Goal: Task Accomplishment & Management: Use online tool/utility

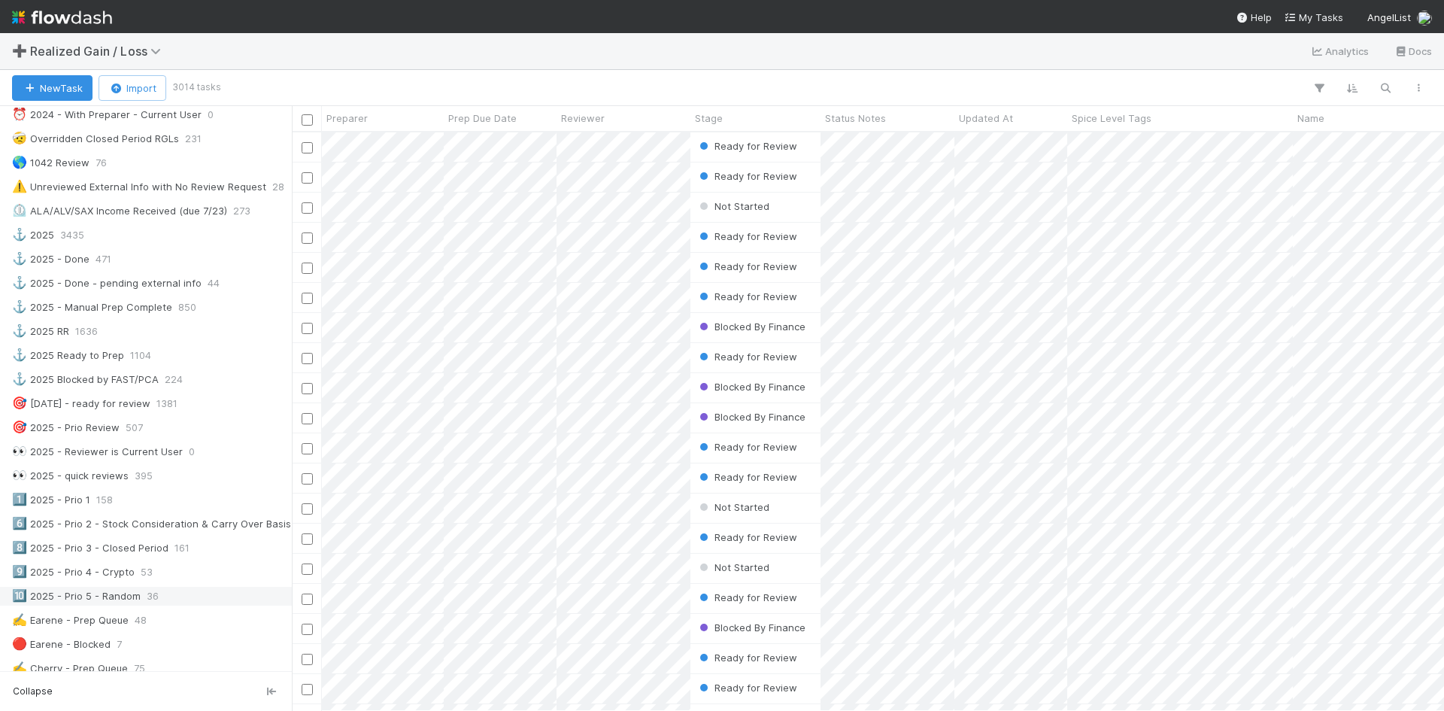
scroll to position [677, 0]
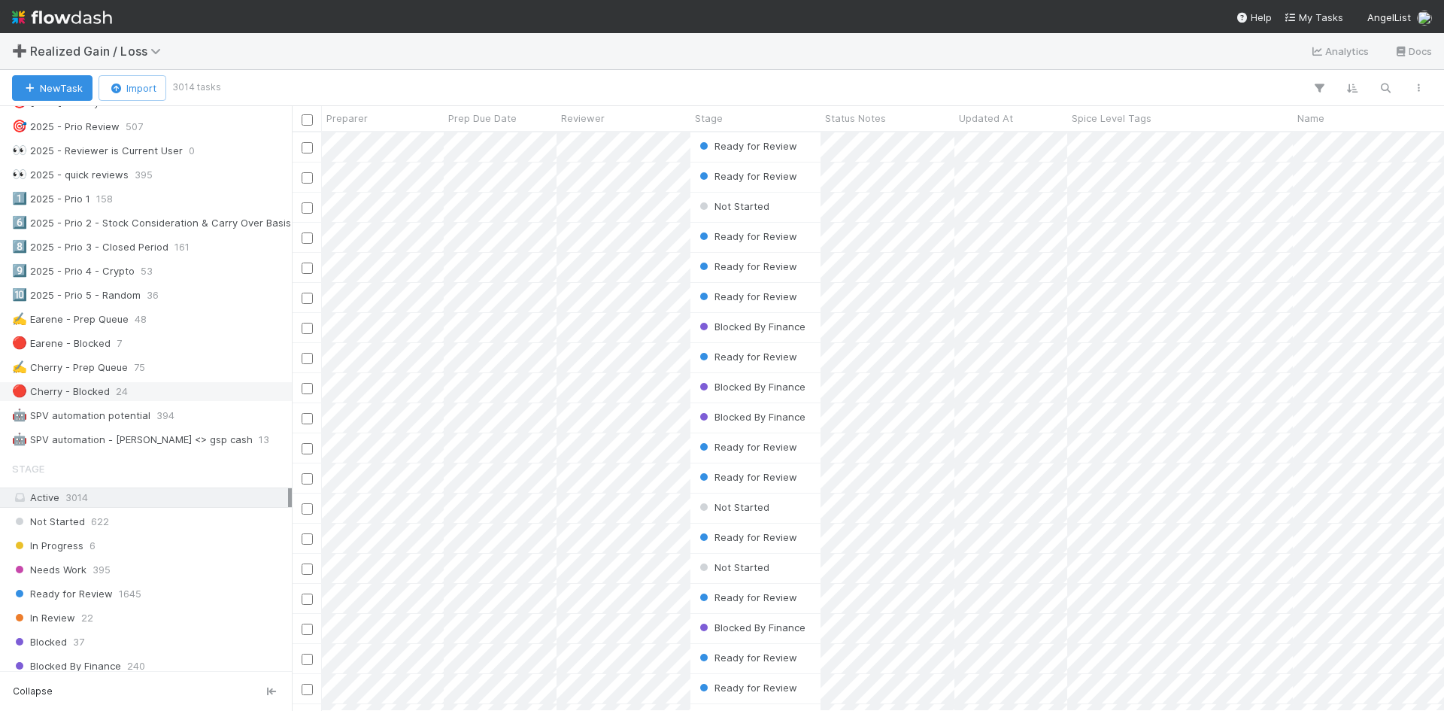
click at [106, 392] on div "🔴 Cherry - Blocked" at bounding box center [61, 391] width 98 height 19
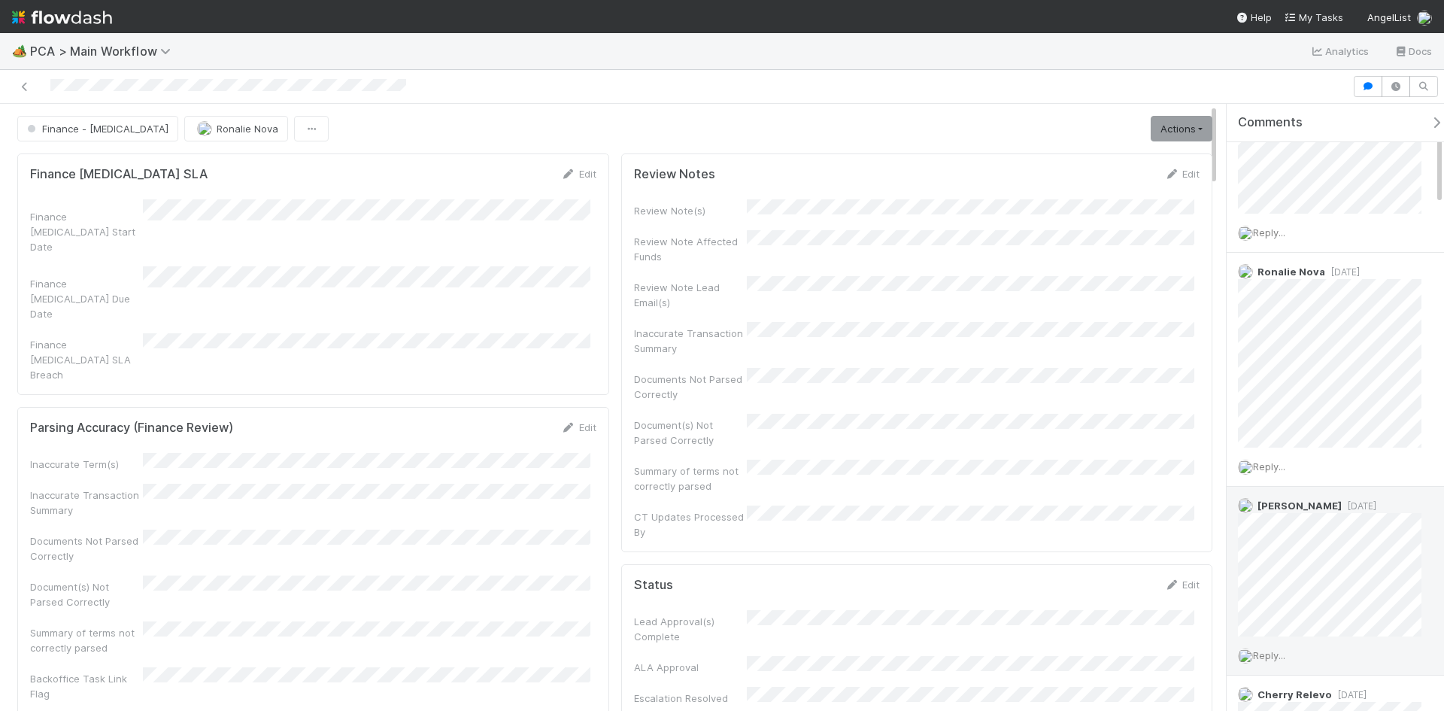
scroll to position [301, 0]
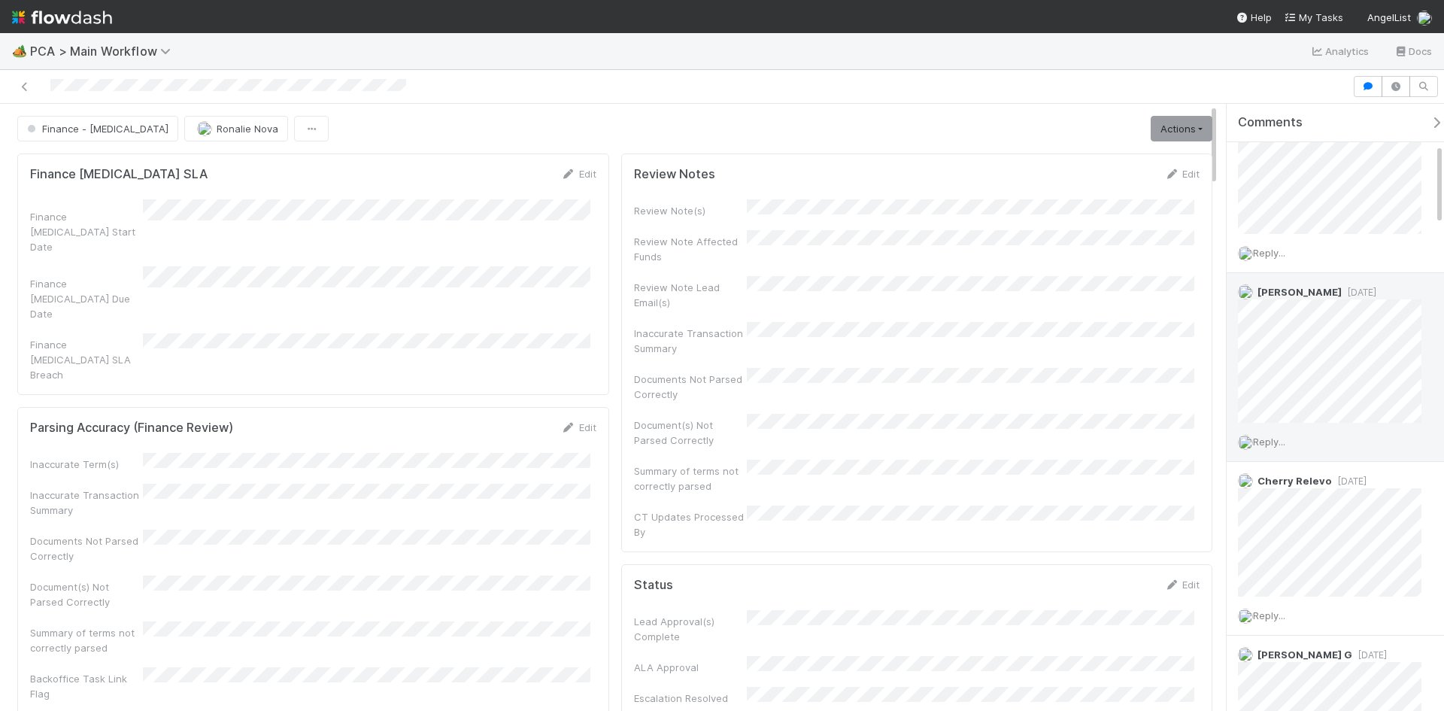
click at [1281, 440] on span "Reply..." at bounding box center [1269, 441] width 32 height 12
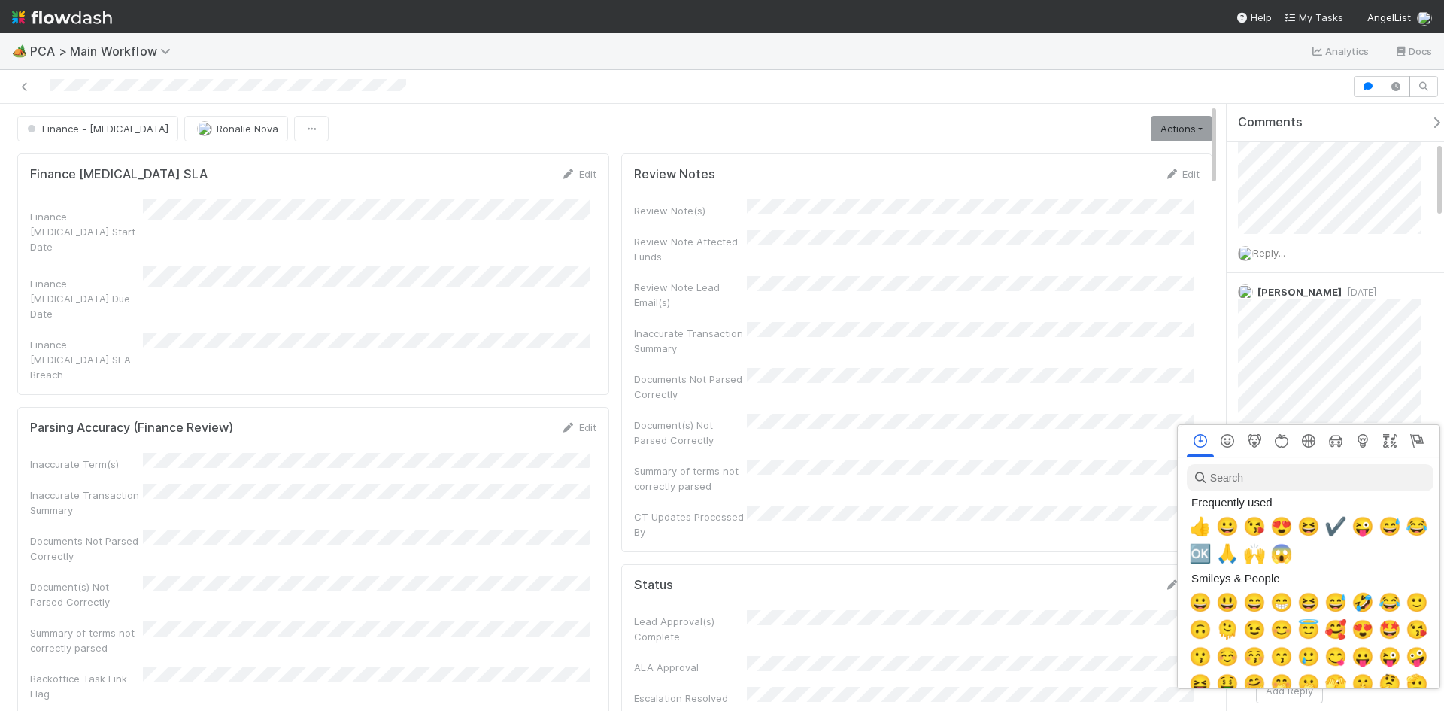
scroll to position [0, 5]
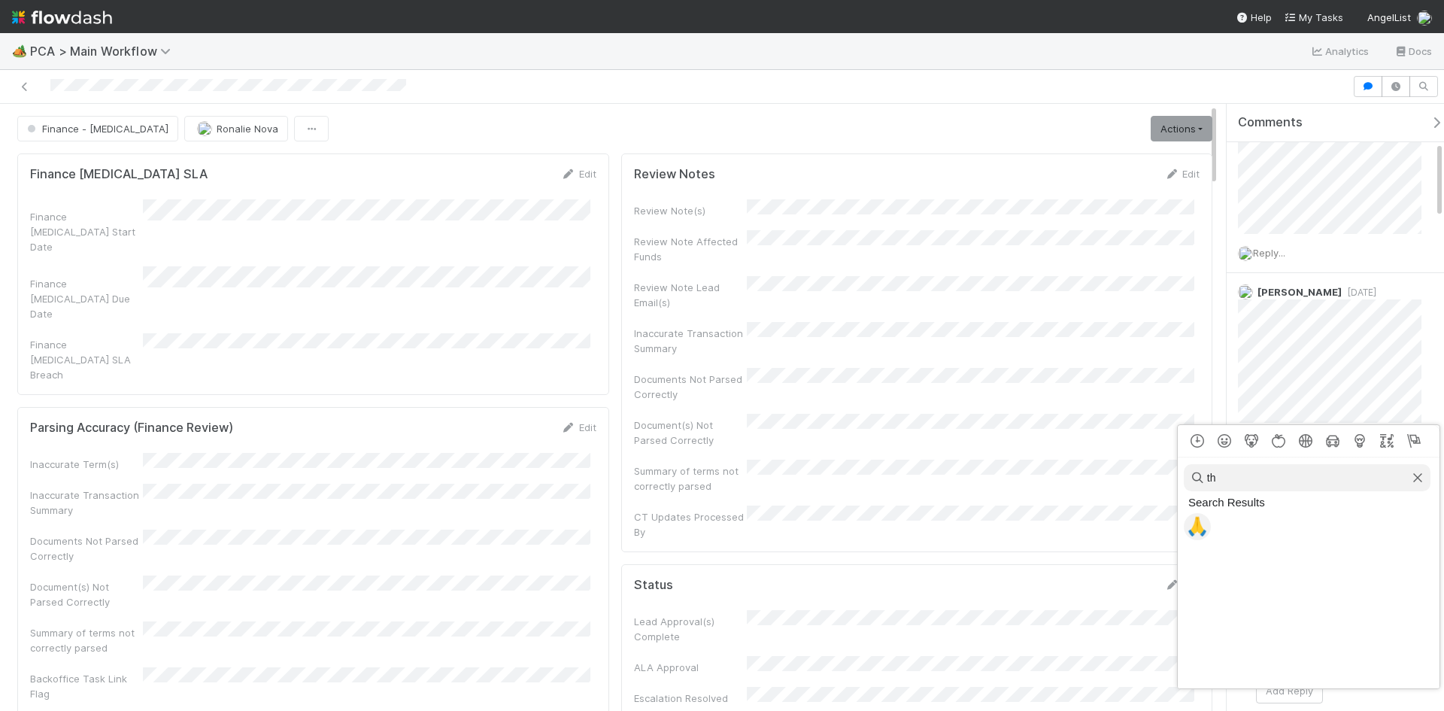
type input "t"
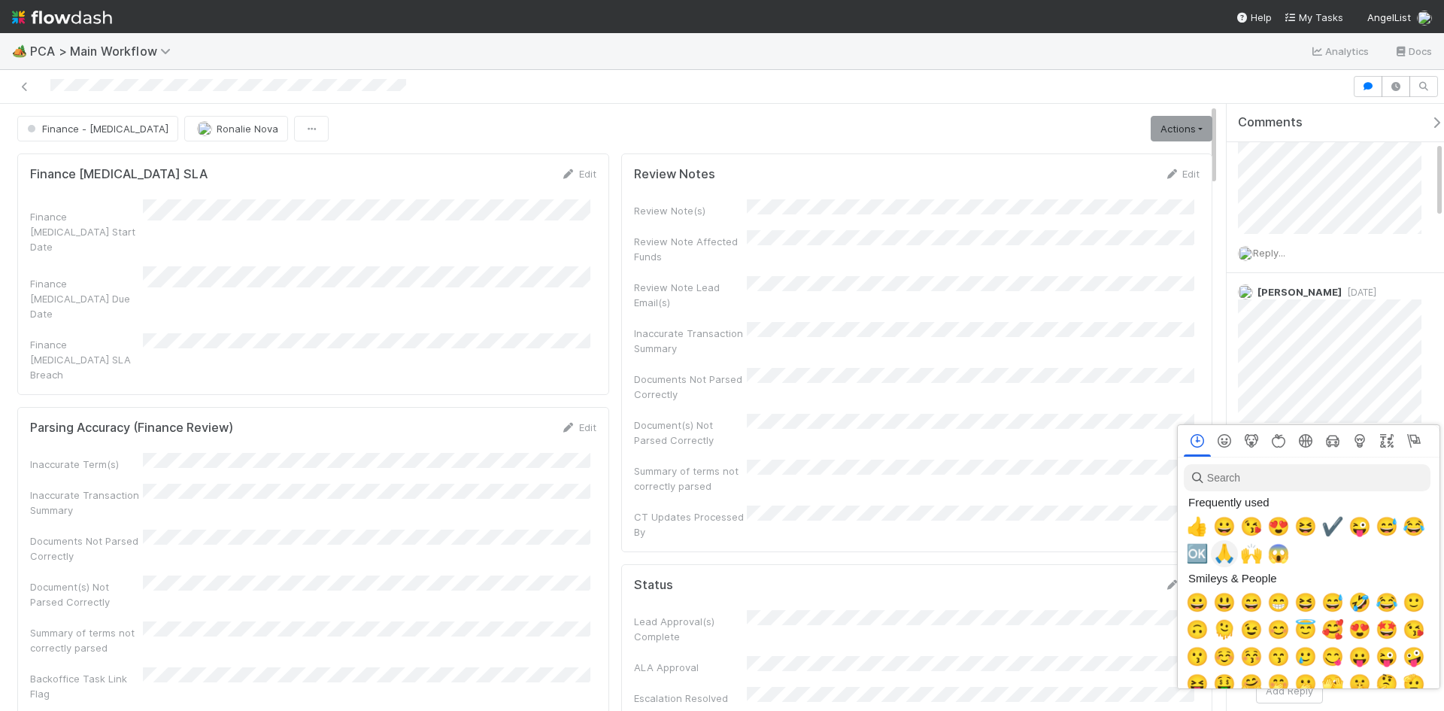
click at [1227, 560] on span "🙏" at bounding box center [1224, 553] width 23 height 21
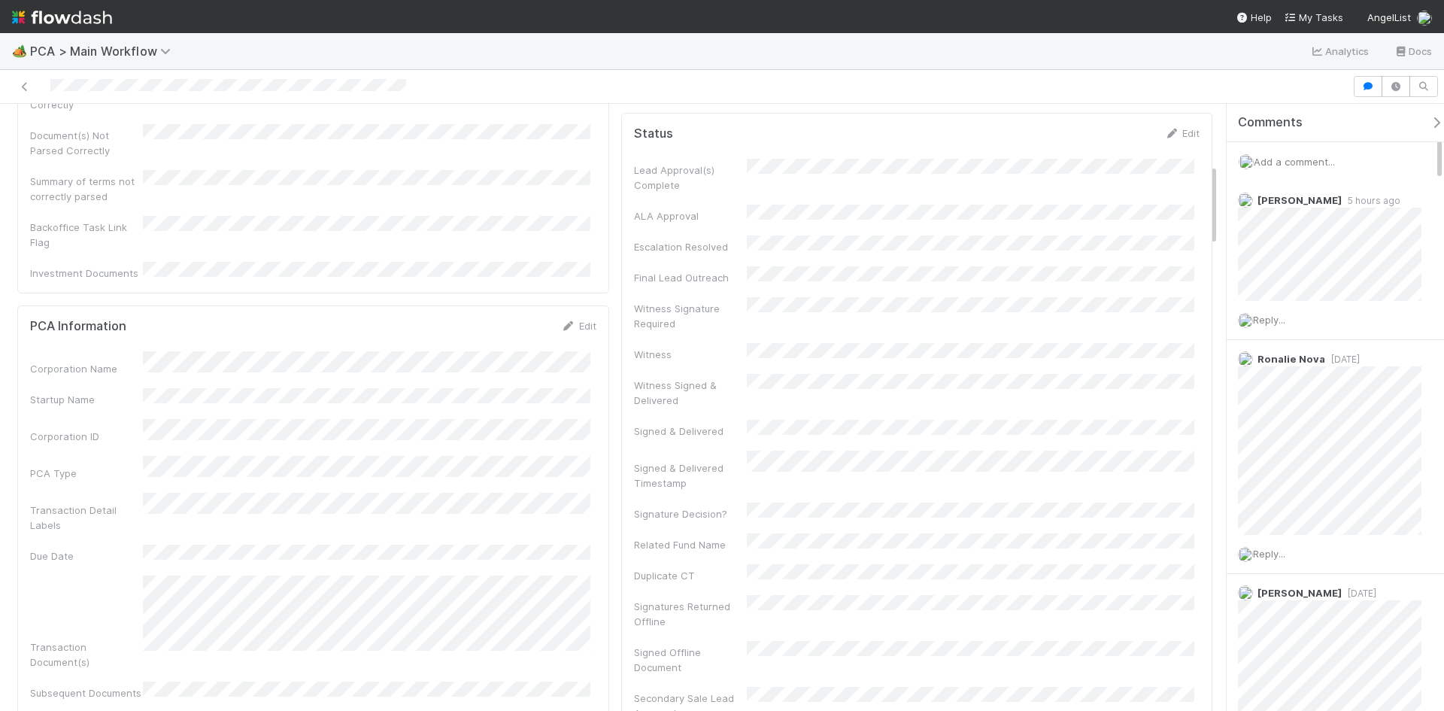
scroll to position [0, 0]
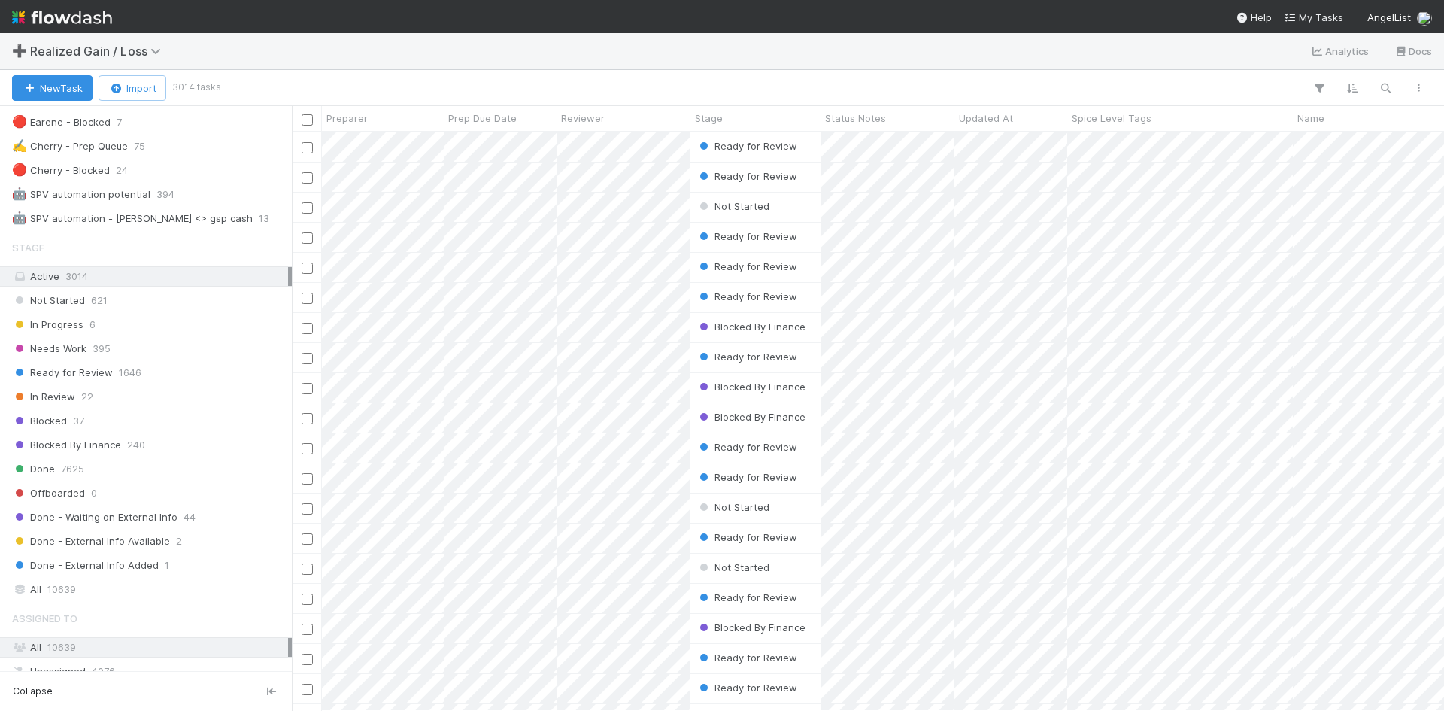
scroll to position [752, 0]
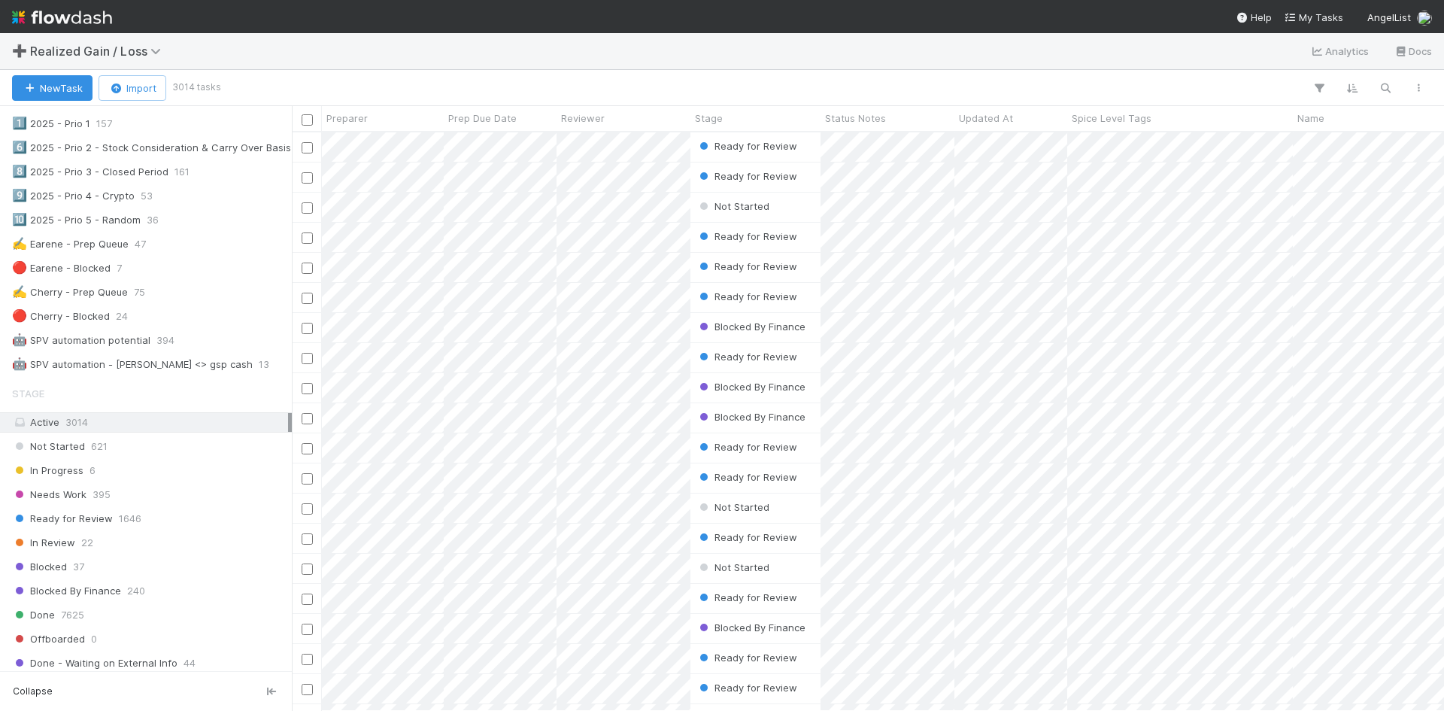
drag, startPoint x: 117, startPoint y: 315, endPoint x: 144, endPoint y: 389, distance: 78.5
click at [117, 315] on span "24" at bounding box center [122, 316] width 12 height 19
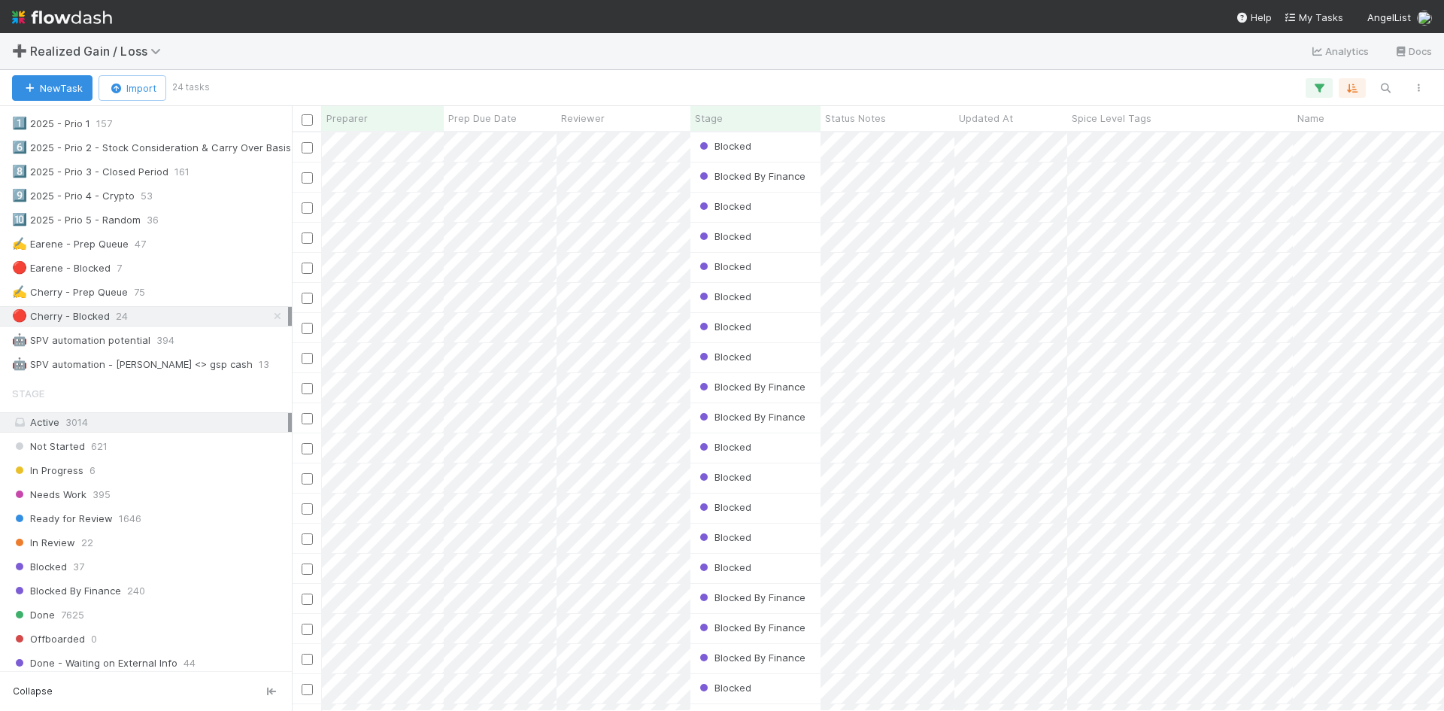
scroll to position [567, 1141]
click at [1385, 86] on icon "button" at bounding box center [1385, 88] width 15 height 14
type input "Open Raven"
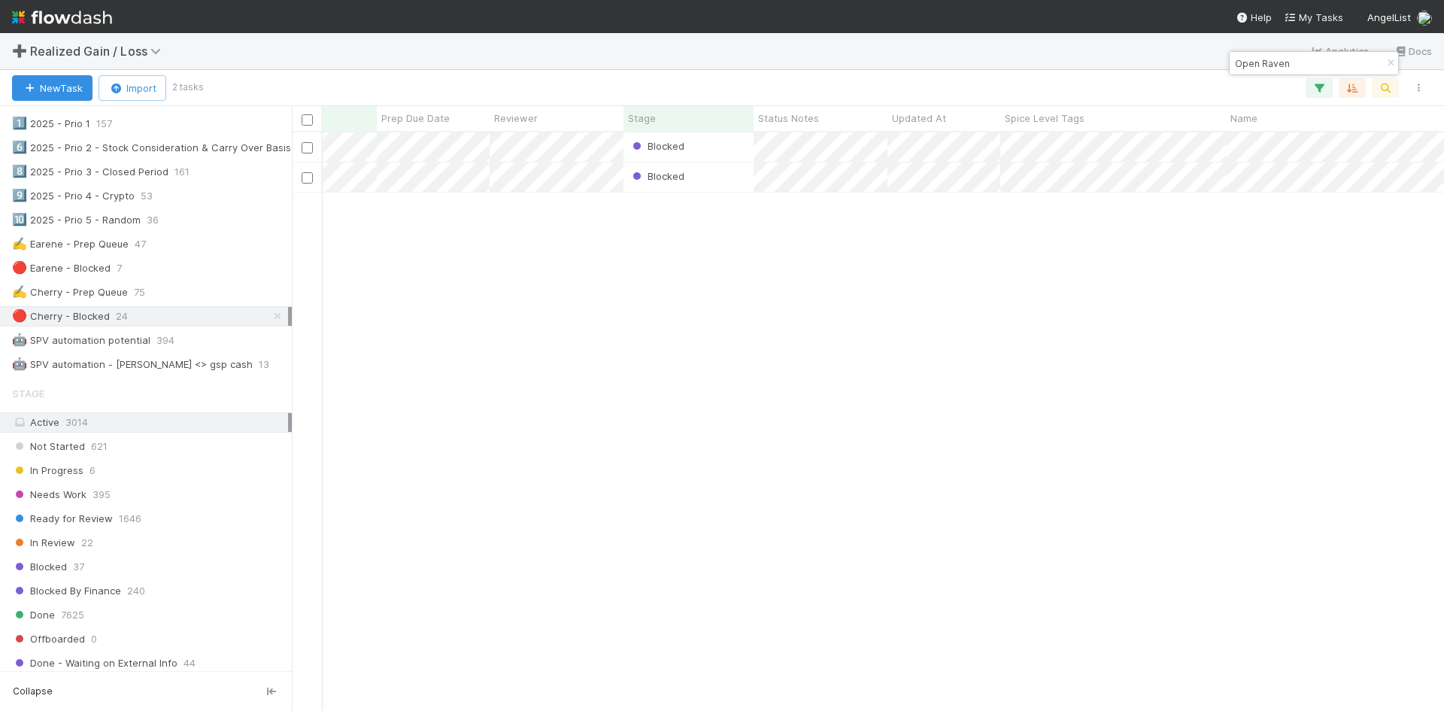
scroll to position [0, 0]
drag, startPoint x: 453, startPoint y: 196, endPoint x: 342, endPoint y: 320, distance: 166.2
click at [342, 318] on div "Blocked Cherry Relevo 0 1 0 0 2 0 Blocked Cherry Relevo 0 1 0 0 2 0" at bounding box center [868, 421] width 1152 height 578
drag, startPoint x: 476, startPoint y: 195, endPoint x: 399, endPoint y: 403, distance: 222.3
click at [399, 400] on div "Blocked Cherry Relevo 0 1 0 0 2 0 Blocked Cherry Relevo 0 1 0 0 2 0" at bounding box center [868, 421] width 1152 height 578
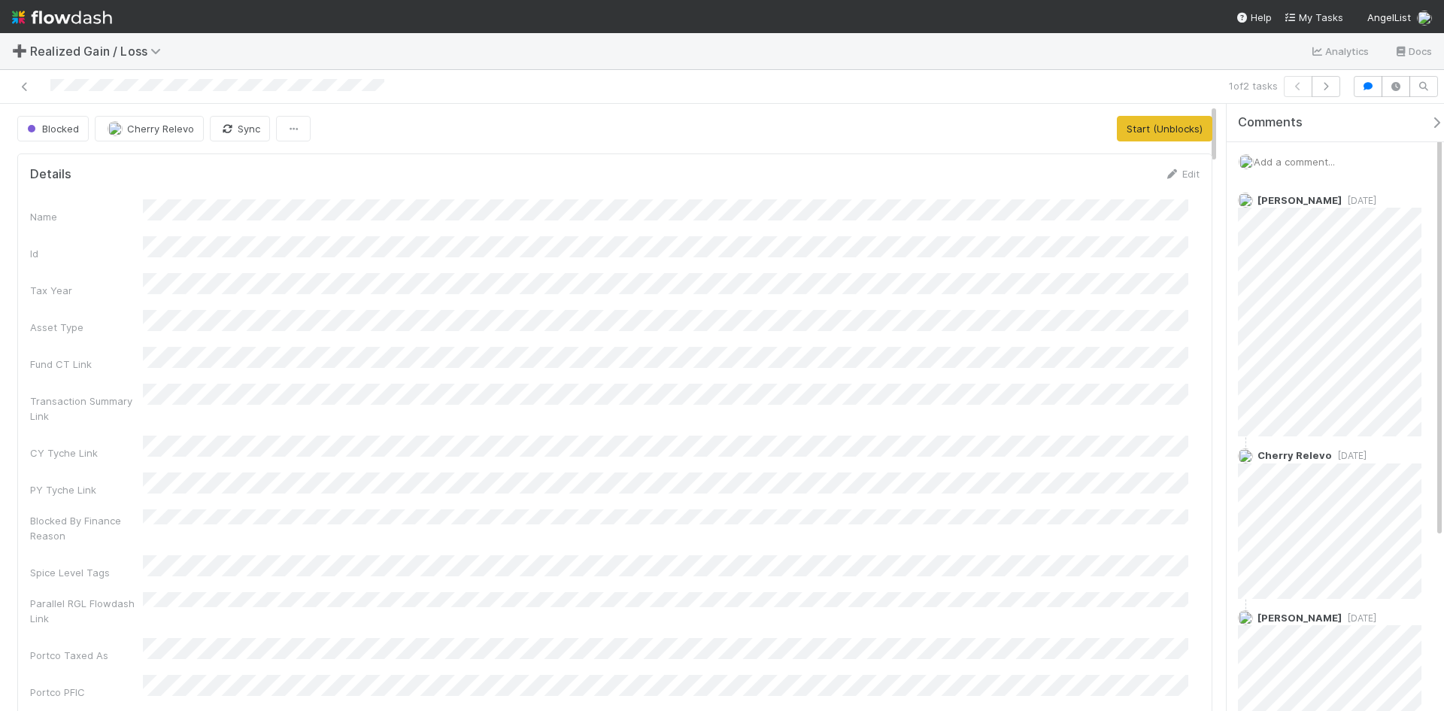
click at [1301, 160] on span "Add a comment..." at bounding box center [1294, 162] width 81 height 12
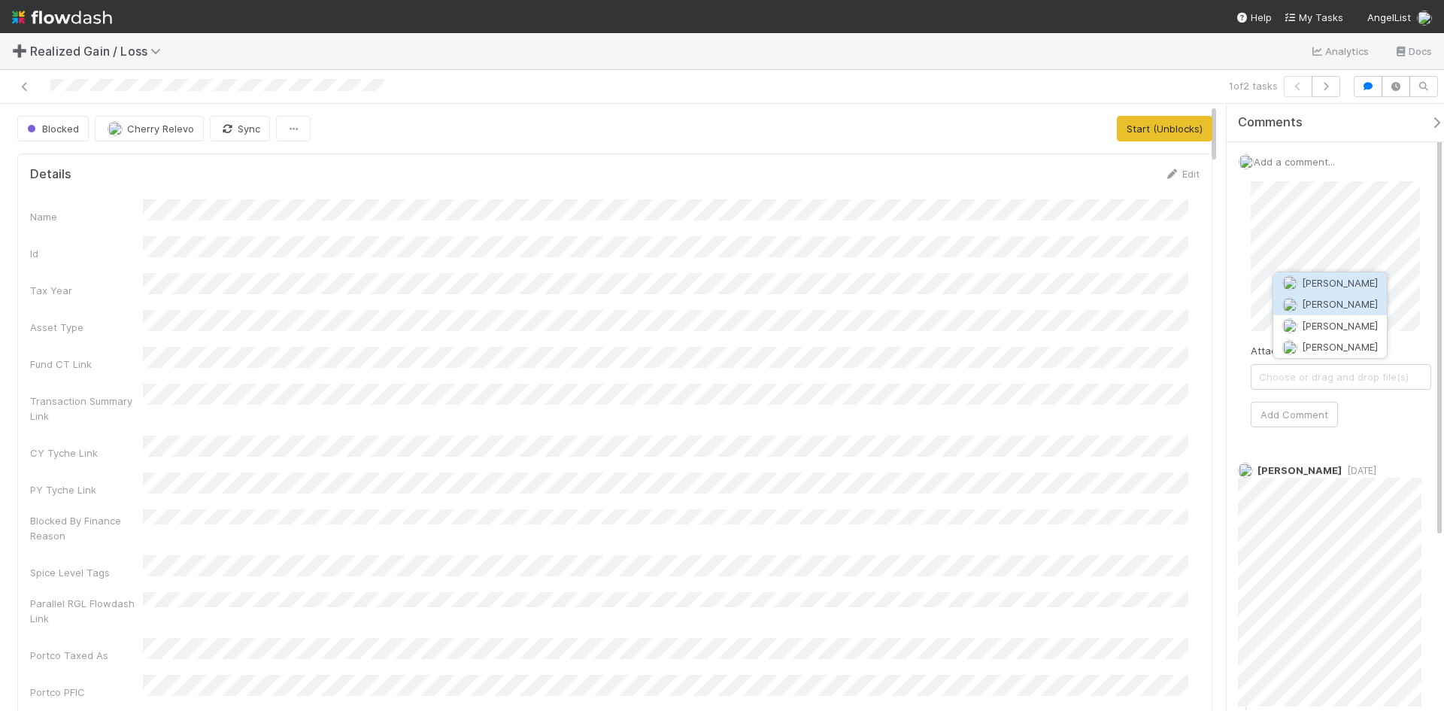
click at [1302, 302] on span "[PERSON_NAME]" at bounding box center [1340, 304] width 76 height 12
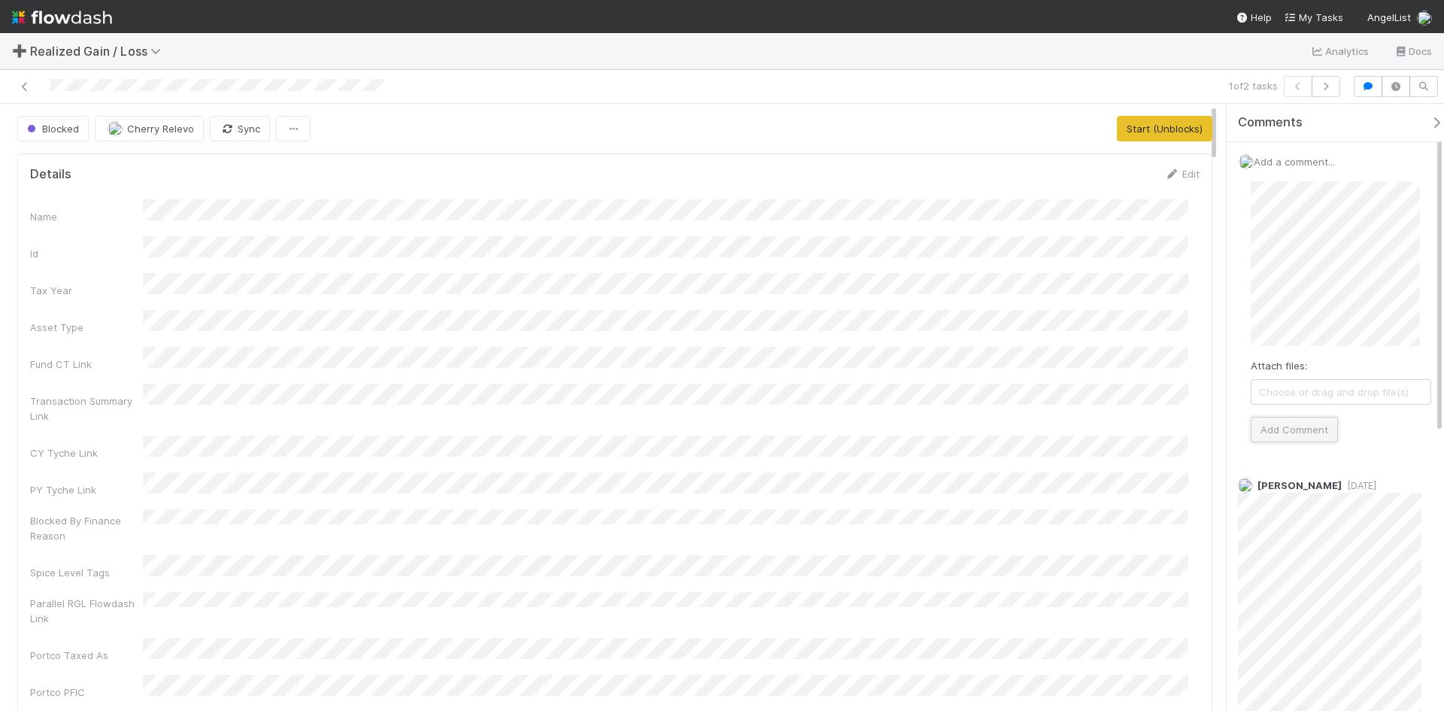
click at [1288, 428] on button "Add Comment" at bounding box center [1294, 430] width 87 height 26
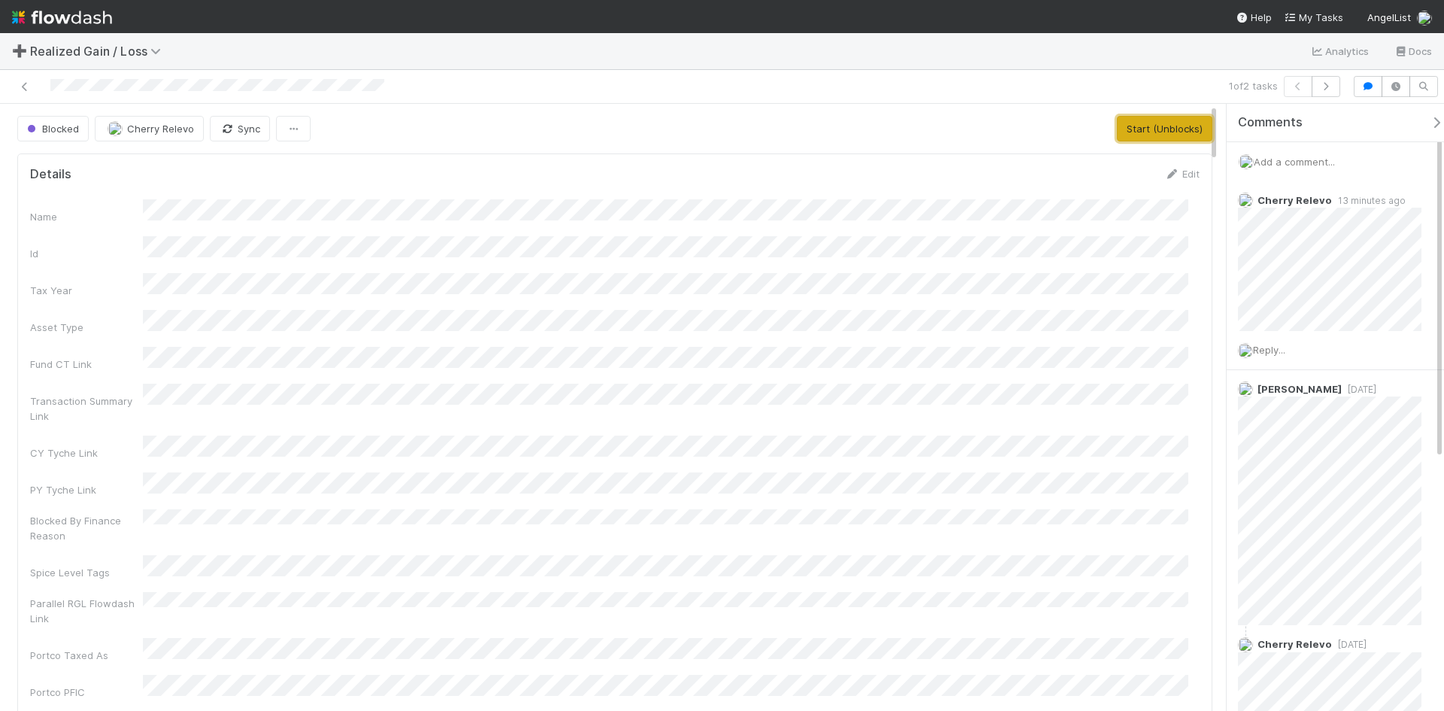
click at [1140, 130] on button "Start (Unblocks)" at bounding box center [1165, 129] width 96 height 26
click at [1133, 127] on button "Request Review (and Resolve)" at bounding box center [1131, 129] width 162 height 26
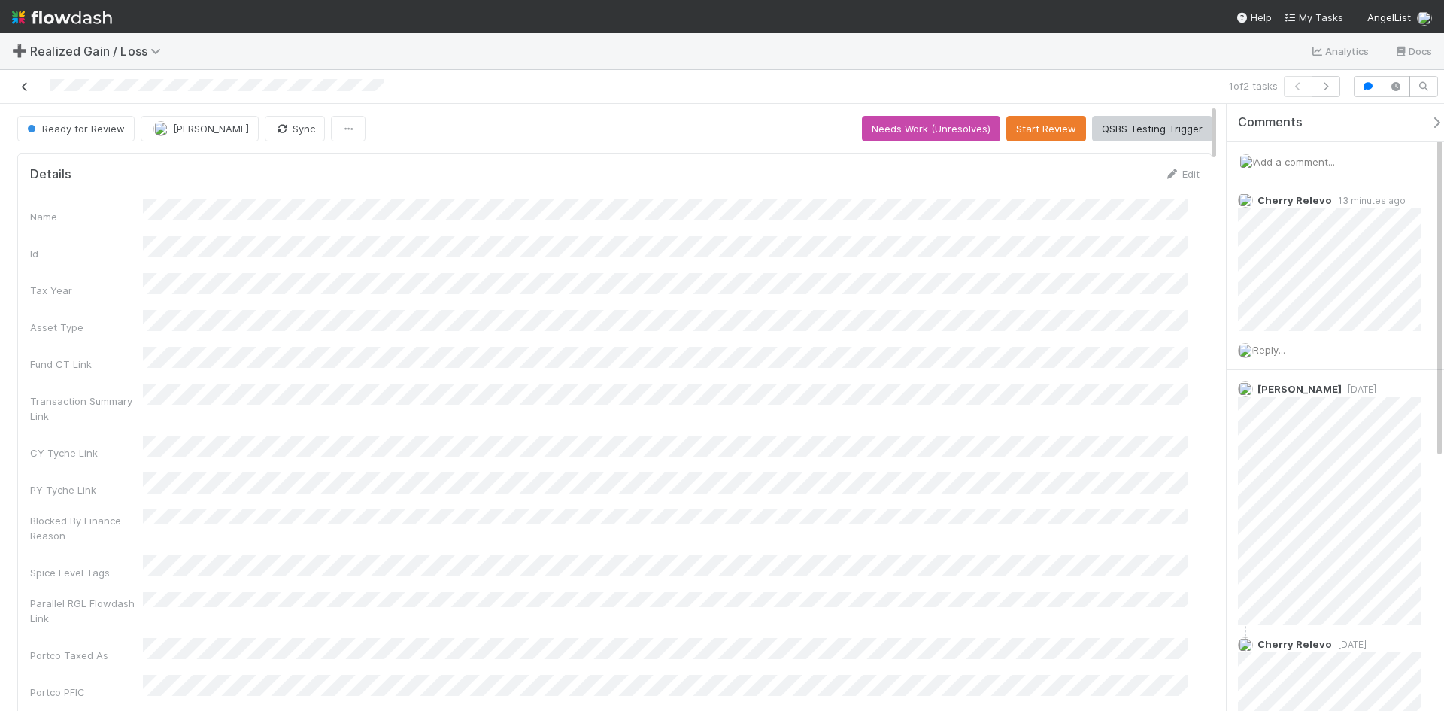
click at [23, 83] on icon at bounding box center [24, 87] width 15 height 10
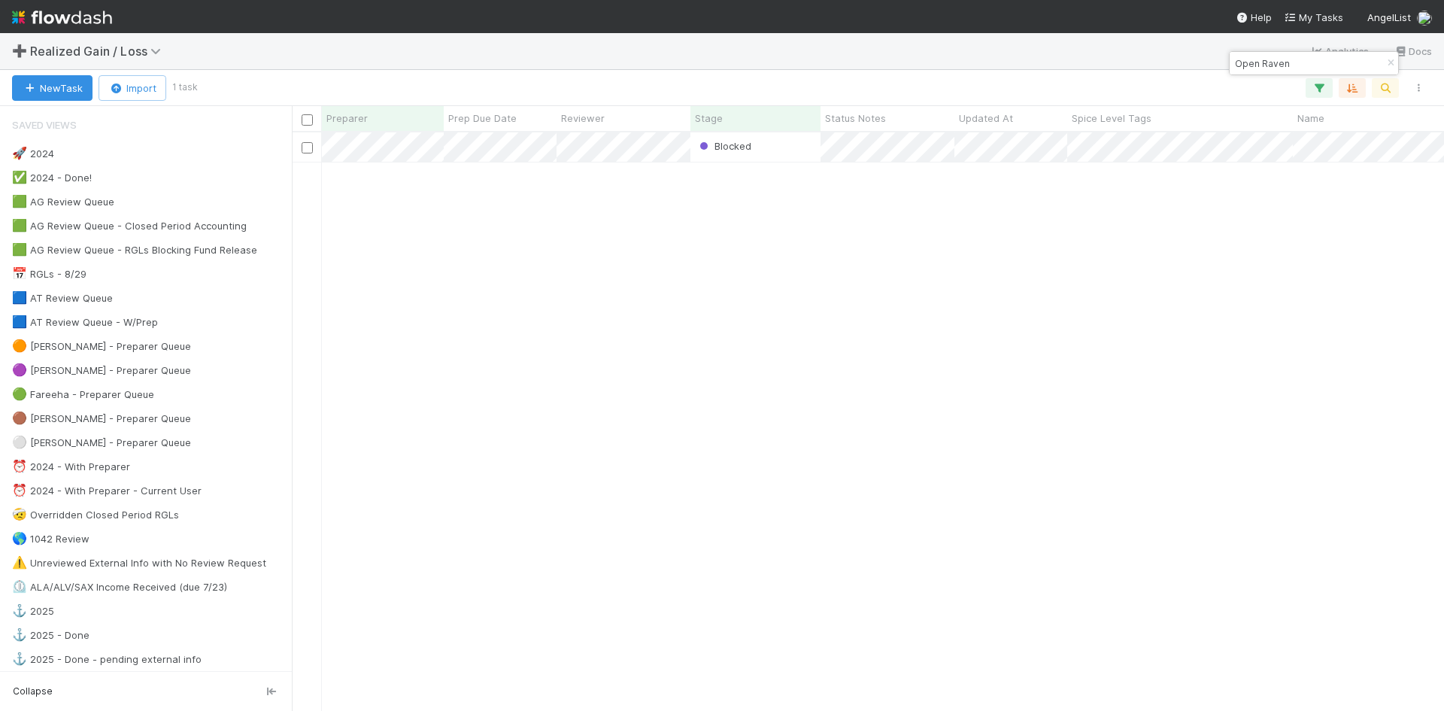
scroll to position [567, 1141]
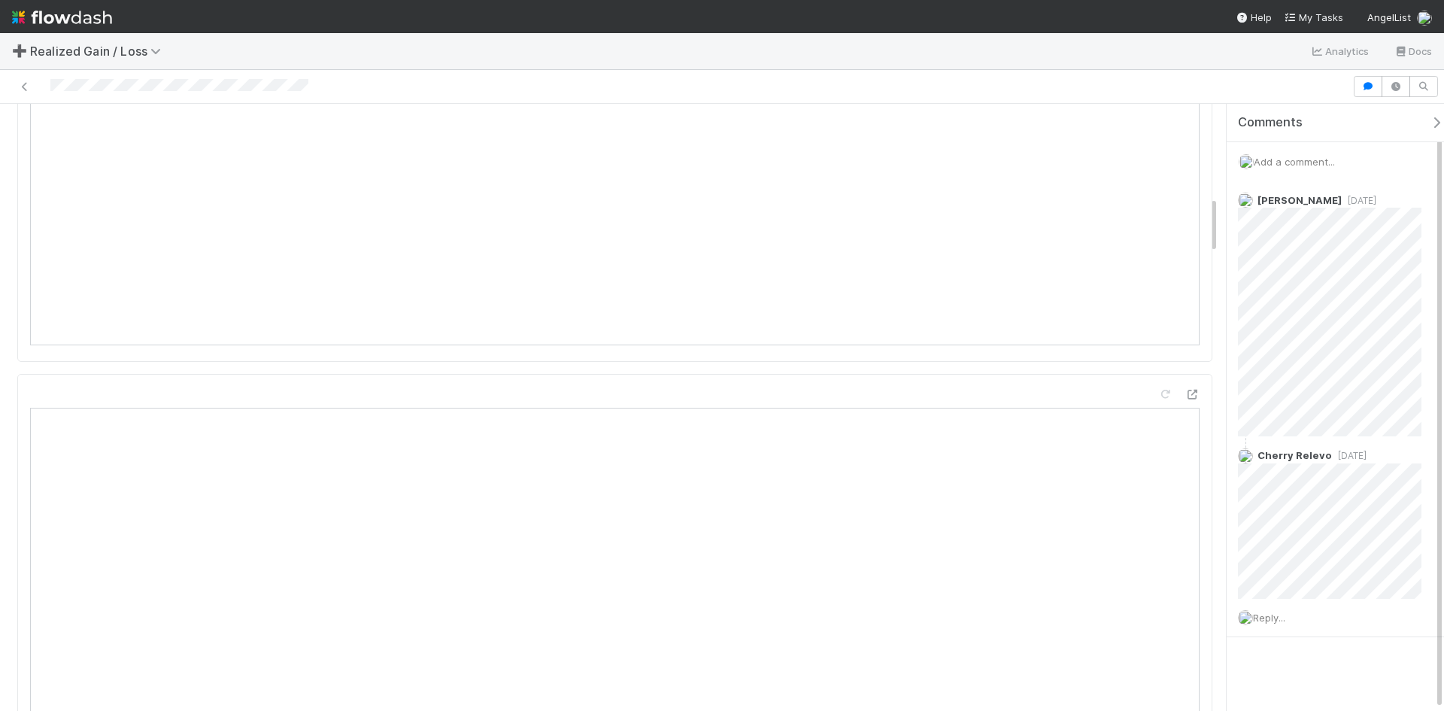
scroll to position [978, 0]
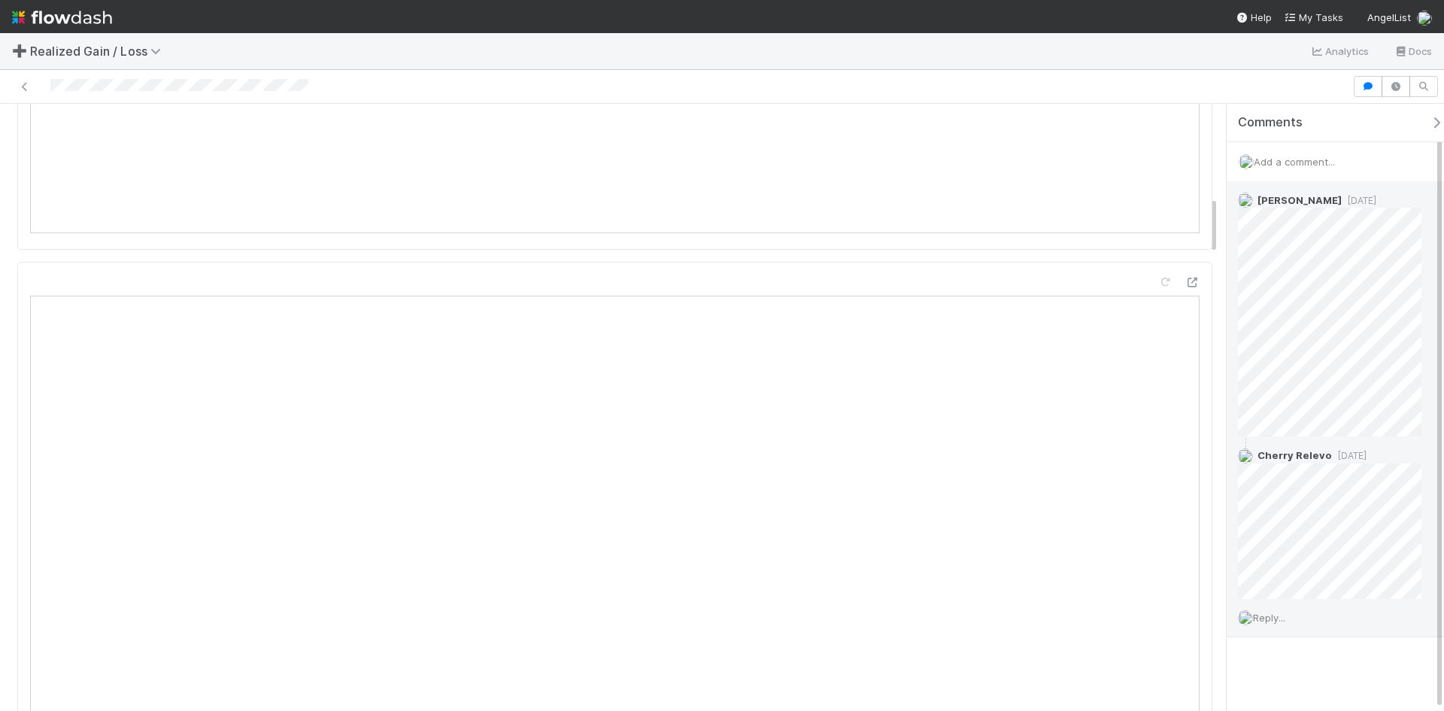
click at [1263, 621] on span "Reply..." at bounding box center [1269, 617] width 32 height 12
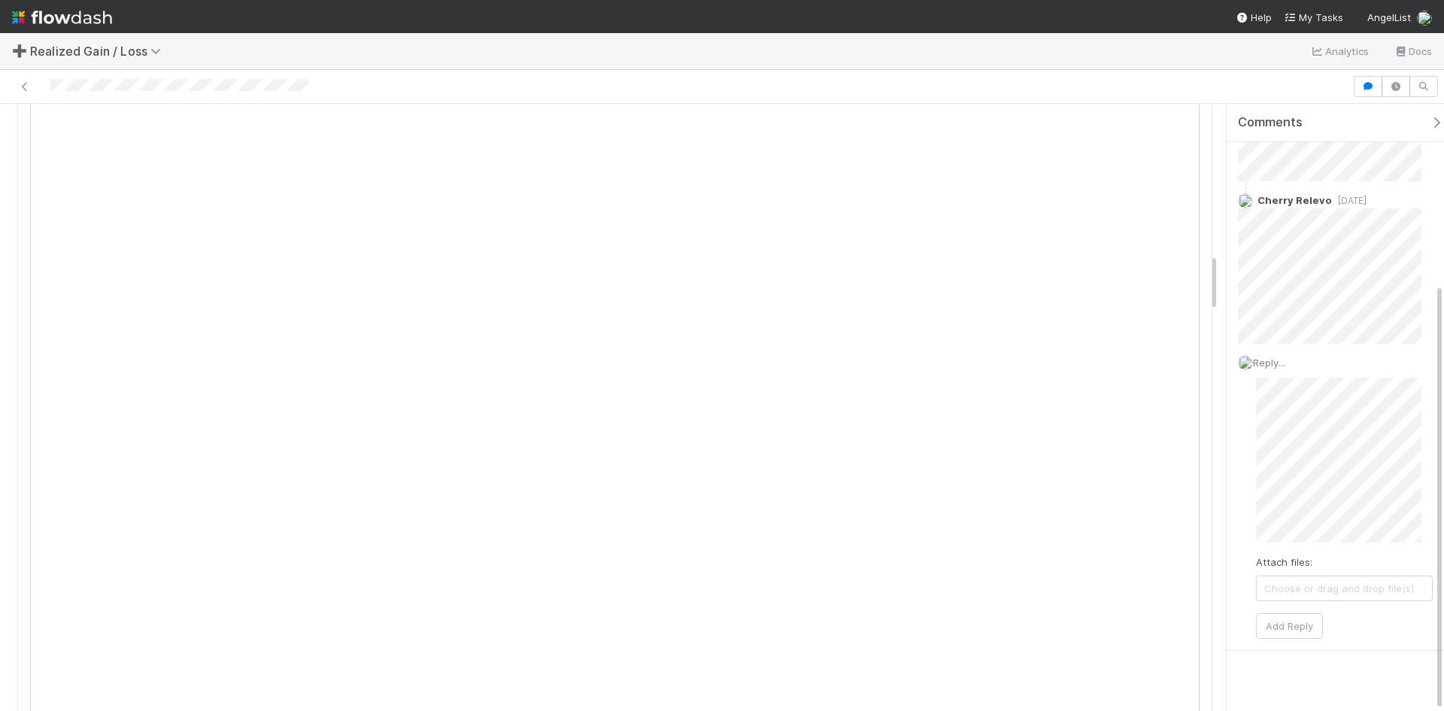
scroll to position [1579, 0]
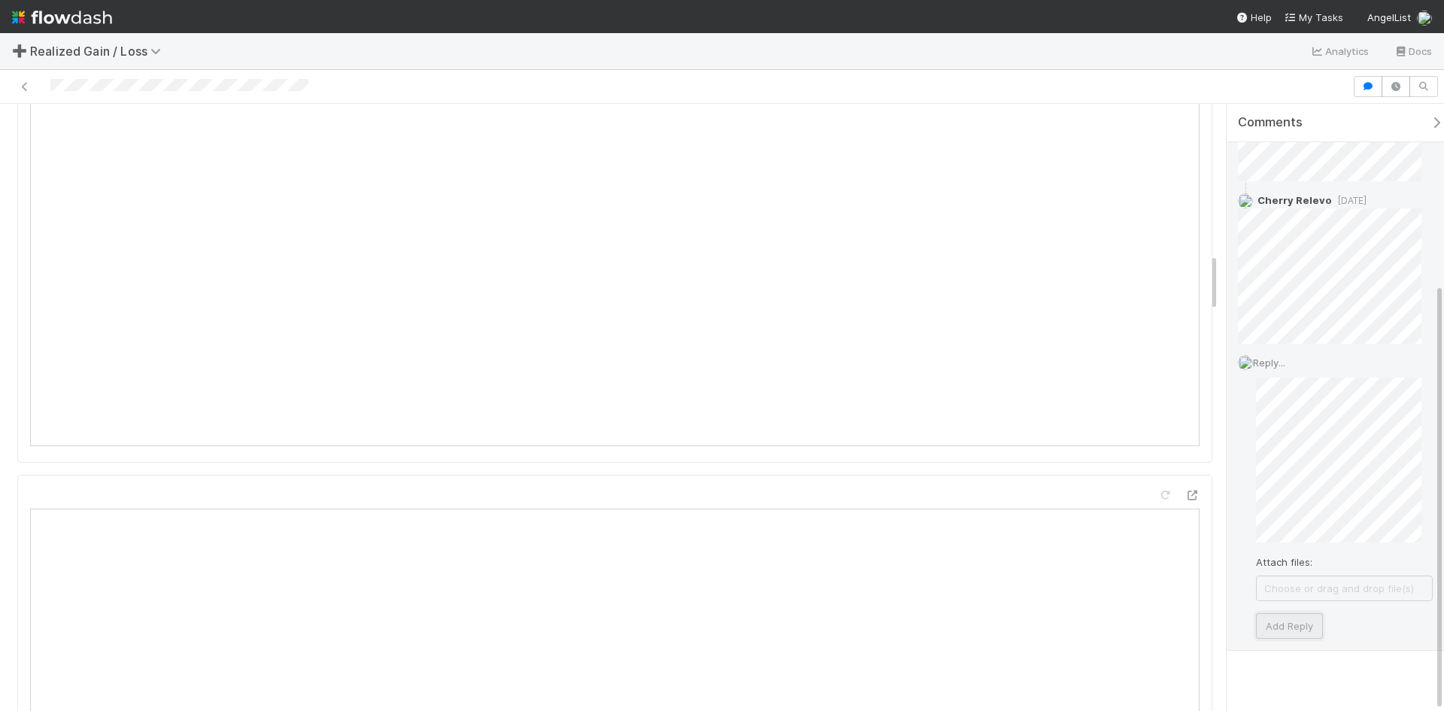
click at [1298, 620] on button "Add Reply" at bounding box center [1289, 626] width 67 height 26
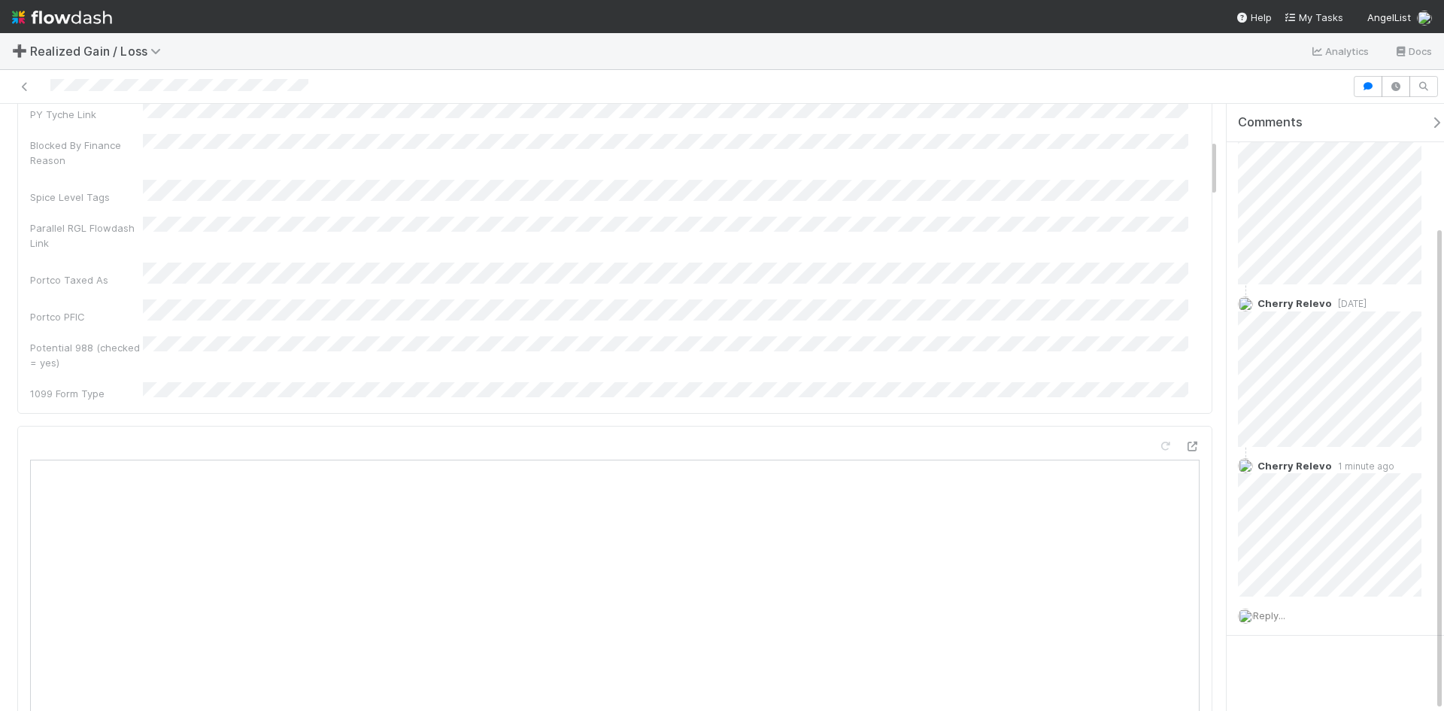
scroll to position [0, 0]
click at [1146, 122] on button "Start (Unblocks)" at bounding box center [1165, 129] width 96 height 26
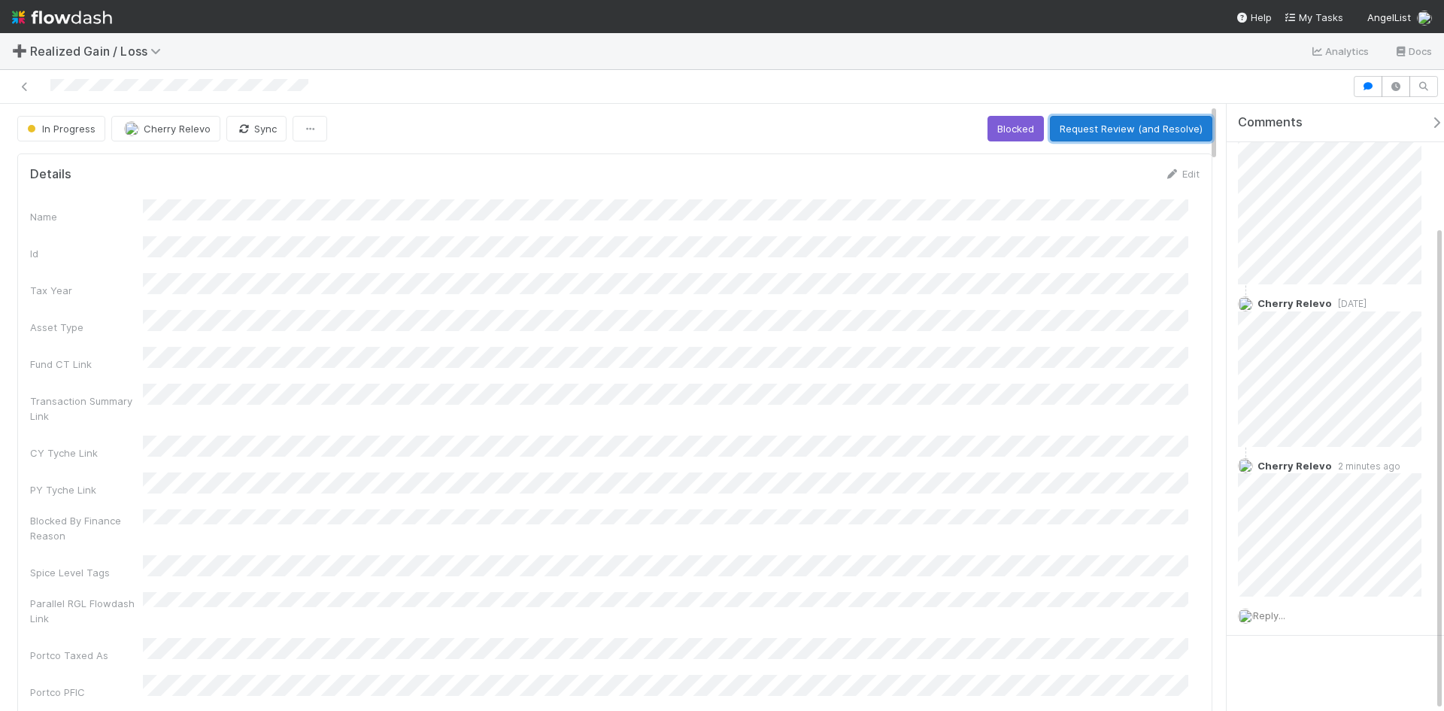
click at [1132, 129] on button "Request Review (and Resolve)" at bounding box center [1131, 129] width 162 height 26
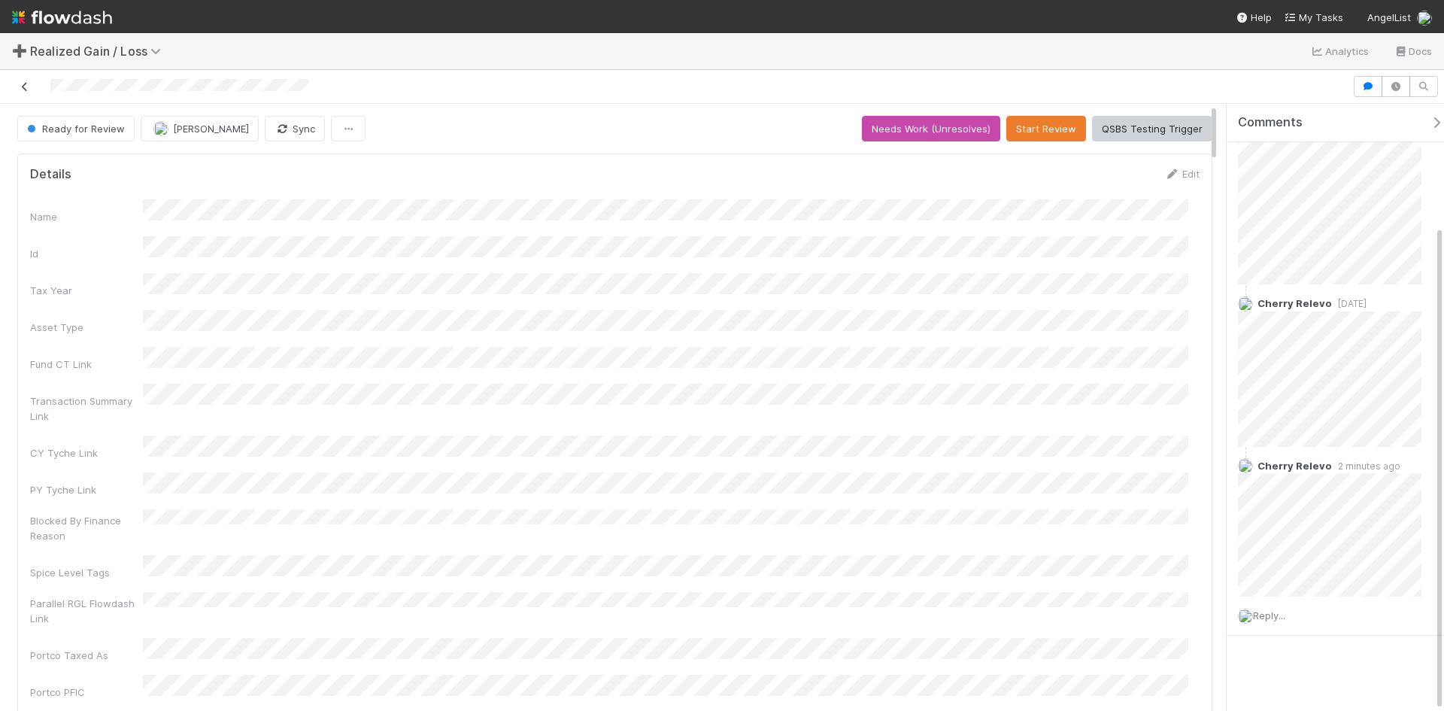
click at [26, 84] on icon at bounding box center [24, 87] width 15 height 10
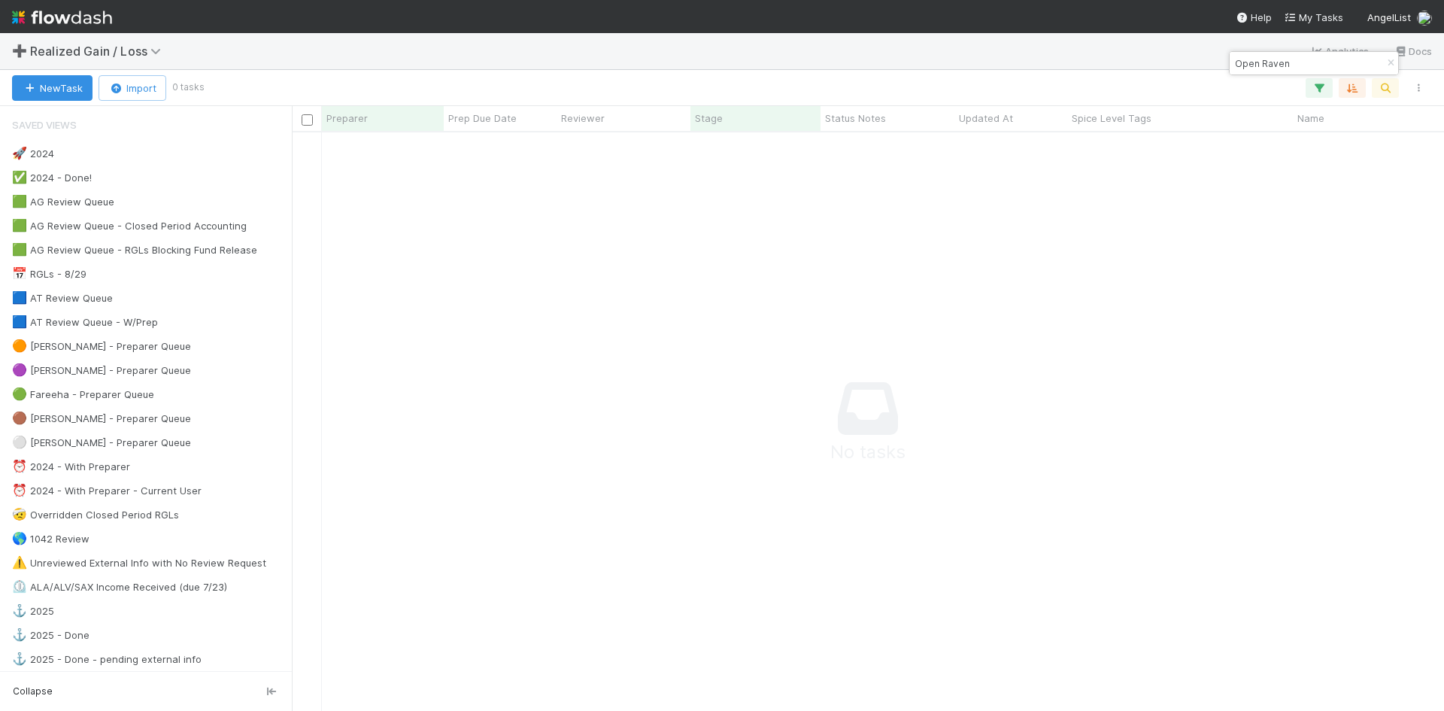
scroll to position [556, 1141]
click at [1387, 65] on icon "button" at bounding box center [1390, 63] width 15 height 9
click at [1106, 80] on div at bounding box center [818, 88] width 1233 height 20
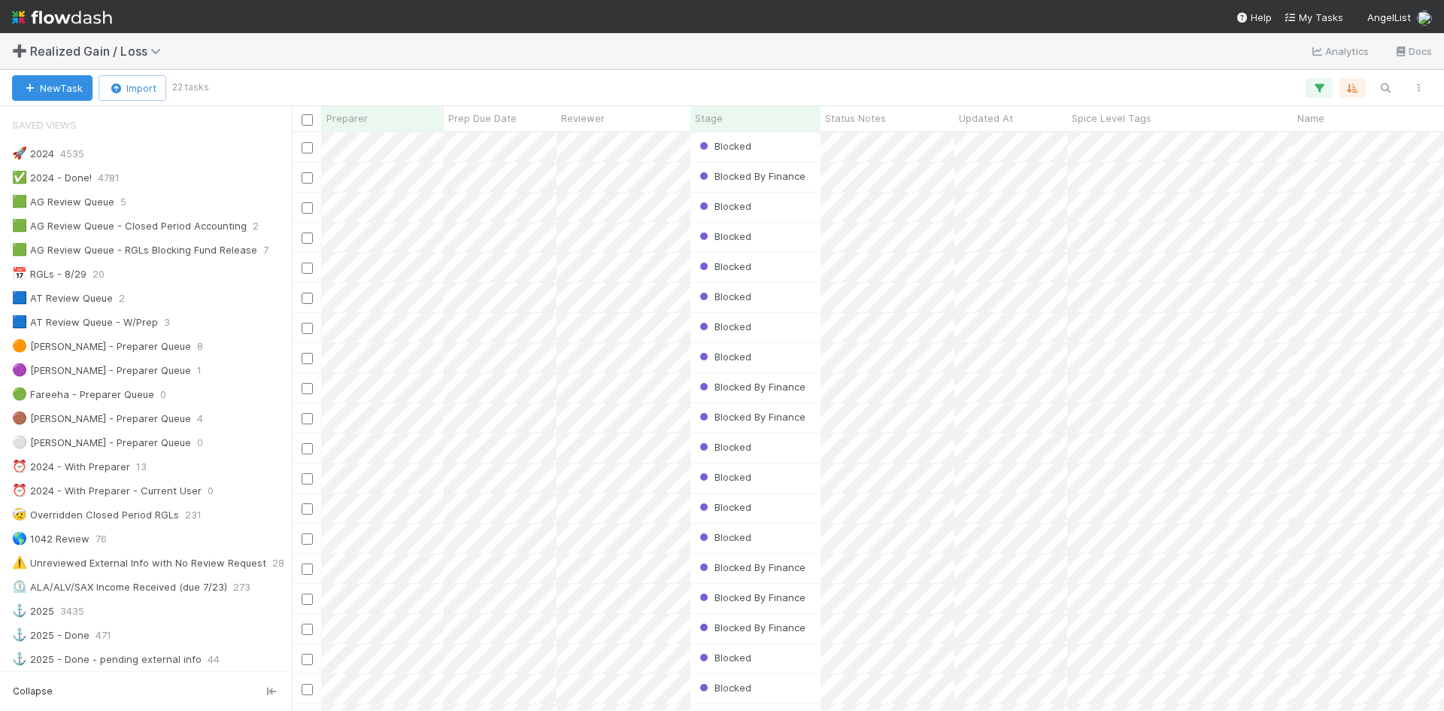
scroll to position [567, 1141]
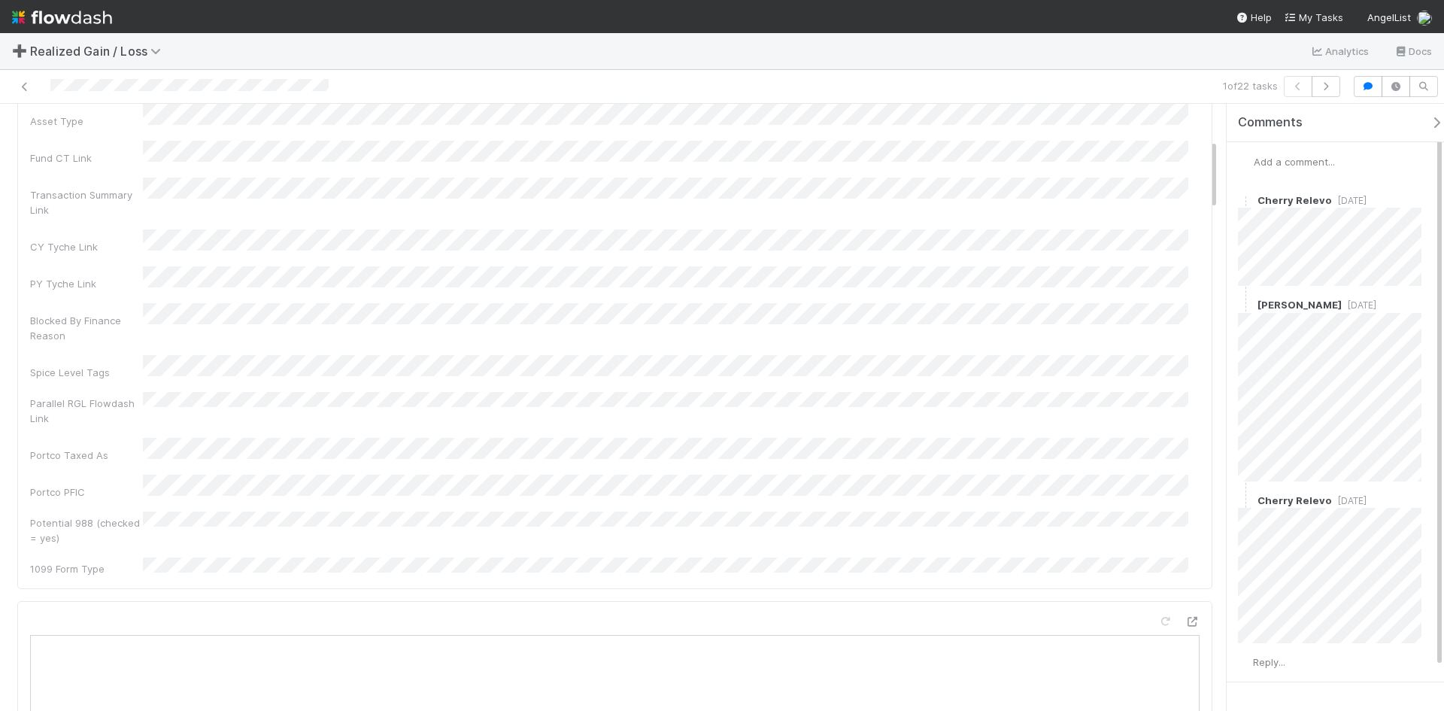
scroll to position [301, 0]
click at [26, 83] on icon at bounding box center [24, 87] width 15 height 10
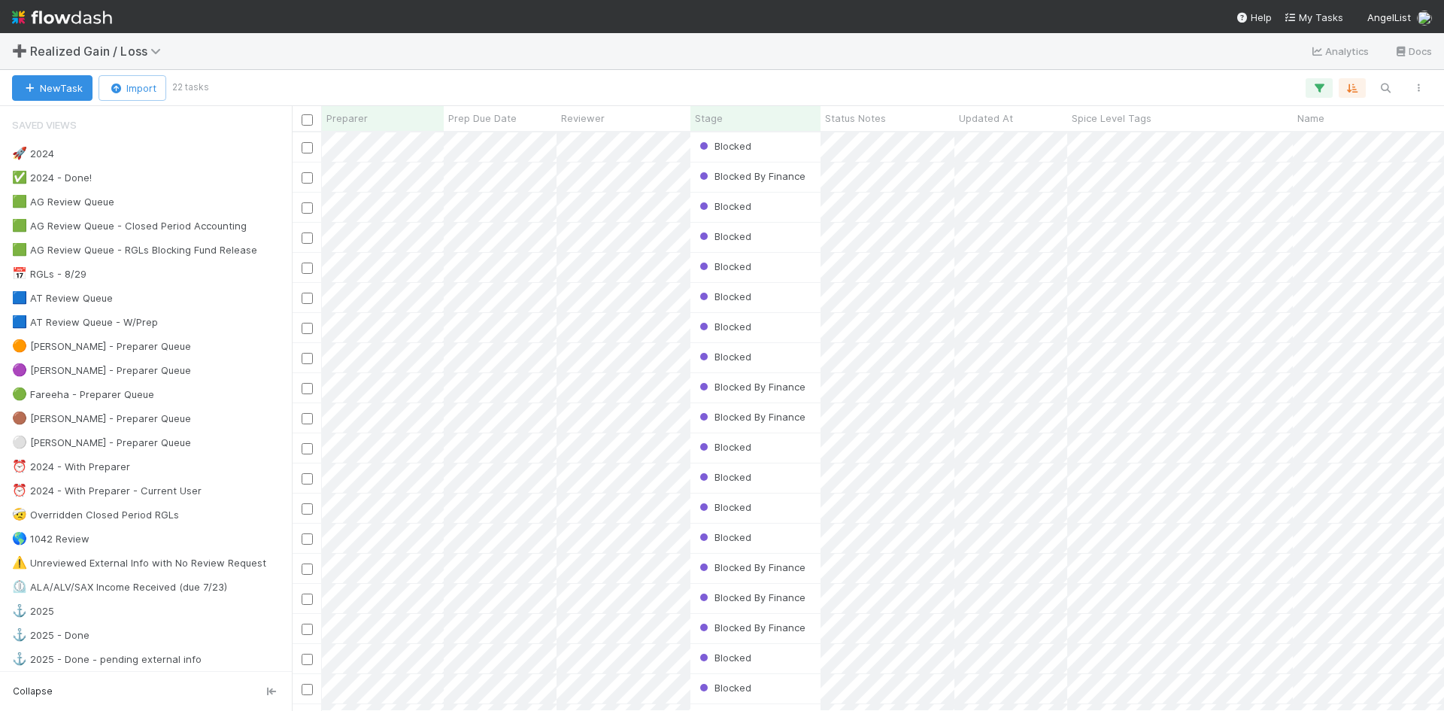
scroll to position [567, 1141]
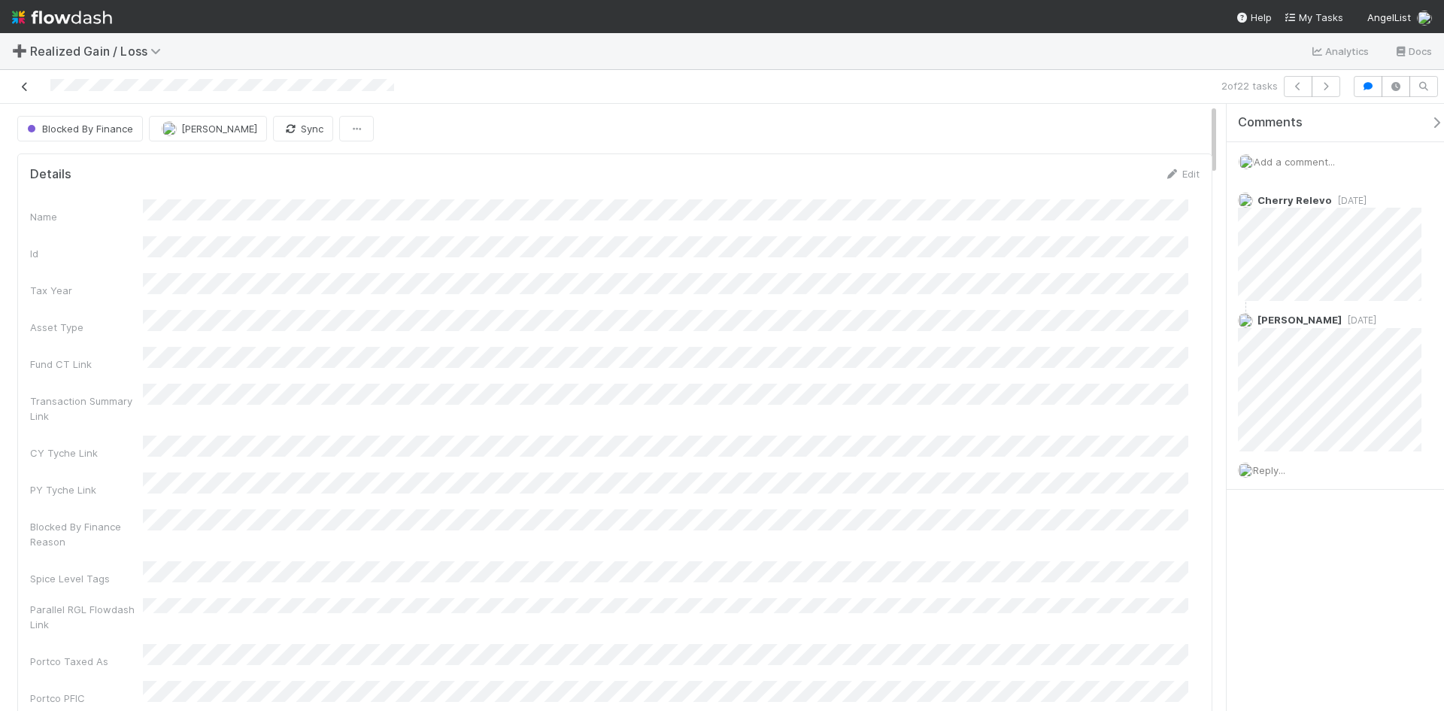
click at [25, 83] on icon at bounding box center [24, 87] width 15 height 10
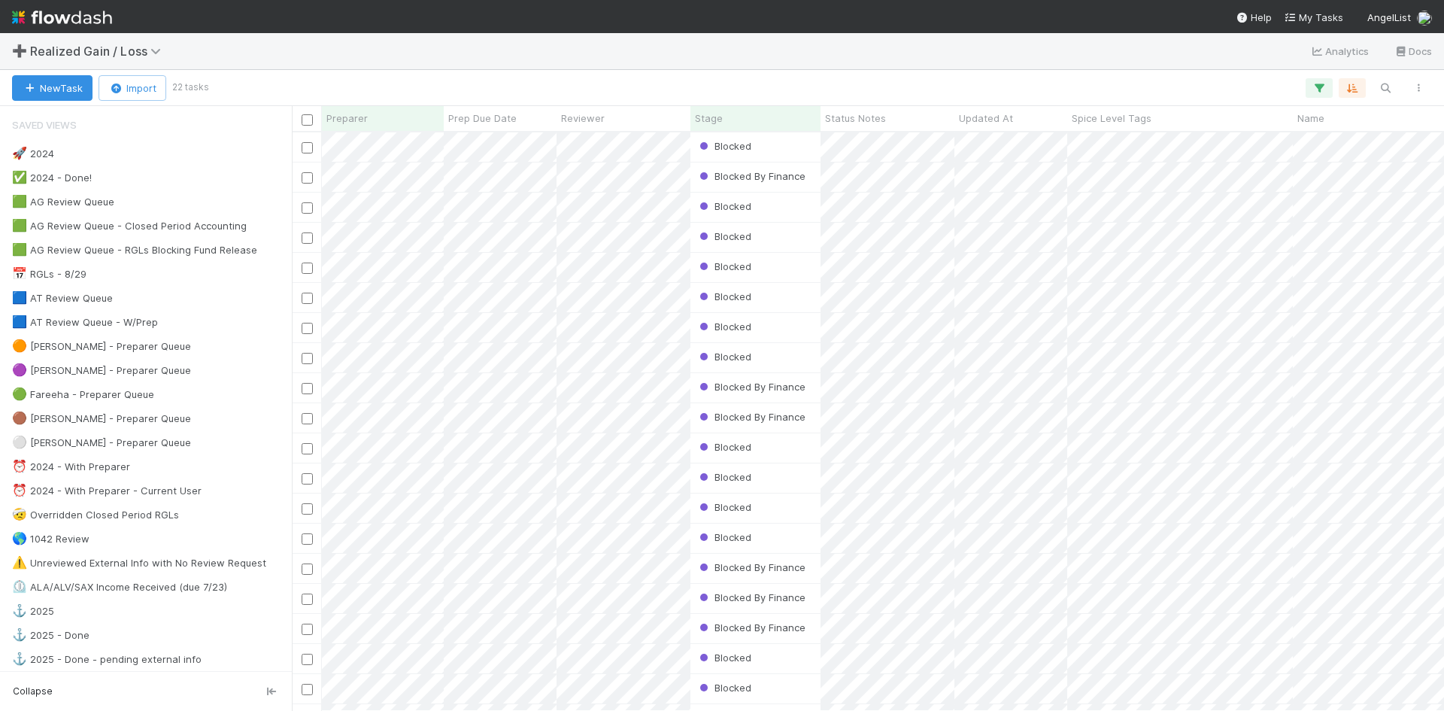
scroll to position [567, 1141]
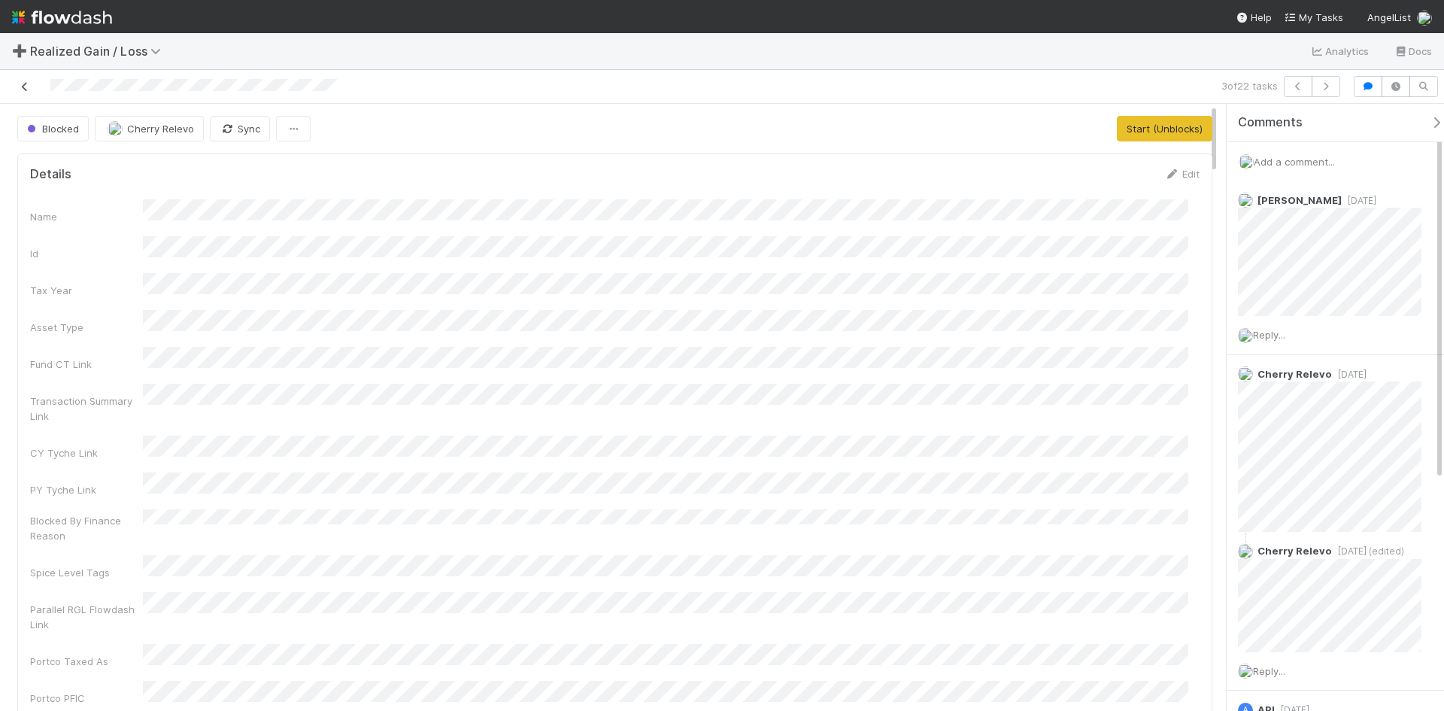
click at [23, 87] on icon at bounding box center [24, 87] width 15 height 10
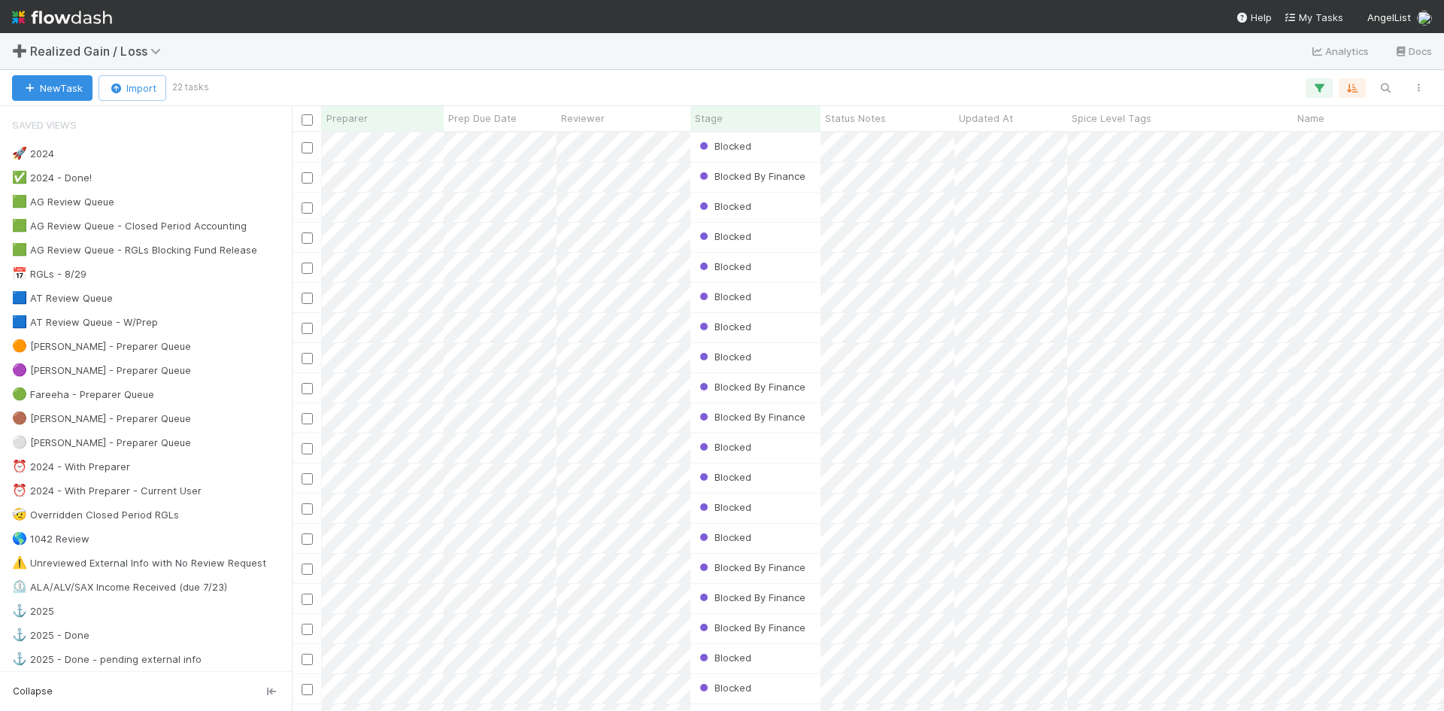
scroll to position [567, 1141]
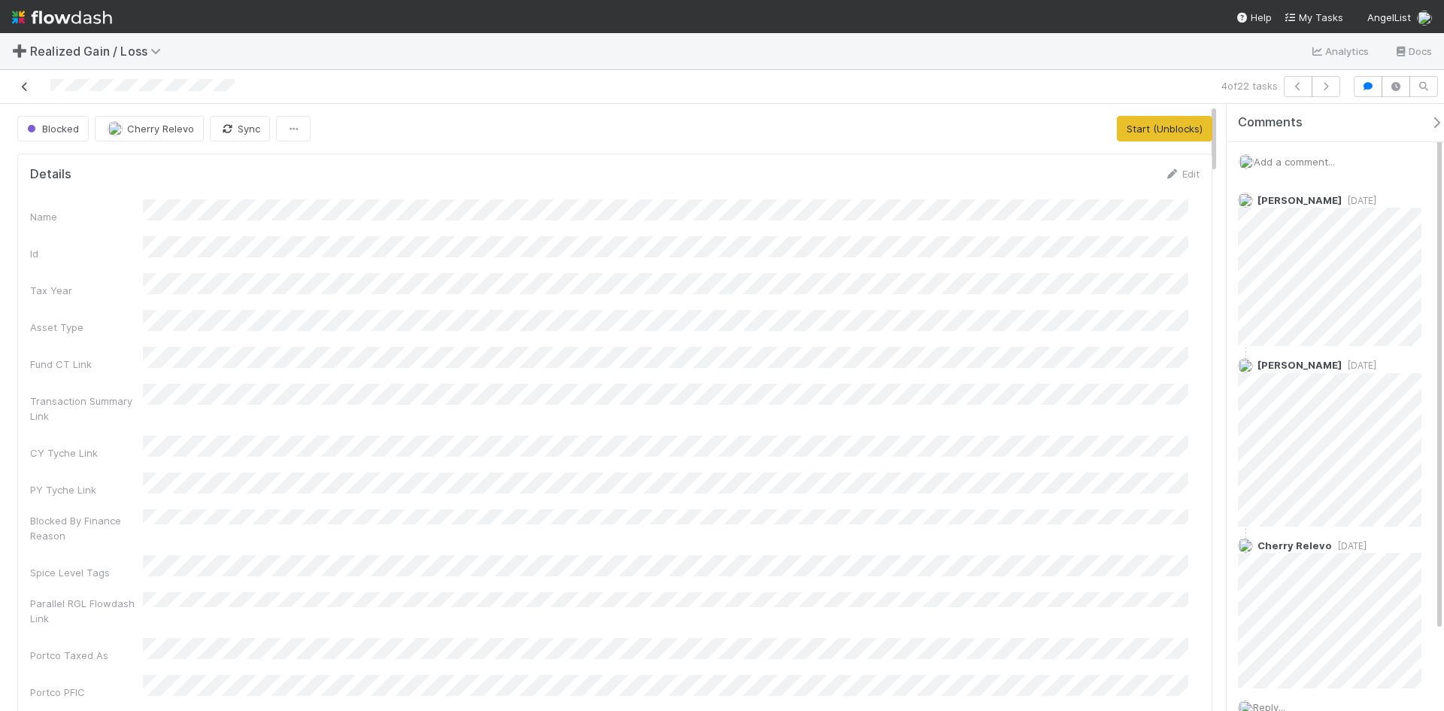
click at [26, 83] on icon at bounding box center [24, 87] width 15 height 10
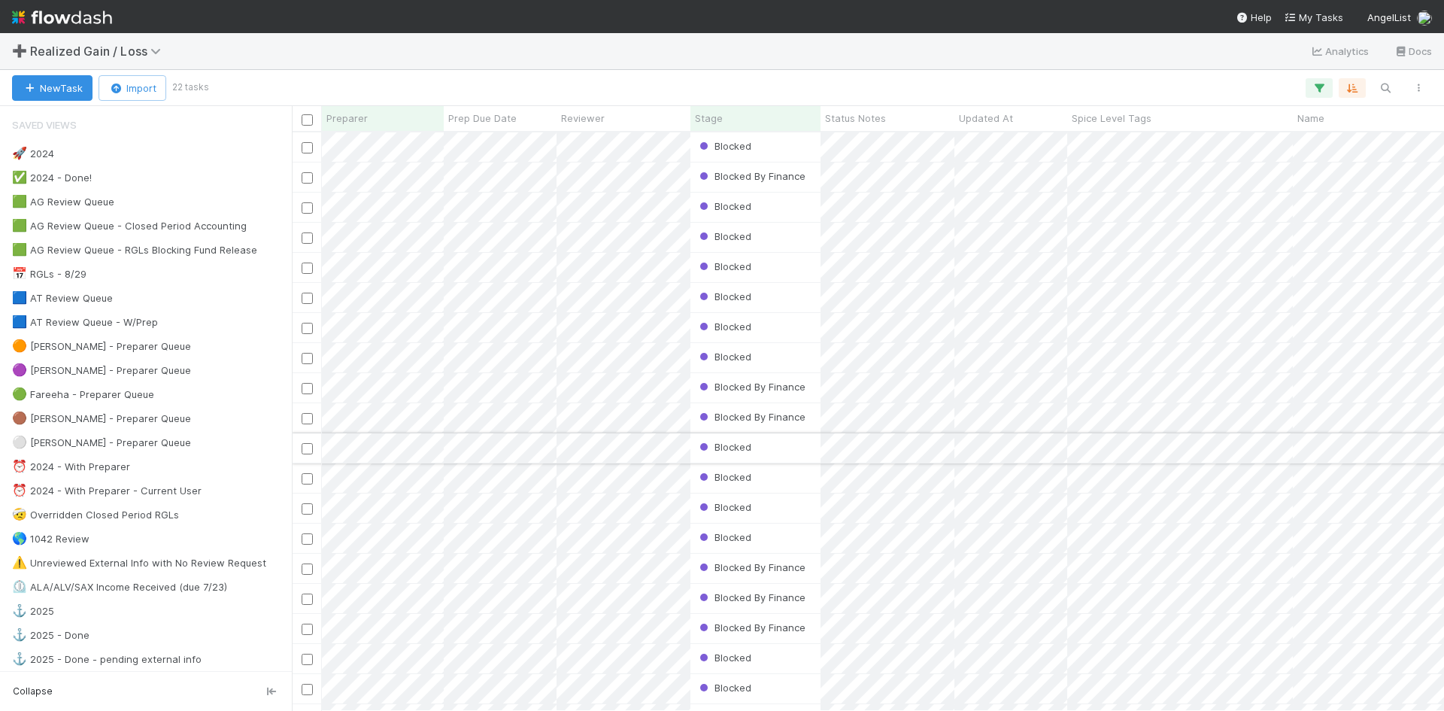
scroll to position [567, 1141]
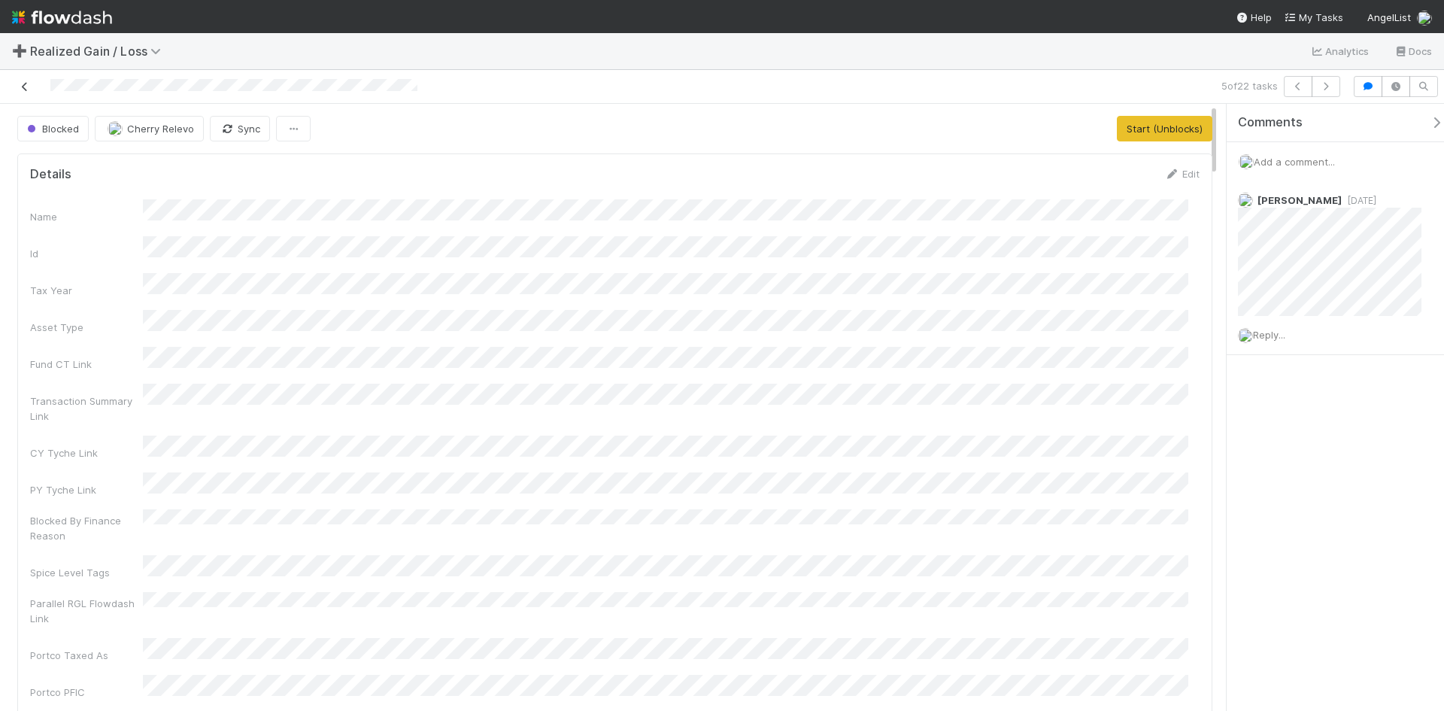
click at [28, 85] on icon at bounding box center [24, 87] width 15 height 10
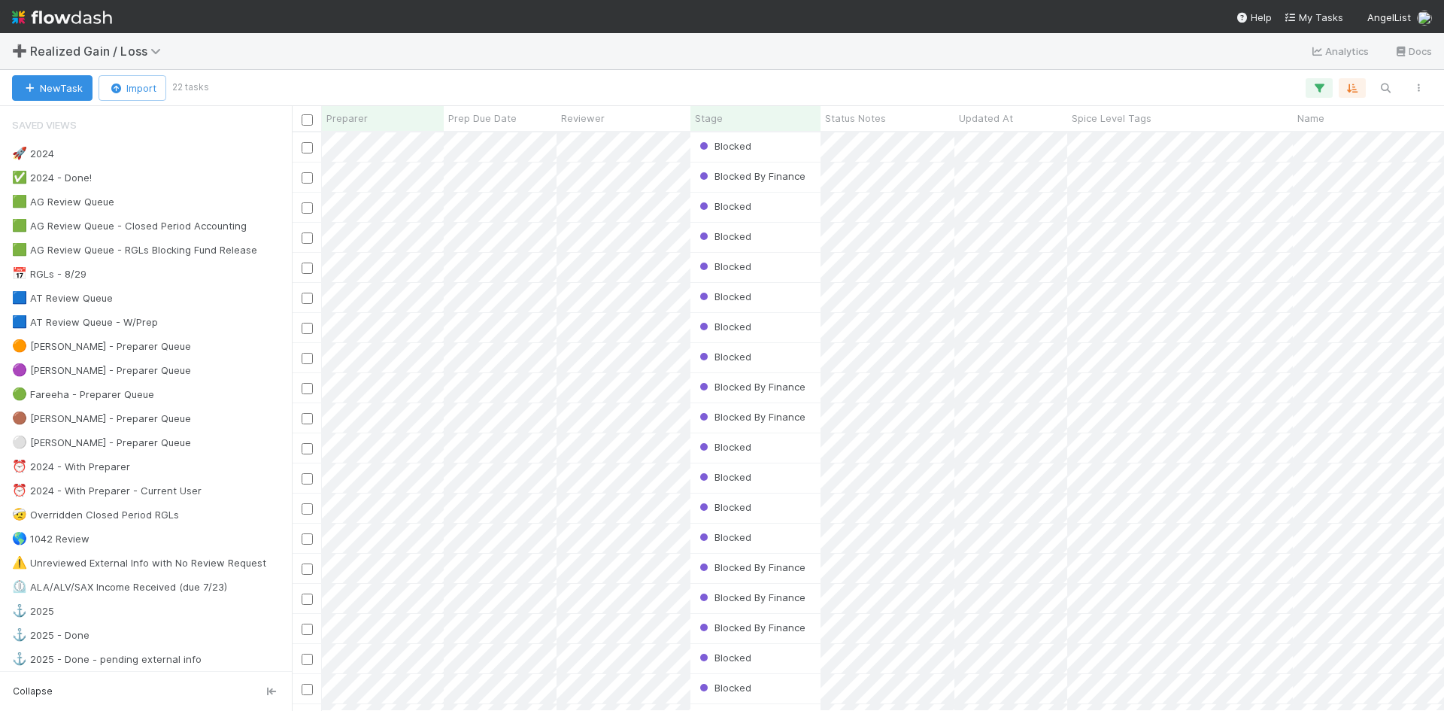
scroll to position [567, 1141]
click at [788, 446] on div "Blocked" at bounding box center [755, 447] width 130 height 29
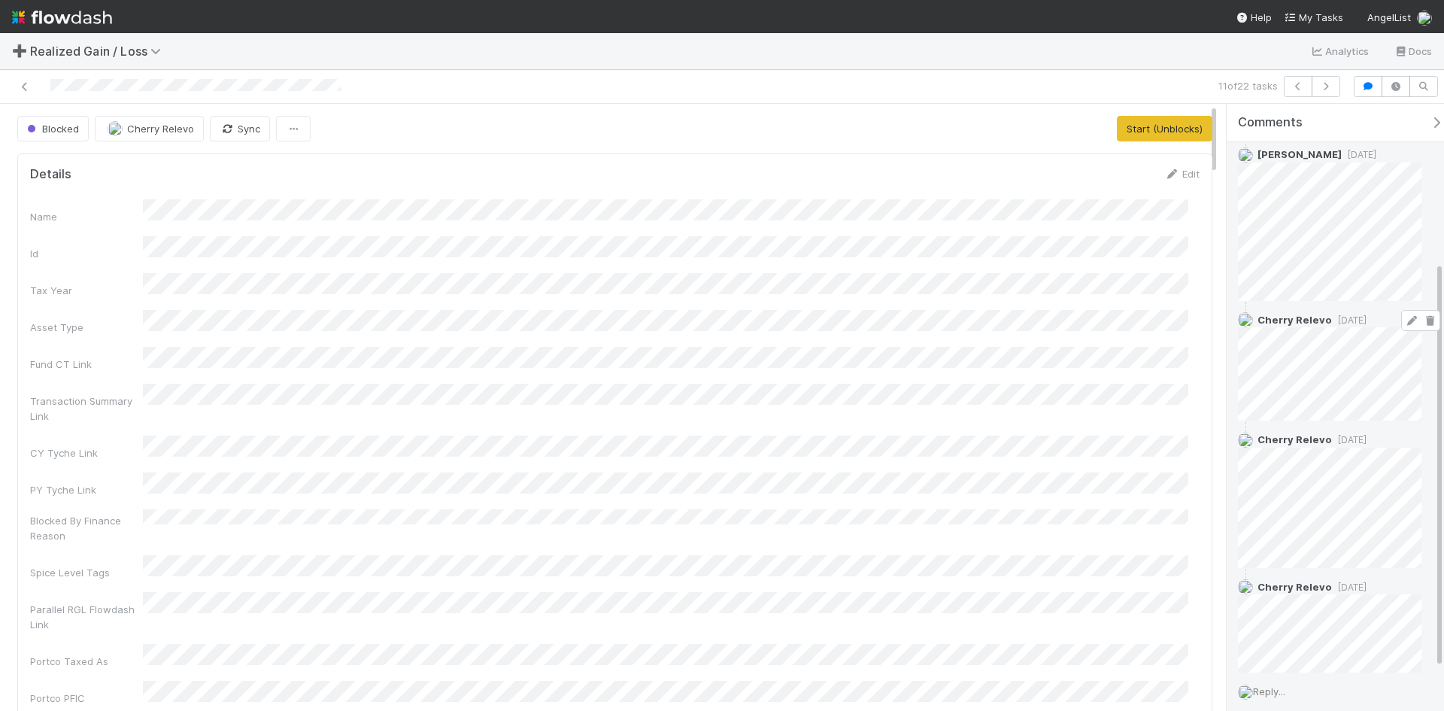
scroll to position [302, 0]
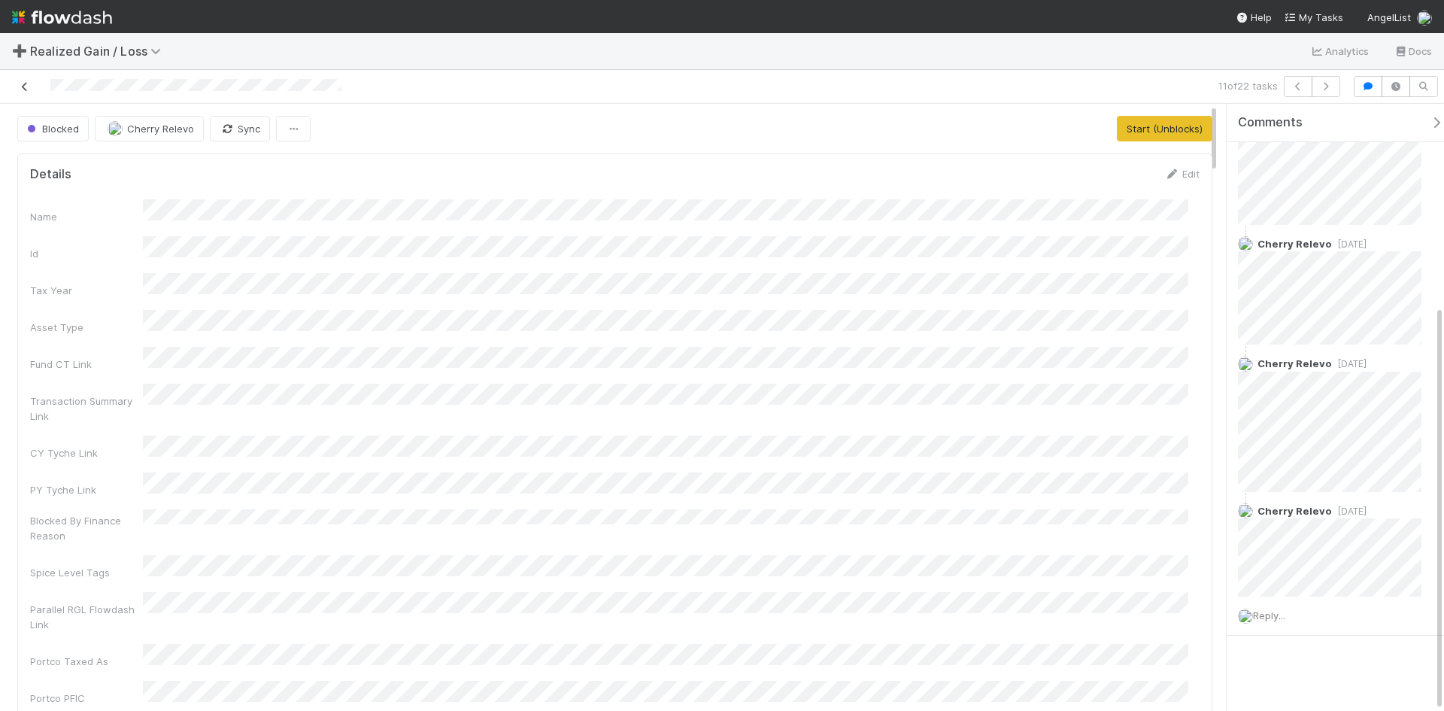
click at [23, 83] on icon at bounding box center [24, 87] width 15 height 10
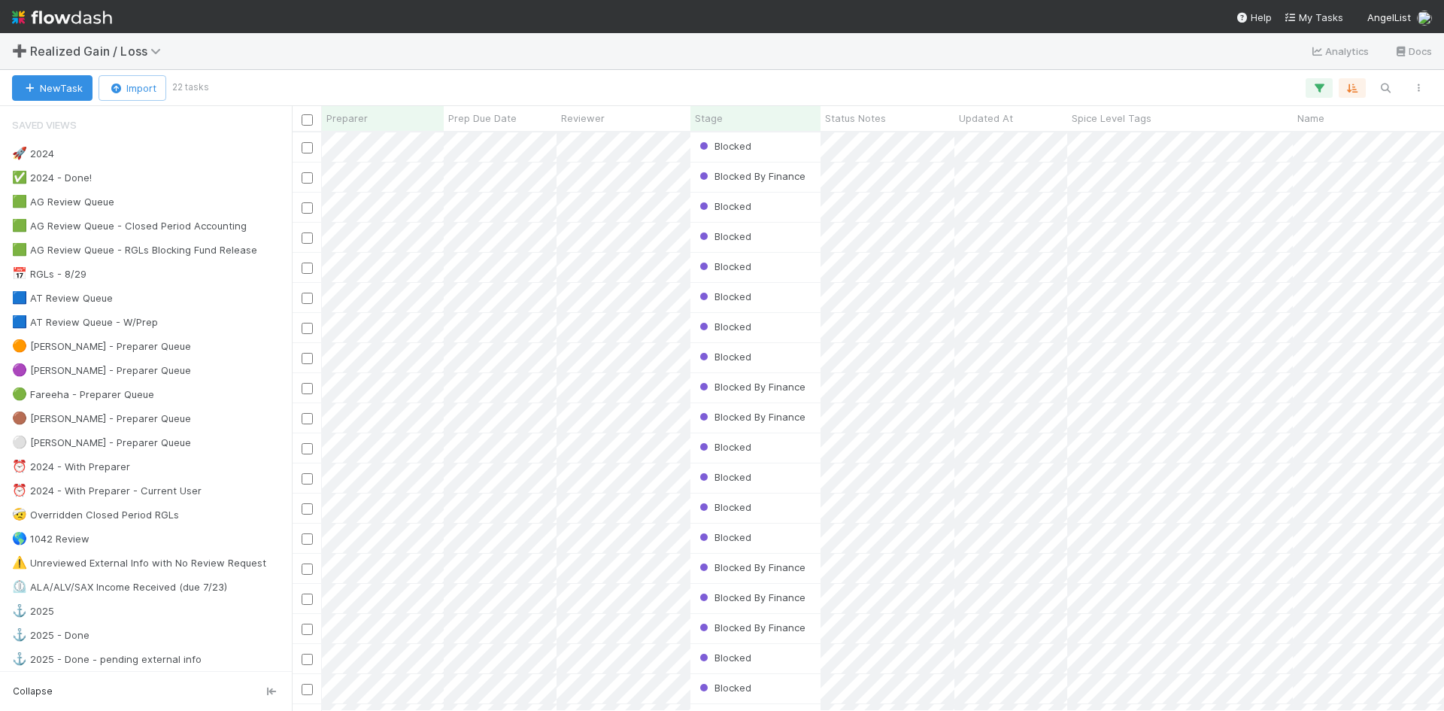
scroll to position [567, 1141]
click at [779, 503] on div "Blocked" at bounding box center [755, 507] width 130 height 29
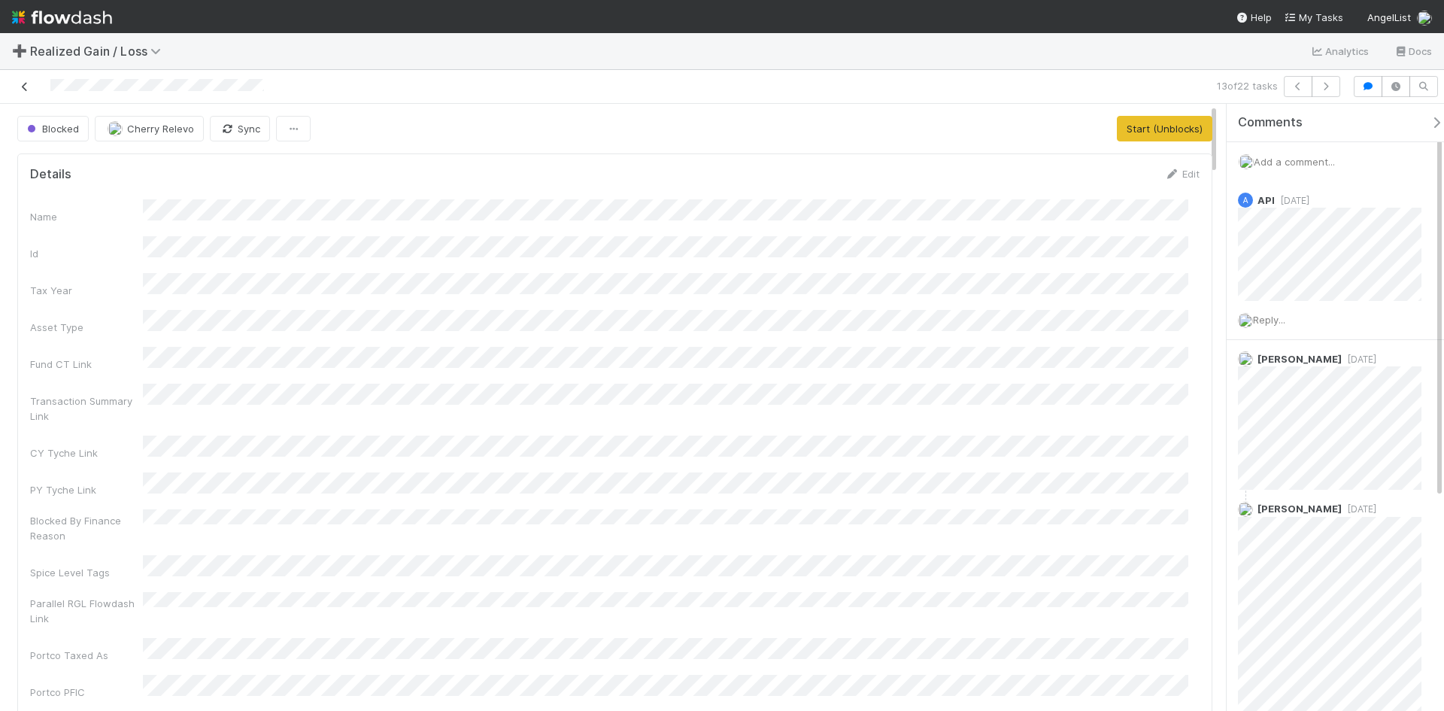
click at [24, 83] on icon at bounding box center [24, 87] width 15 height 10
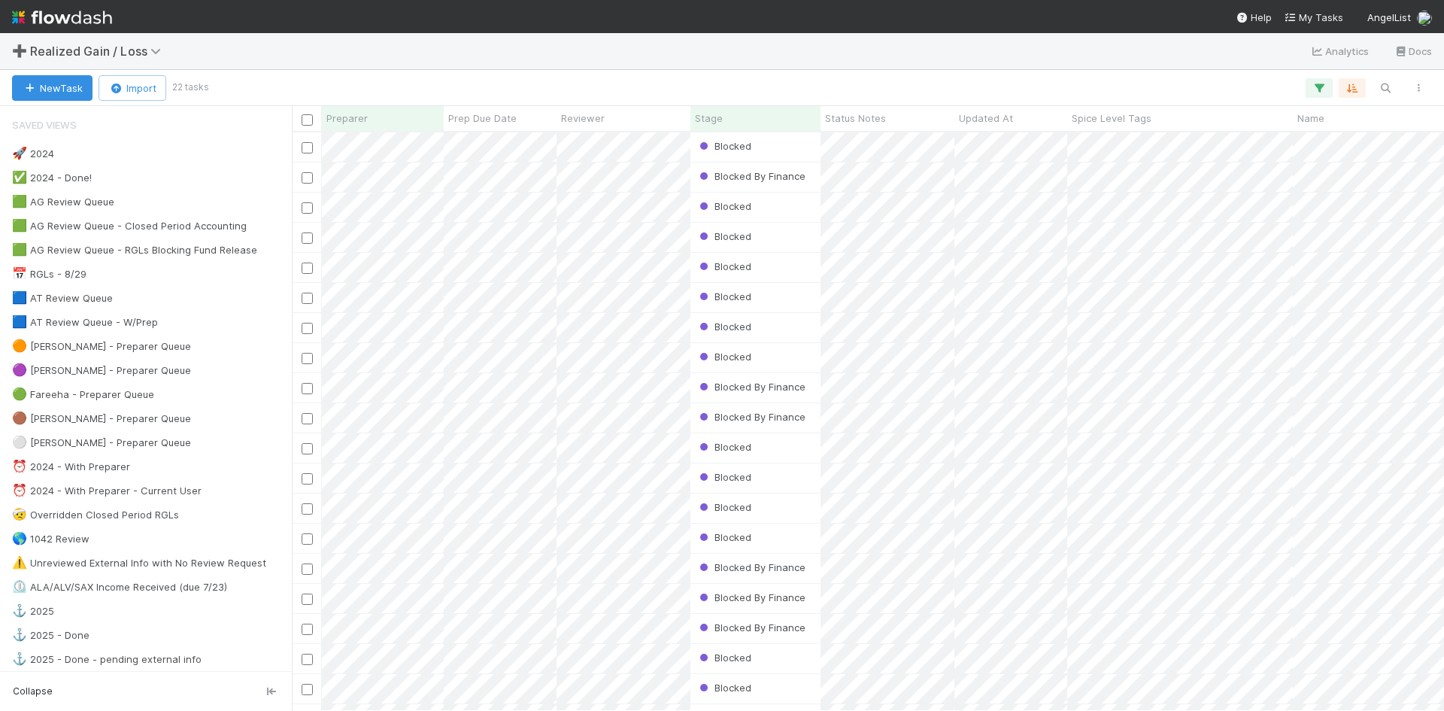
scroll to position [567, 1141]
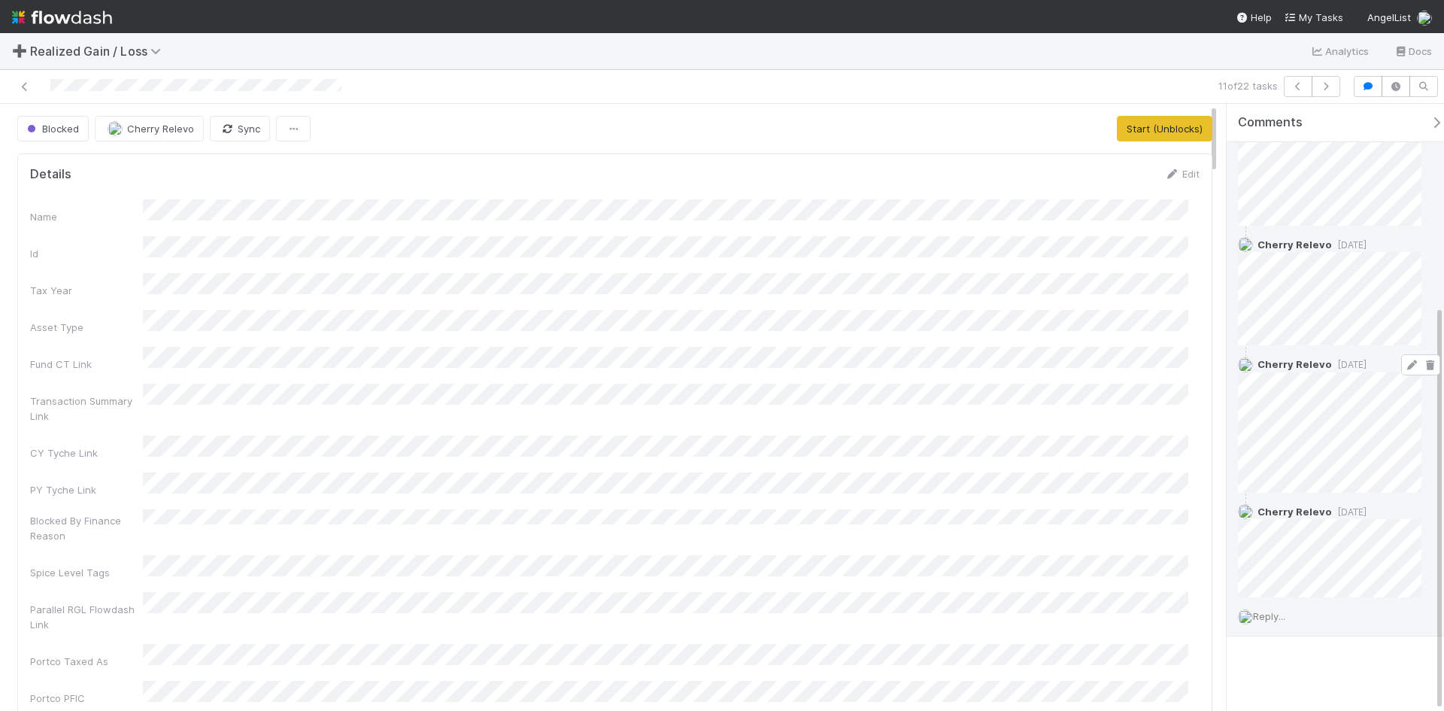
scroll to position [302, 0]
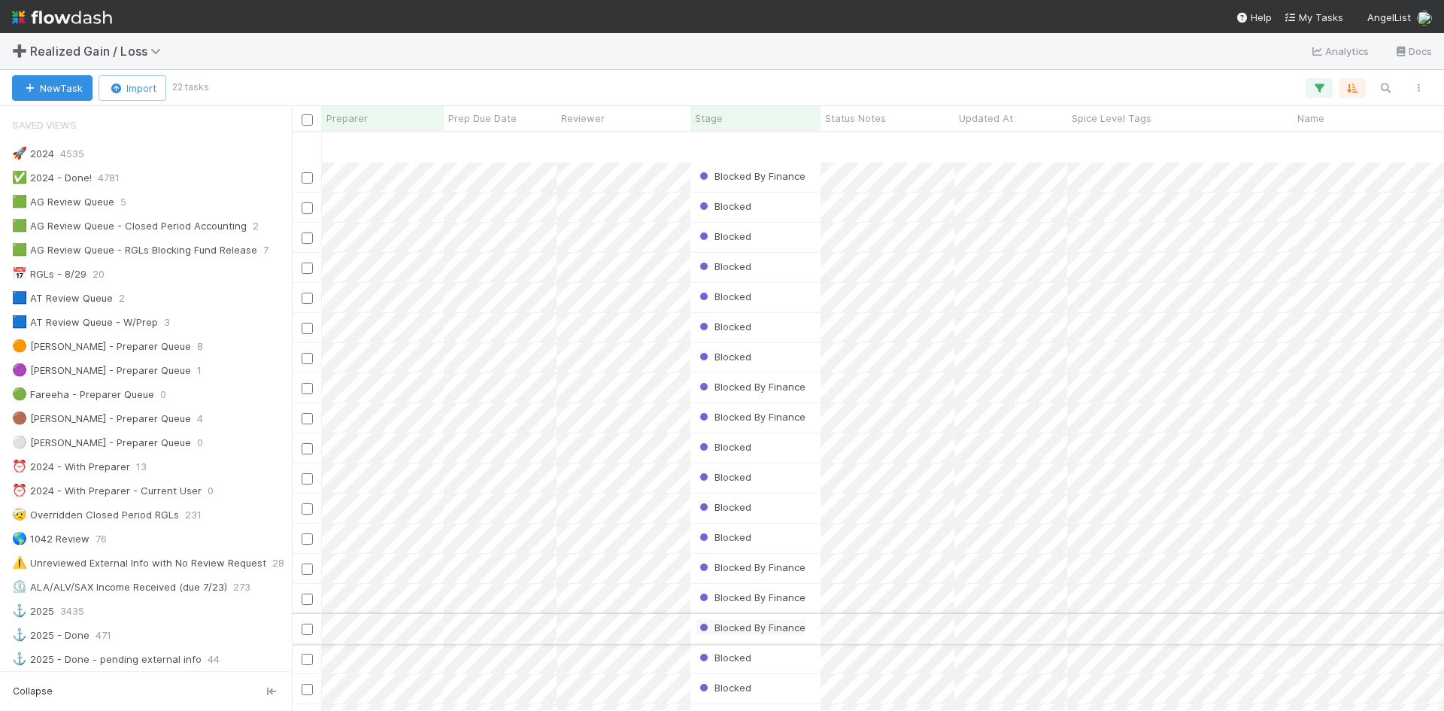
scroll to position [96, 0]
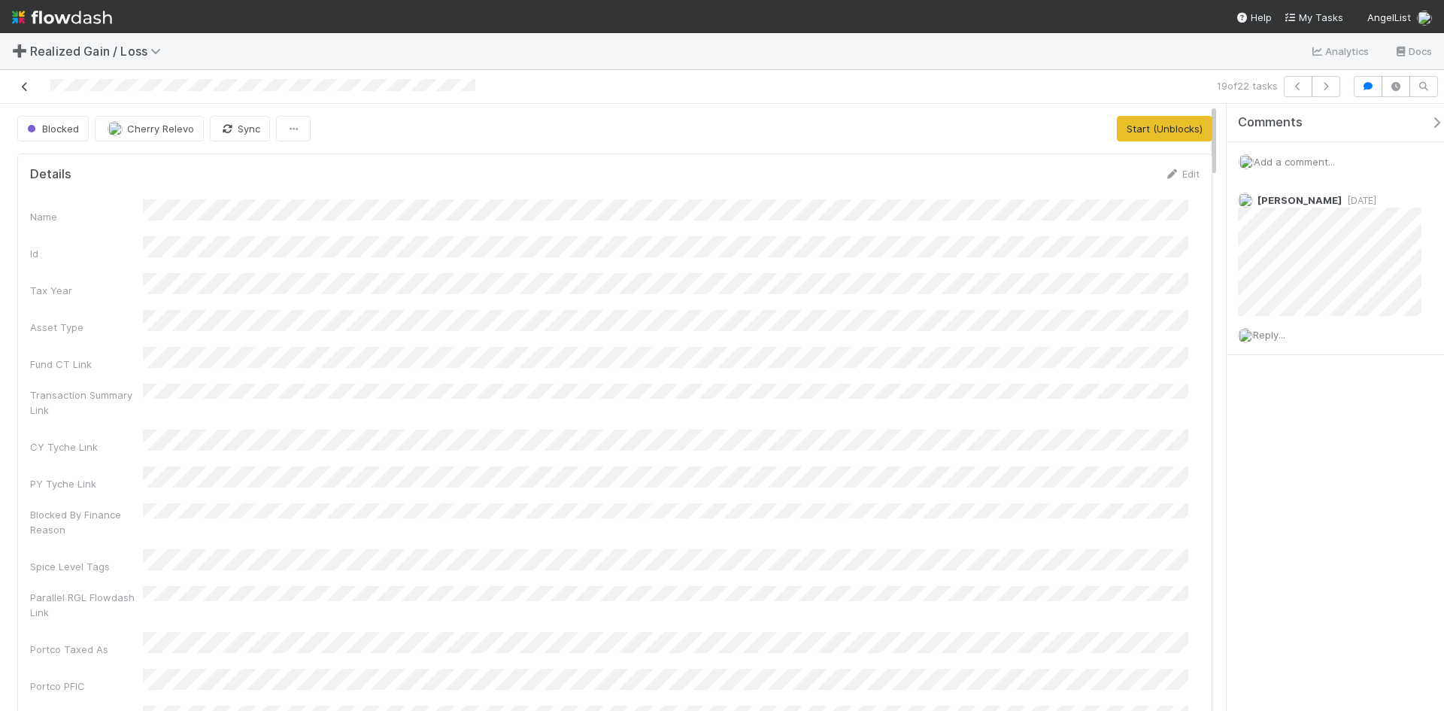
click at [31, 87] on icon at bounding box center [24, 87] width 15 height 10
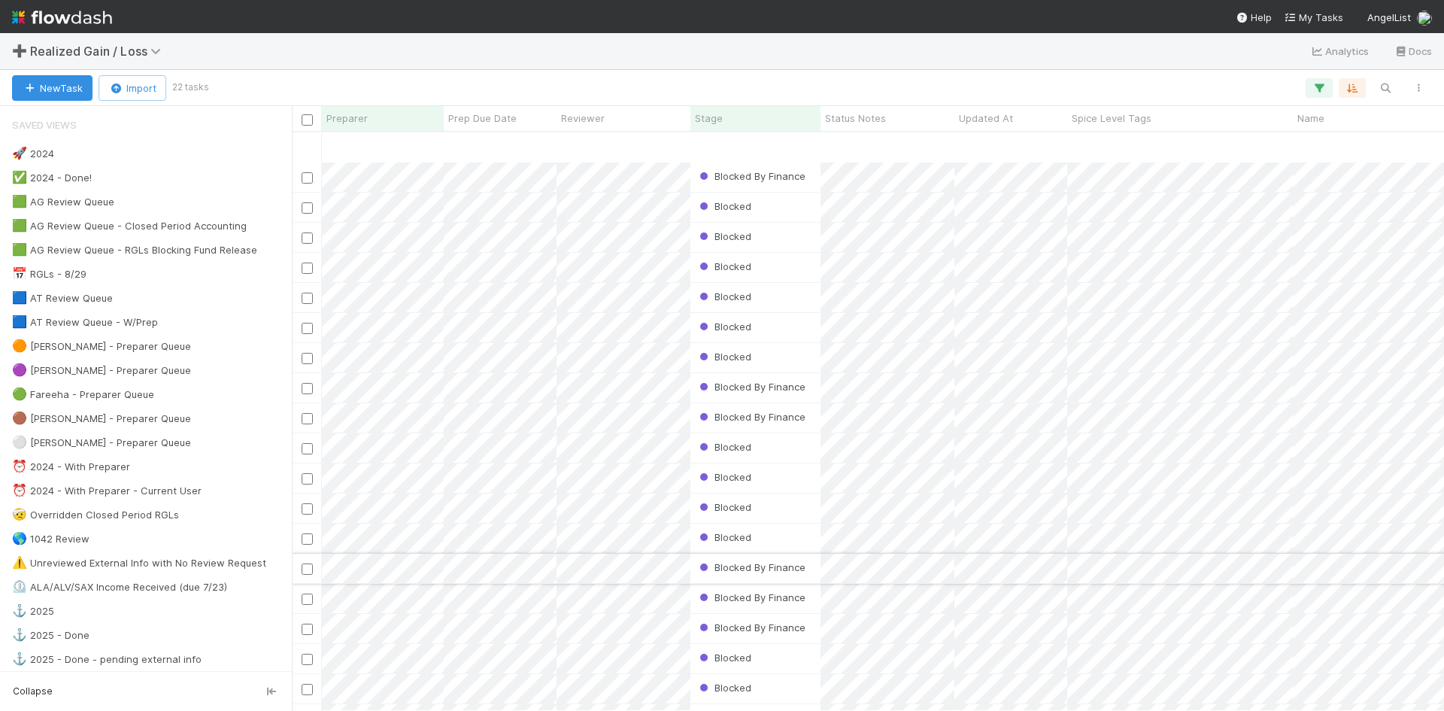
scroll to position [96, 0]
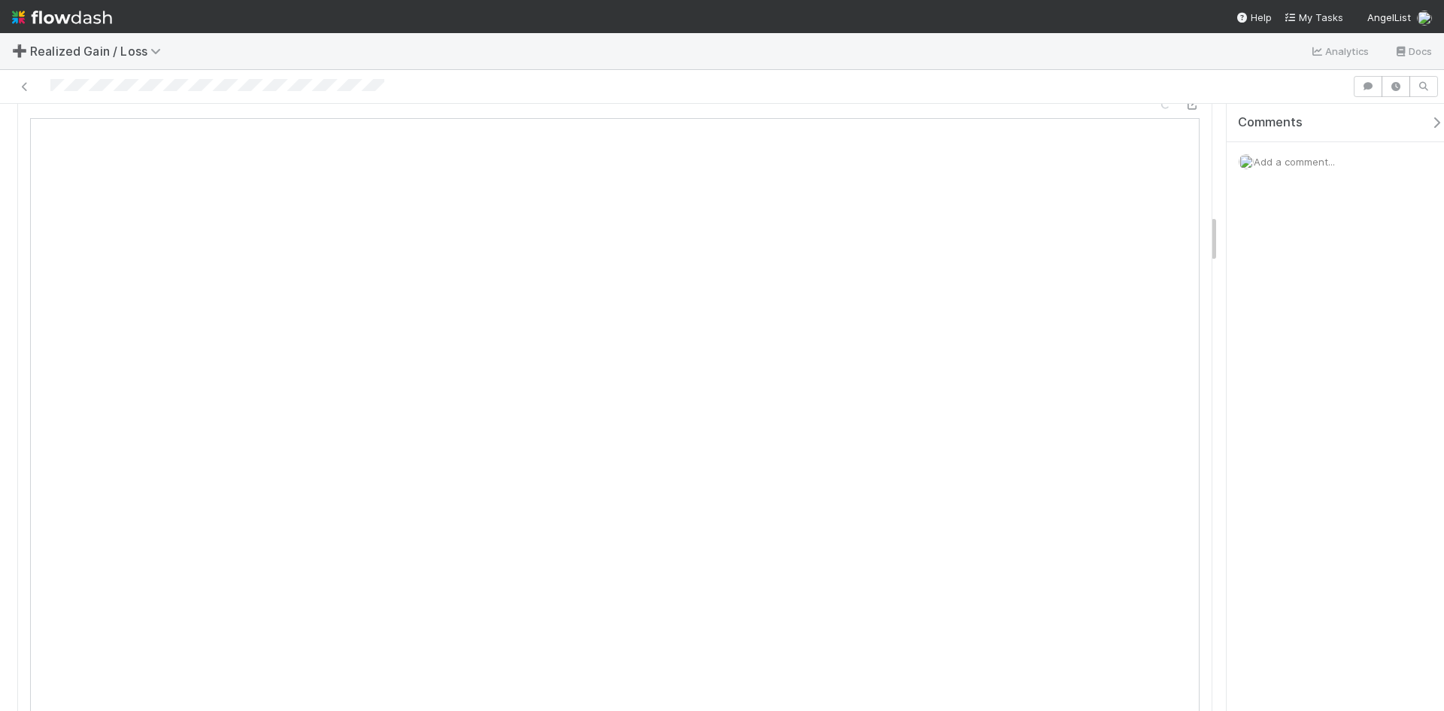
scroll to position [1429, 0]
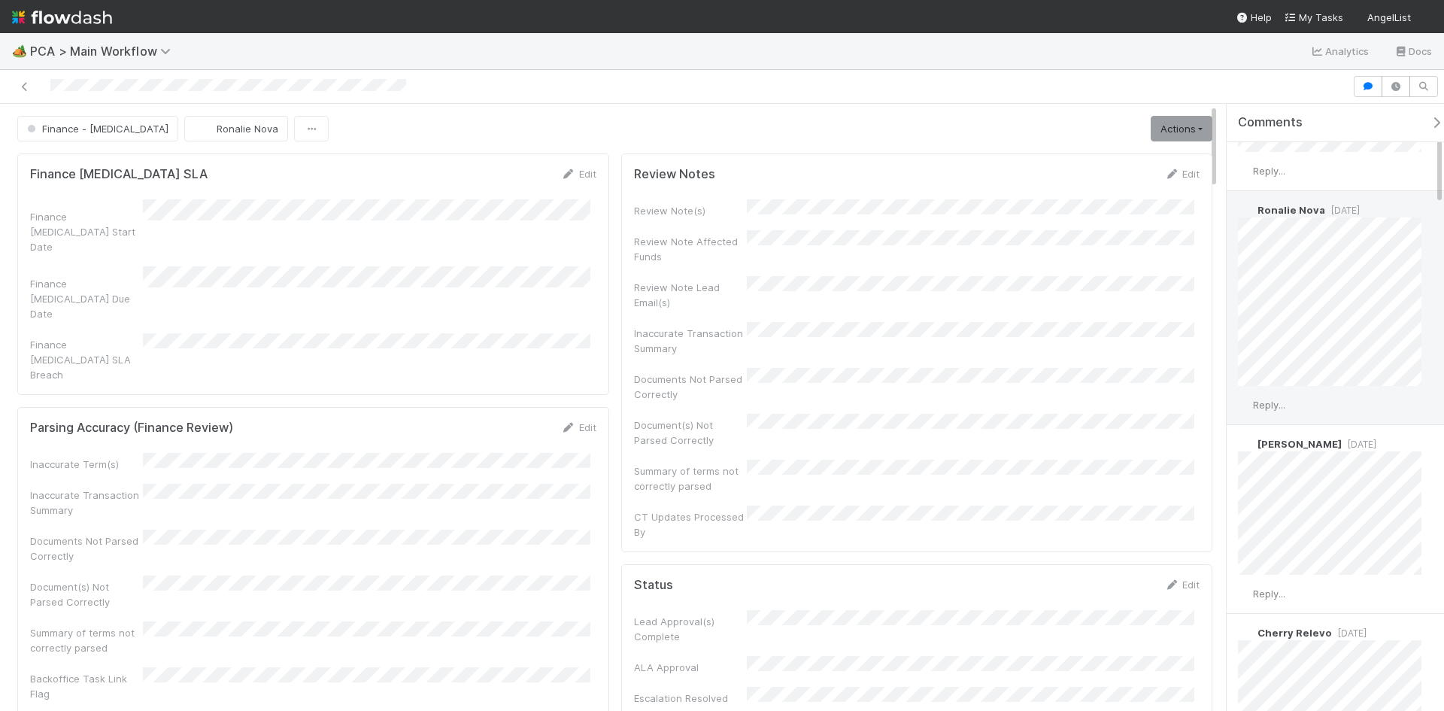
scroll to position [150, 0]
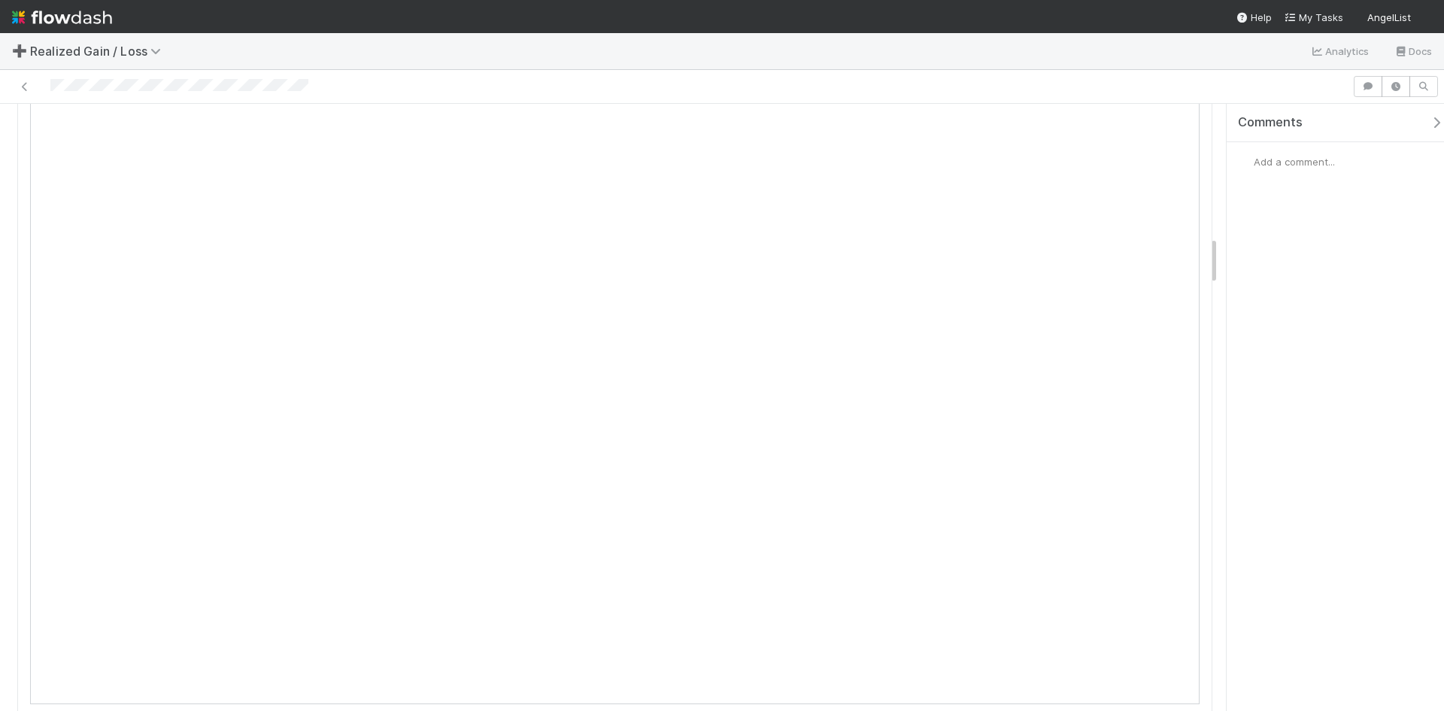
scroll to position [1655, 0]
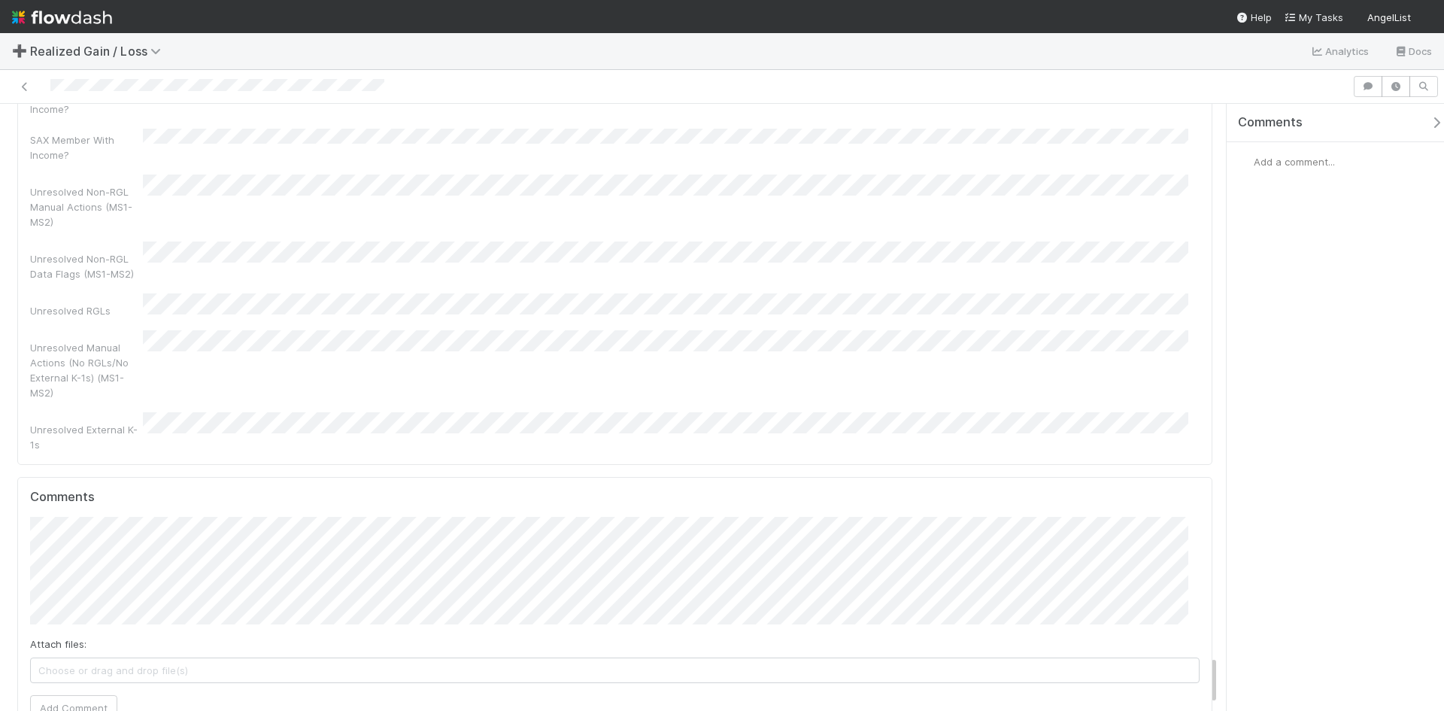
scroll to position [6843, 0]
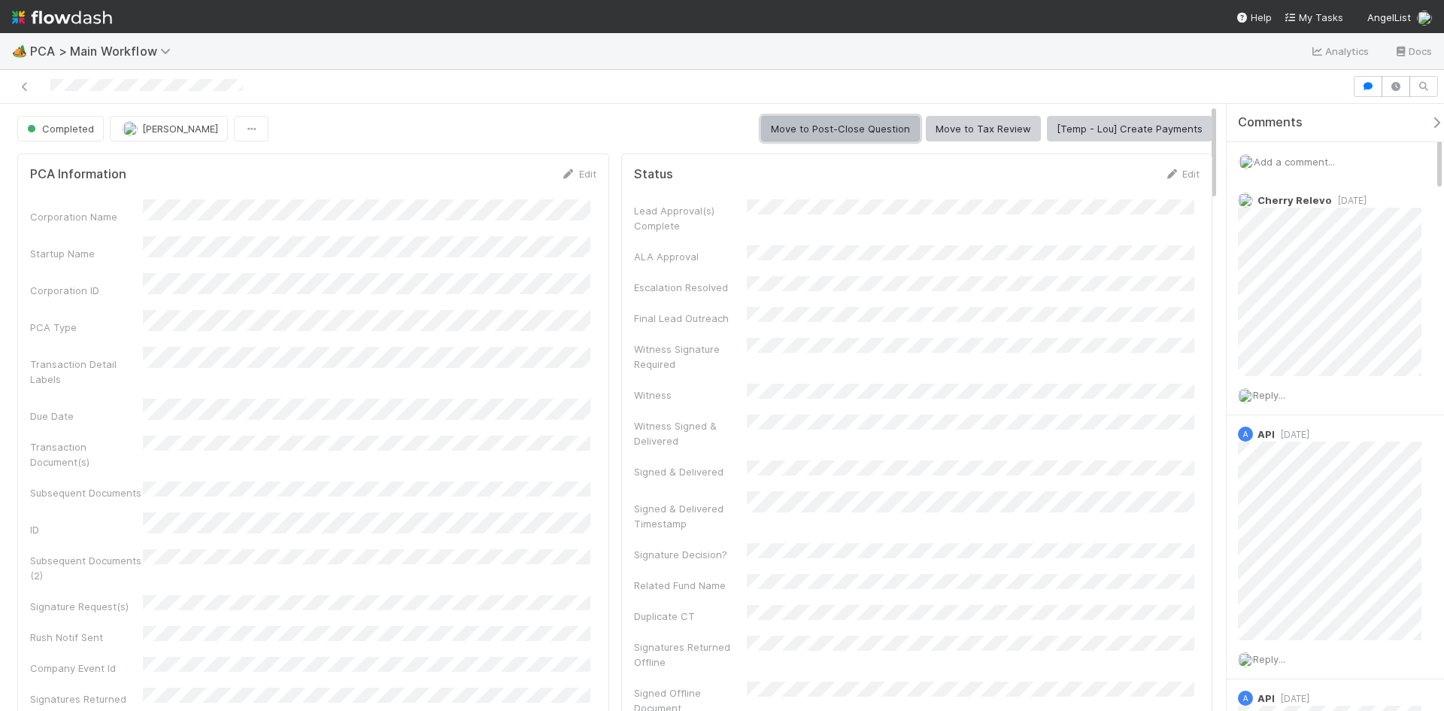
click at [824, 126] on button "Move to Post-Close Question" at bounding box center [840, 129] width 159 height 26
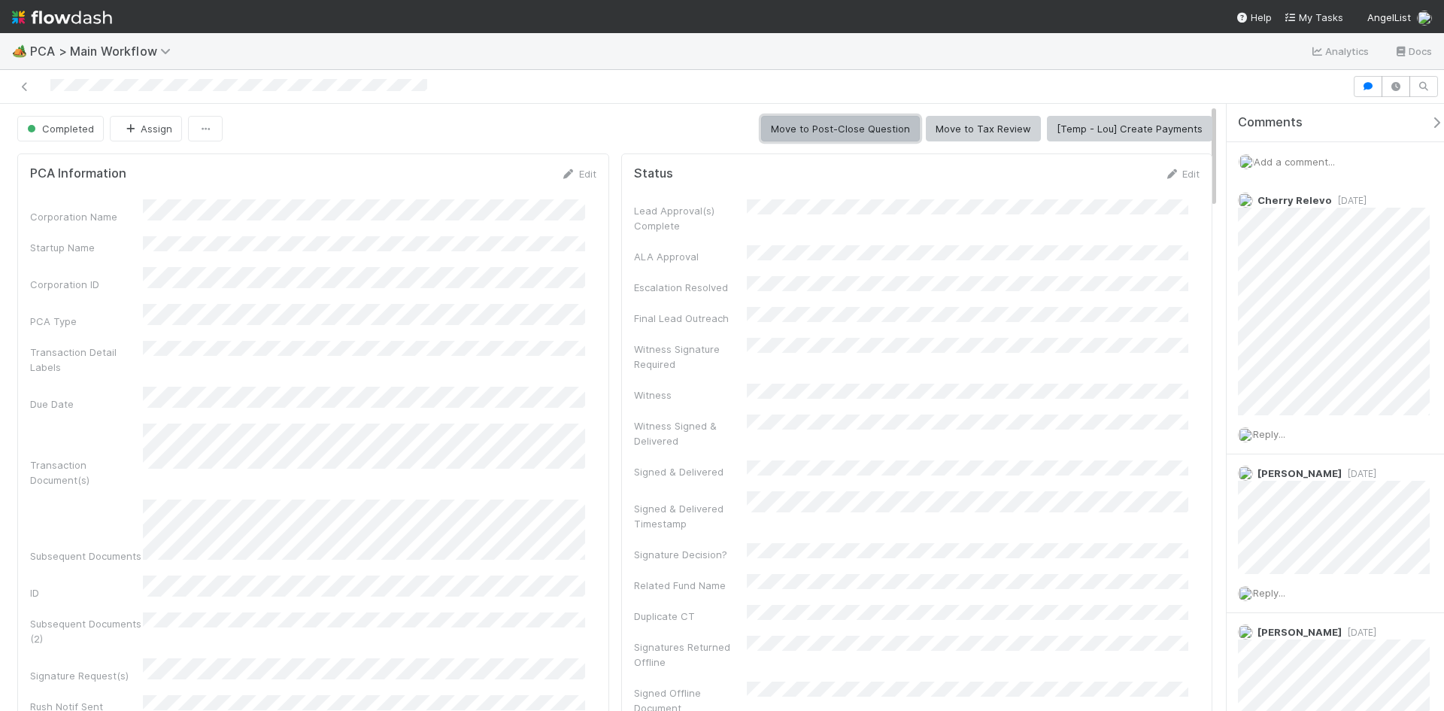
click at [852, 130] on button "Move to Post-Close Question" at bounding box center [840, 129] width 159 height 26
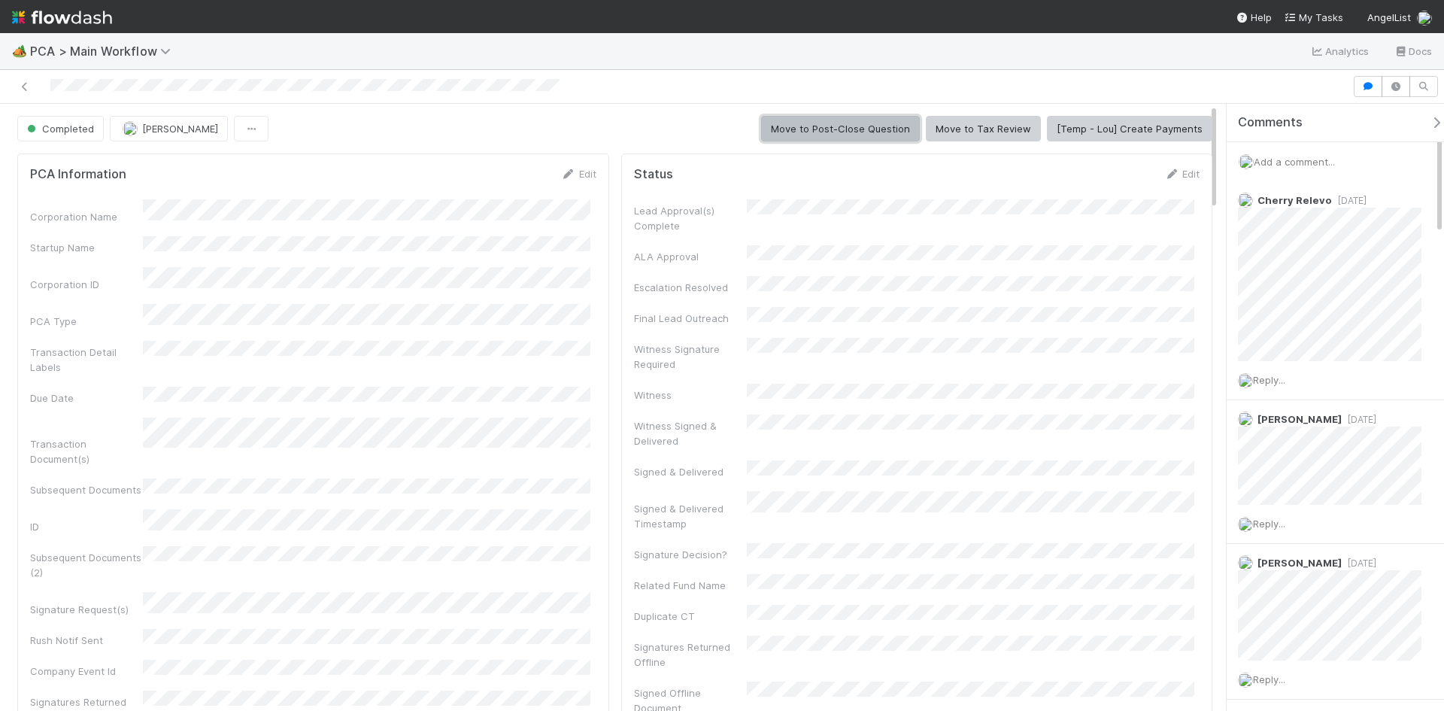
click at [874, 125] on button "Move to Post-Close Question" at bounding box center [840, 129] width 159 height 26
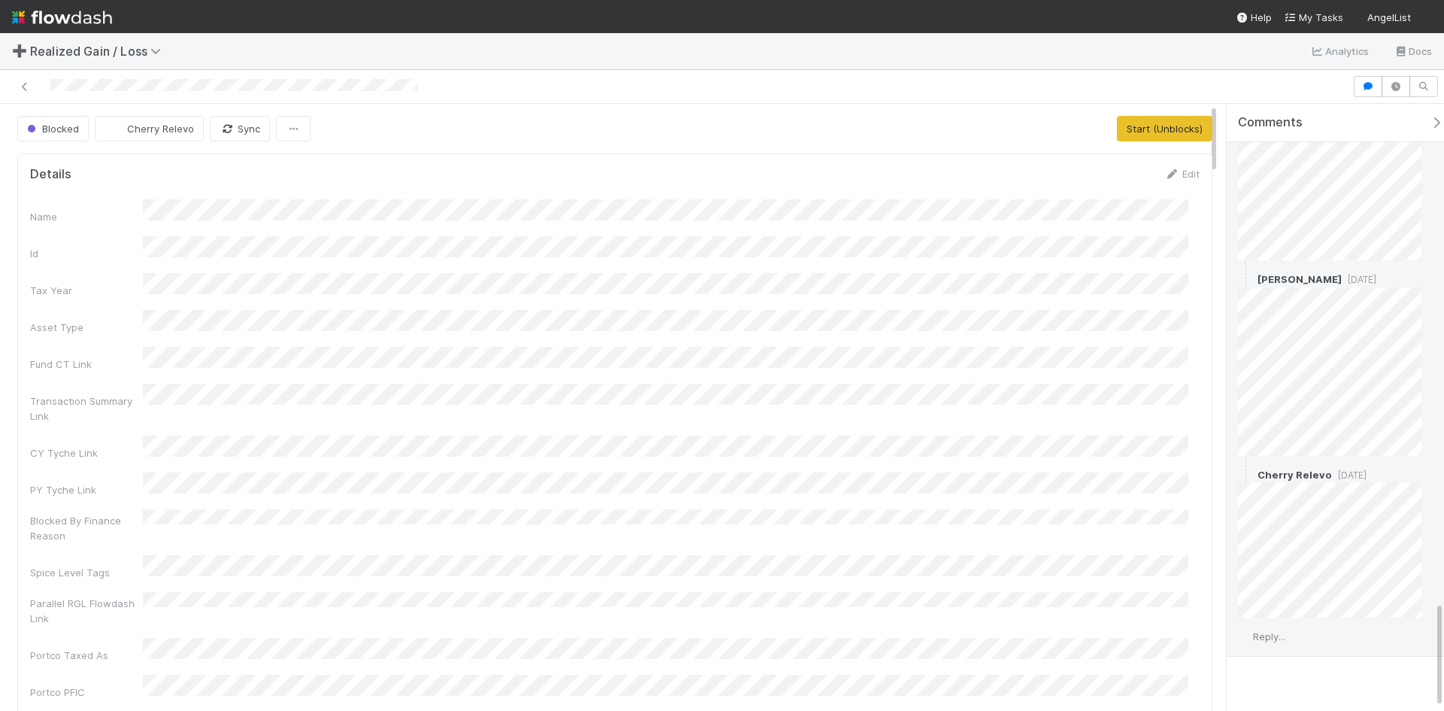
scroll to position [2853, 0]
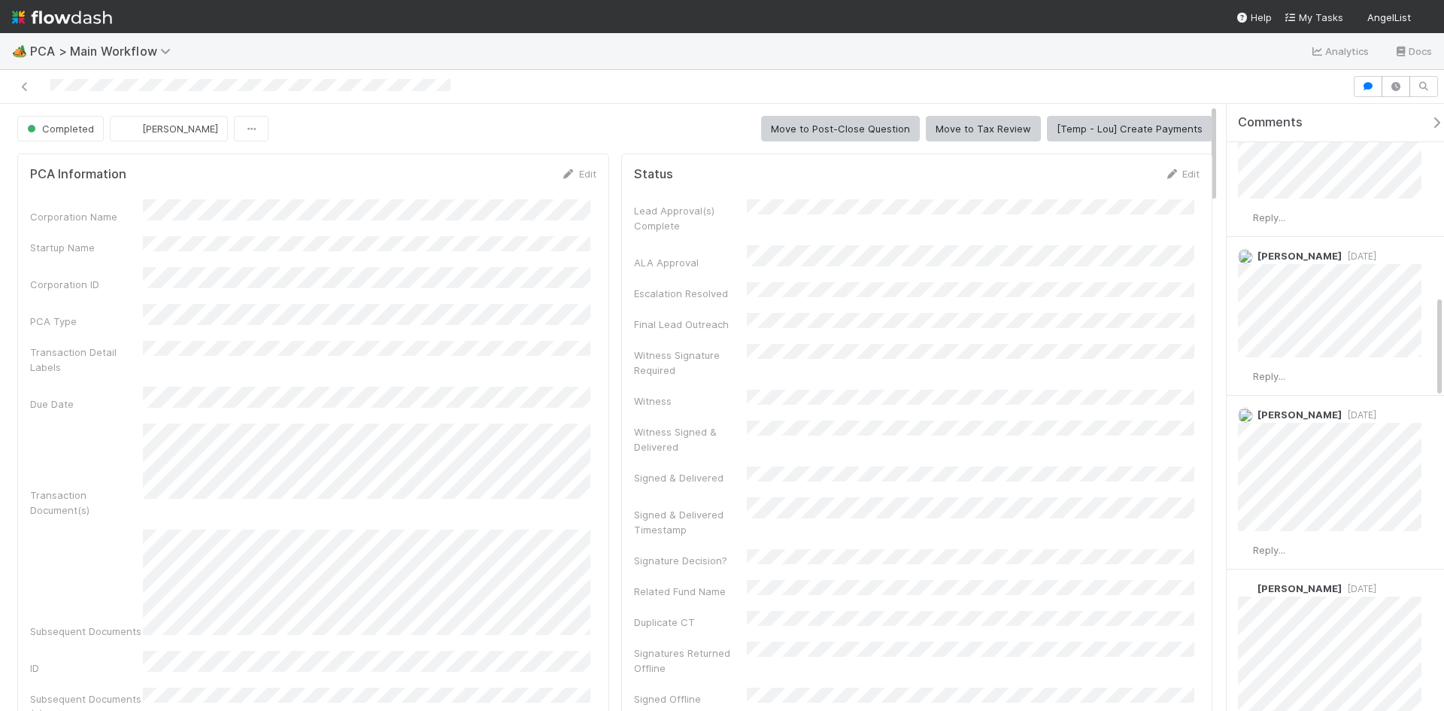
scroll to position [1128, 0]
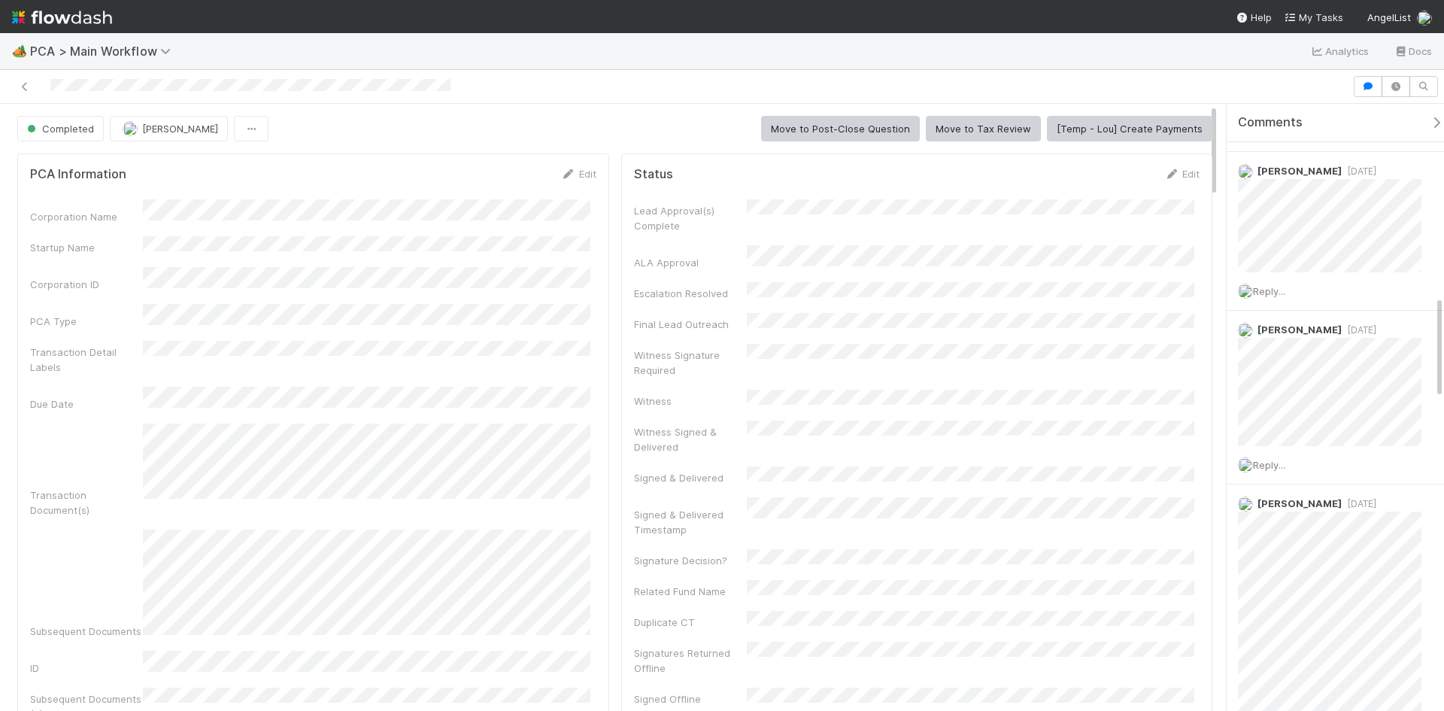
drag, startPoint x: 745, startPoint y: 428, endPoint x: 890, endPoint y: 361, distance: 159.8
click at [745, 428] on div "Witness Signed & Delivered" at bounding box center [917, 437] width 566 height 34
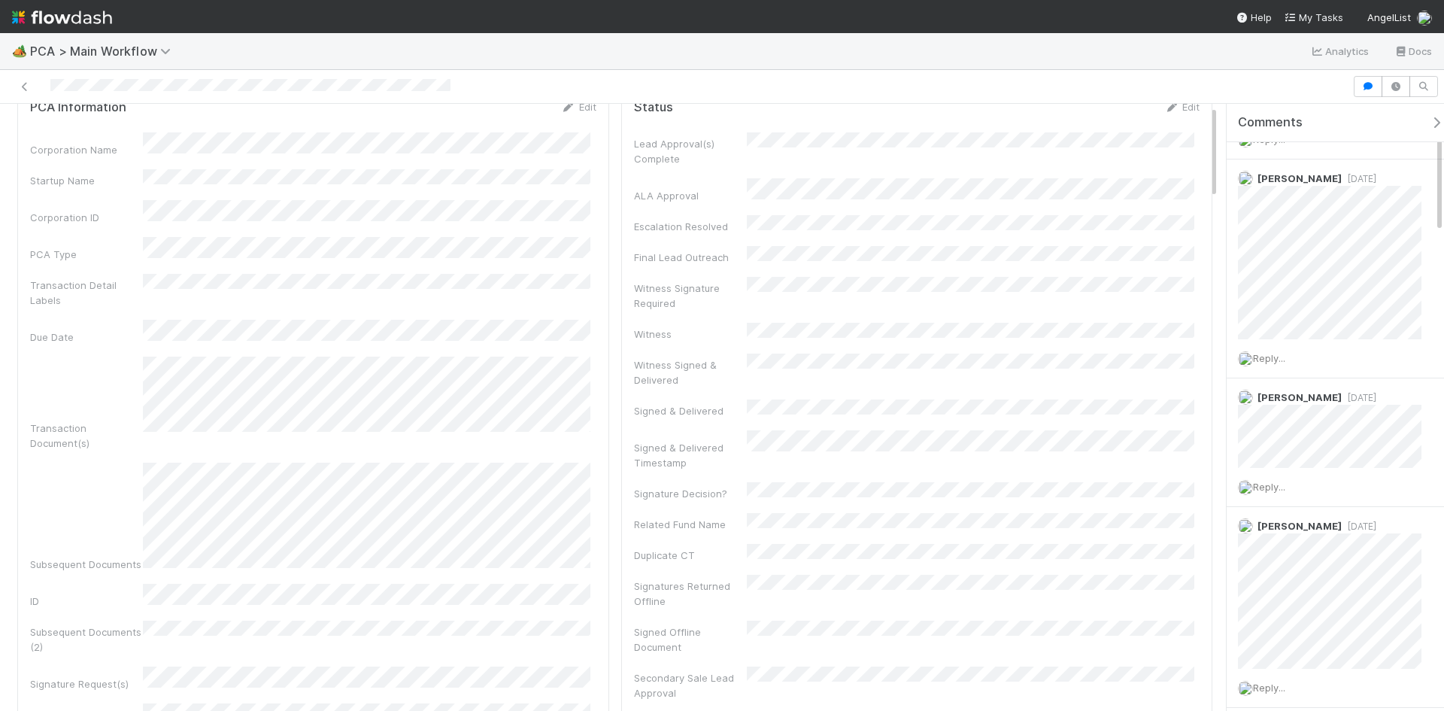
scroll to position [0, 0]
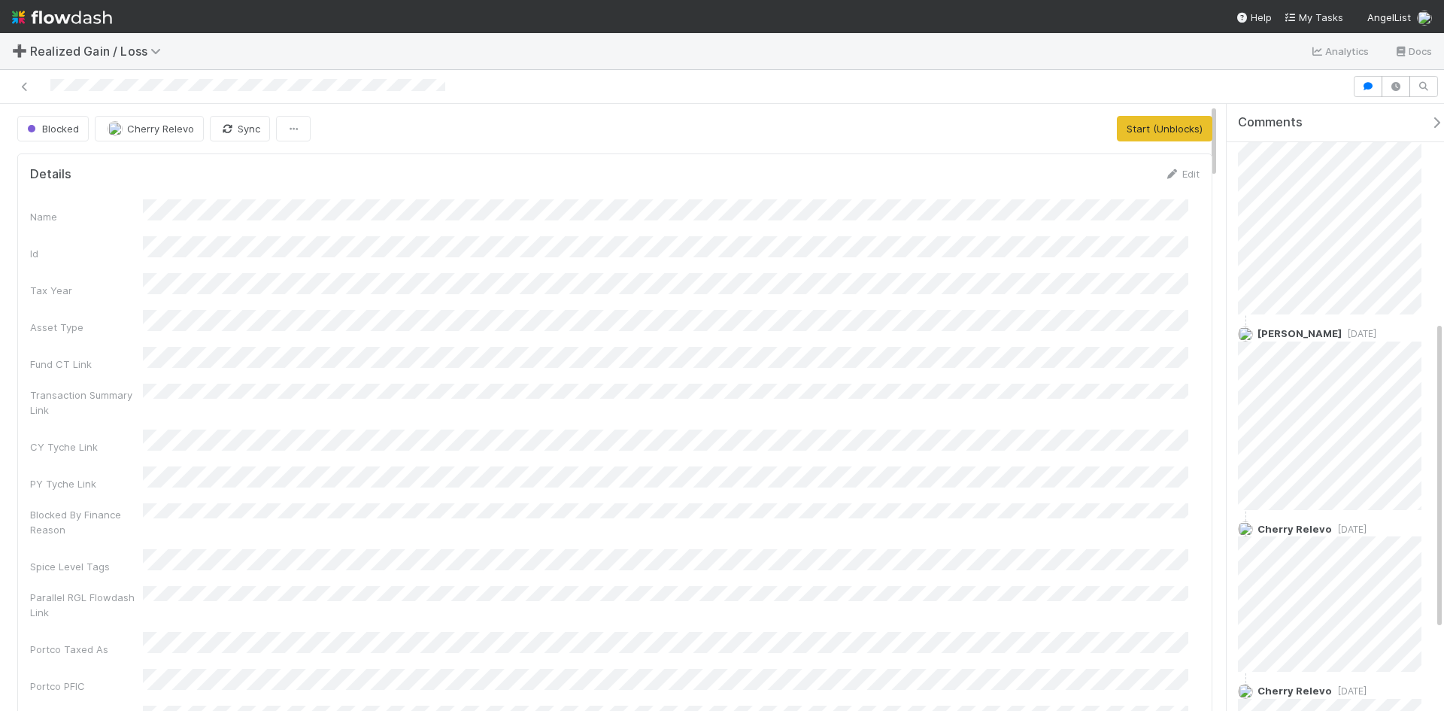
scroll to position [587, 0]
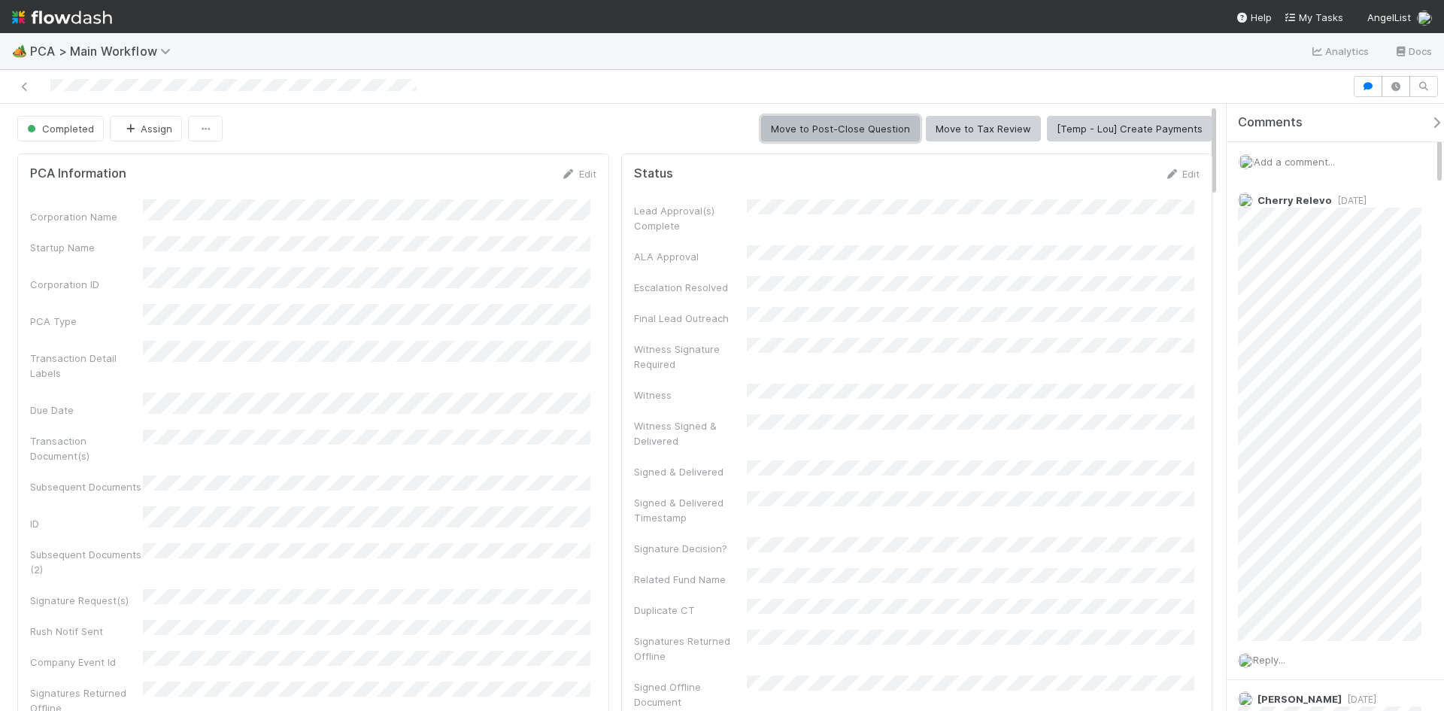
click at [791, 119] on button "Move to Post-Close Question" at bounding box center [840, 129] width 159 height 26
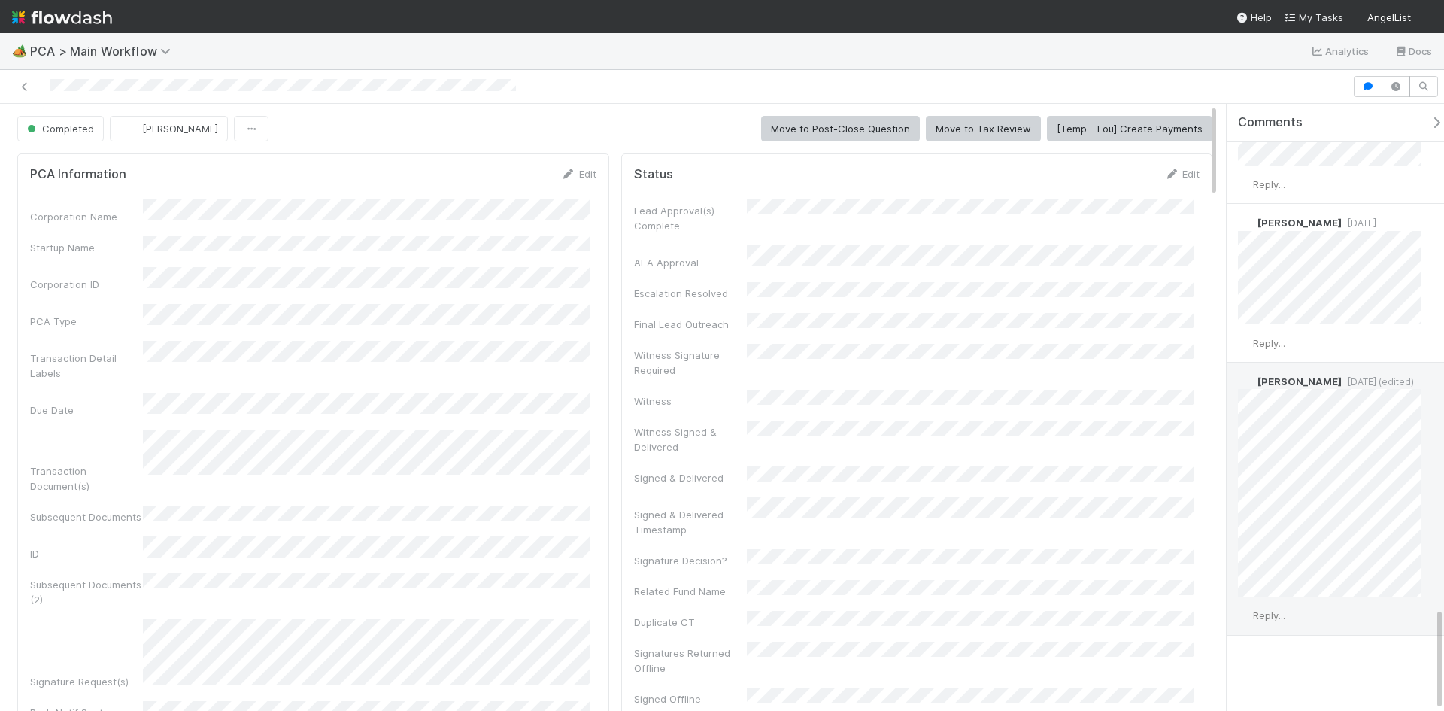
scroll to position [2935, 0]
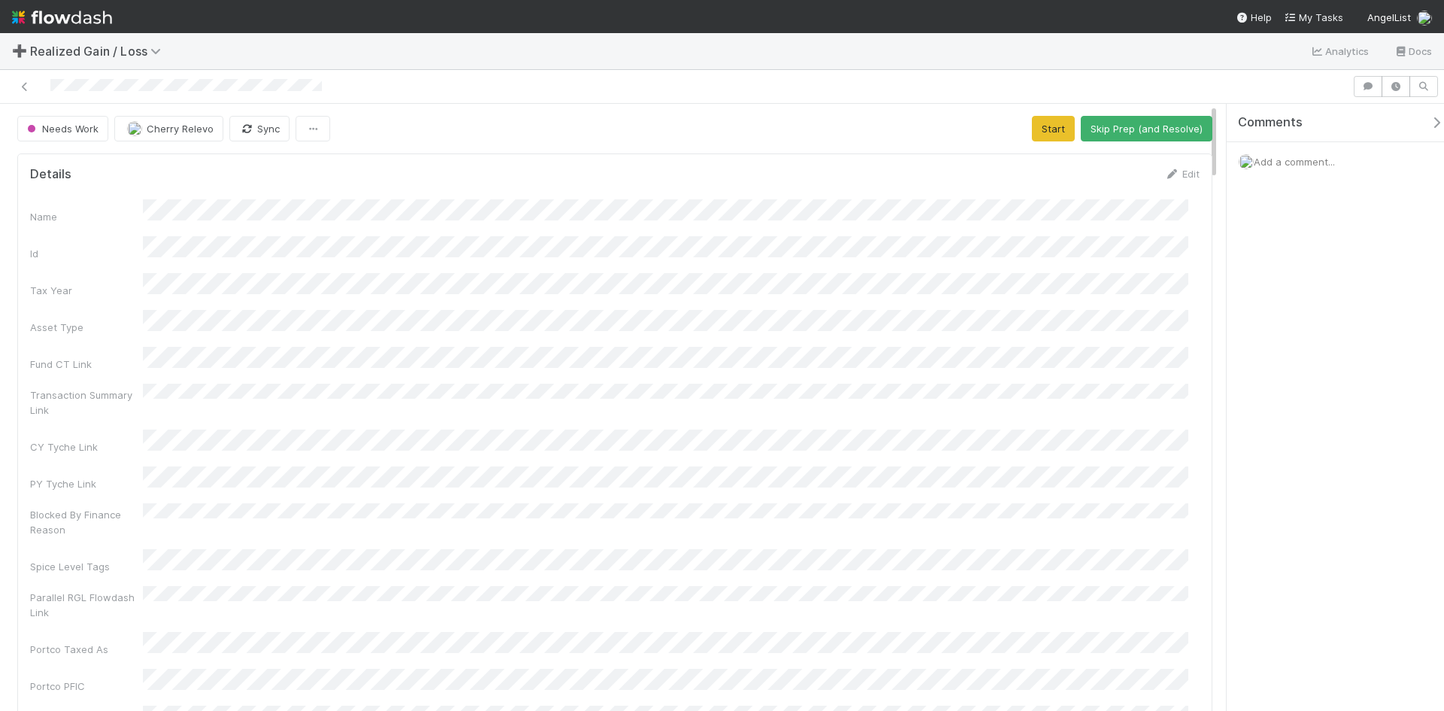
click at [1000, 86] on div at bounding box center [676, 86] width 1340 height 21
click at [791, 85] on div at bounding box center [676, 86] width 1340 height 21
click at [1172, 171] on link "Edit" at bounding box center [1181, 174] width 35 height 12
click at [1112, 176] on button "Save" at bounding box center [1119, 179] width 43 height 26
click at [1306, 166] on span "Add a comment..." at bounding box center [1294, 162] width 81 height 12
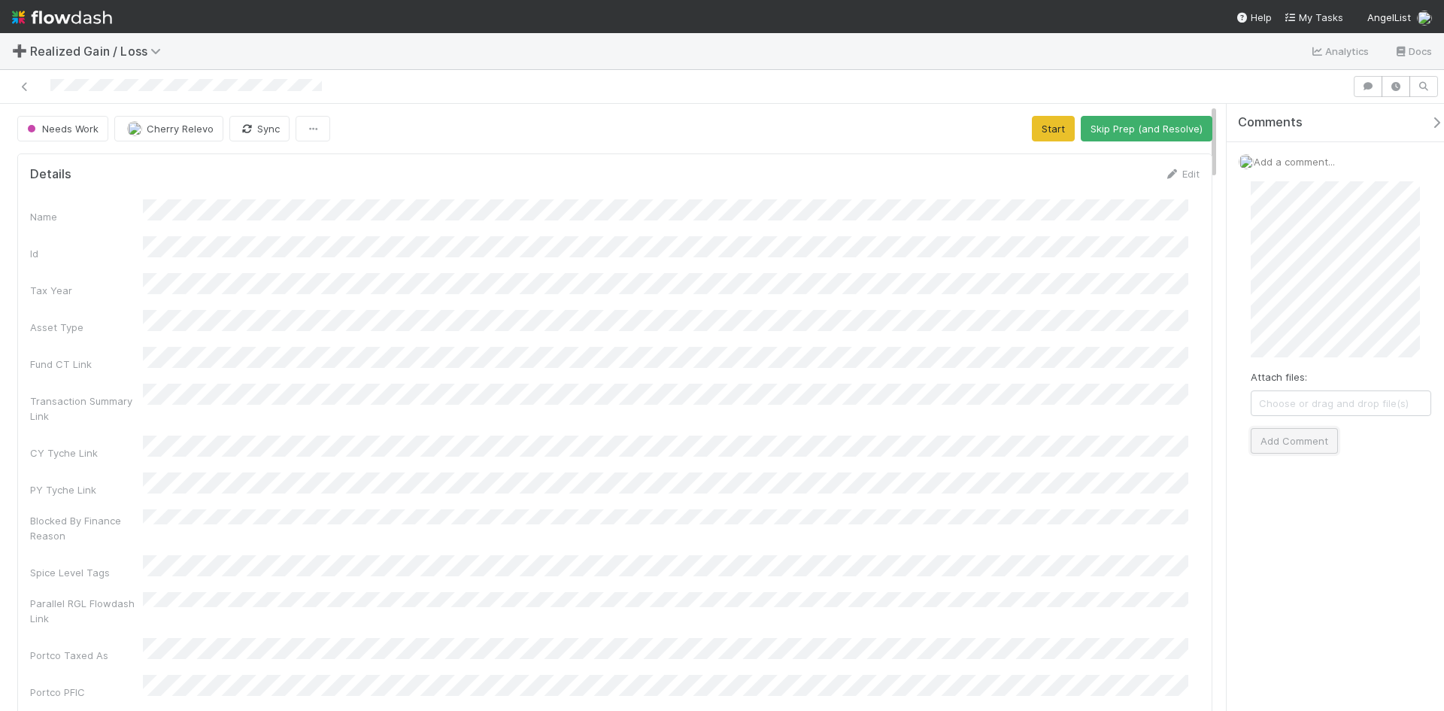
click at [1302, 441] on button "Add Comment" at bounding box center [1294, 441] width 87 height 26
click at [1046, 121] on button "Start" at bounding box center [1053, 129] width 43 height 26
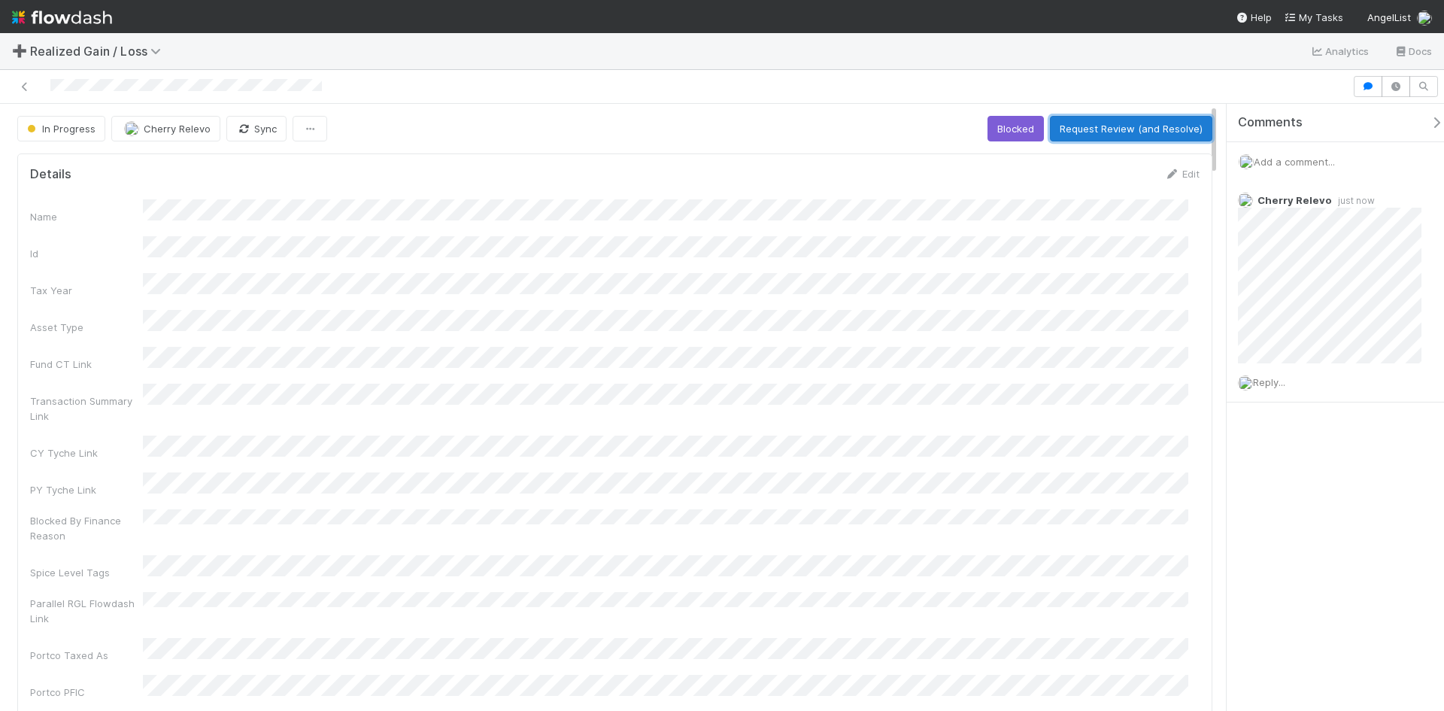
click at [1100, 124] on button "Request Review (and Resolve)" at bounding box center [1131, 129] width 162 height 26
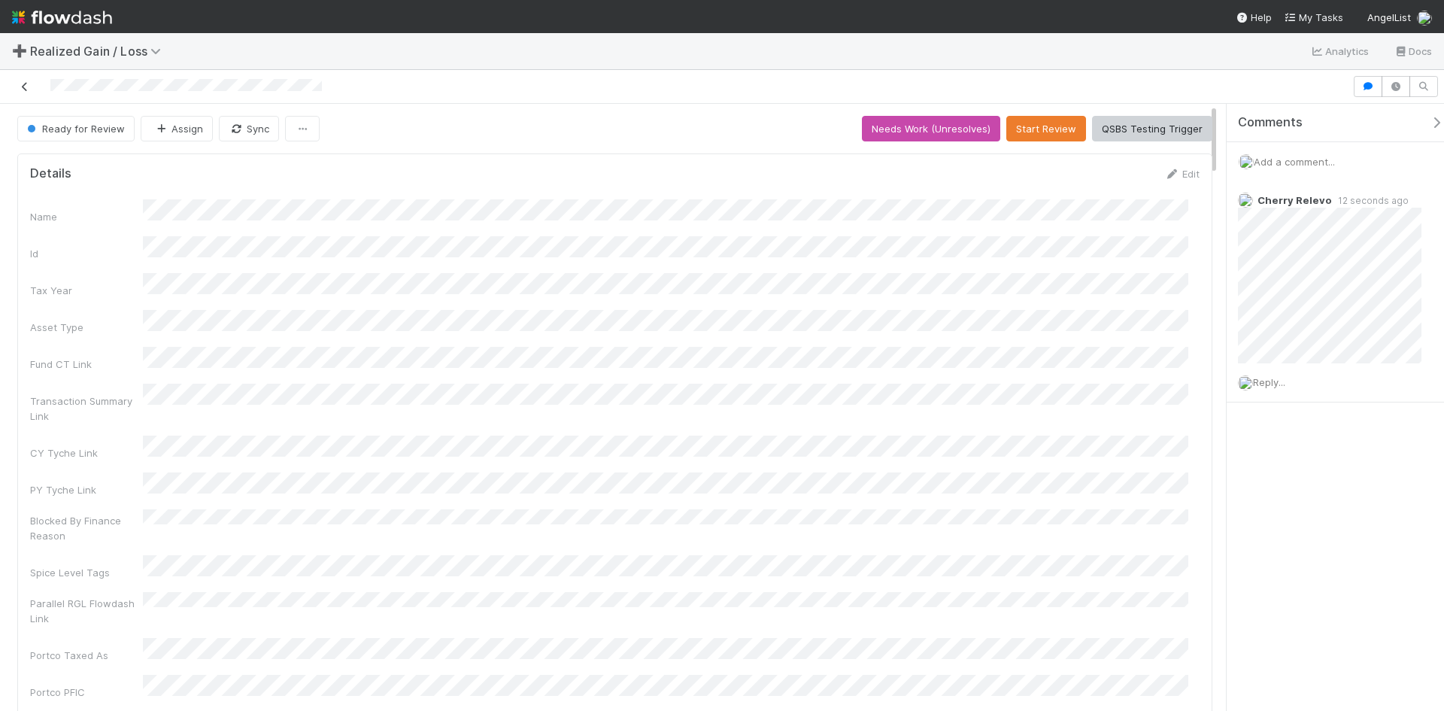
click at [26, 87] on icon at bounding box center [24, 87] width 15 height 10
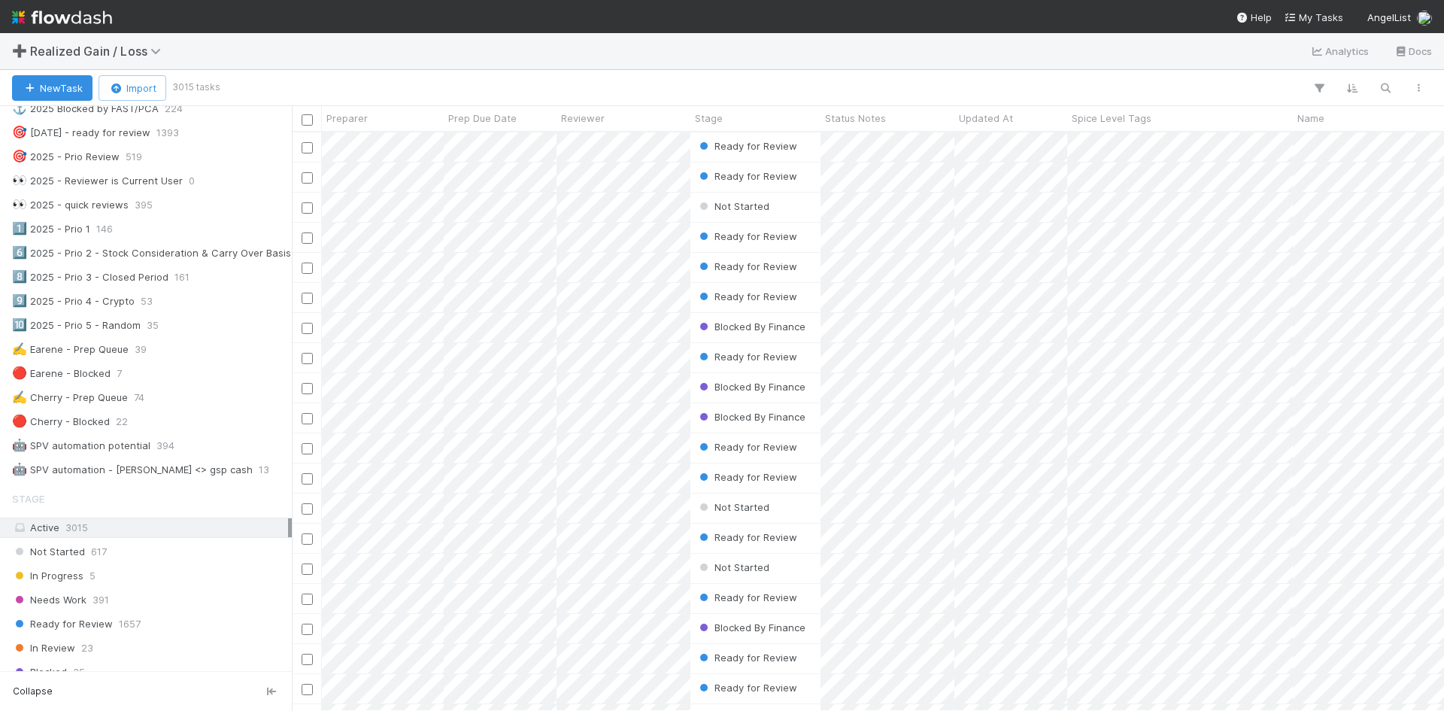
scroll to position [677, 0]
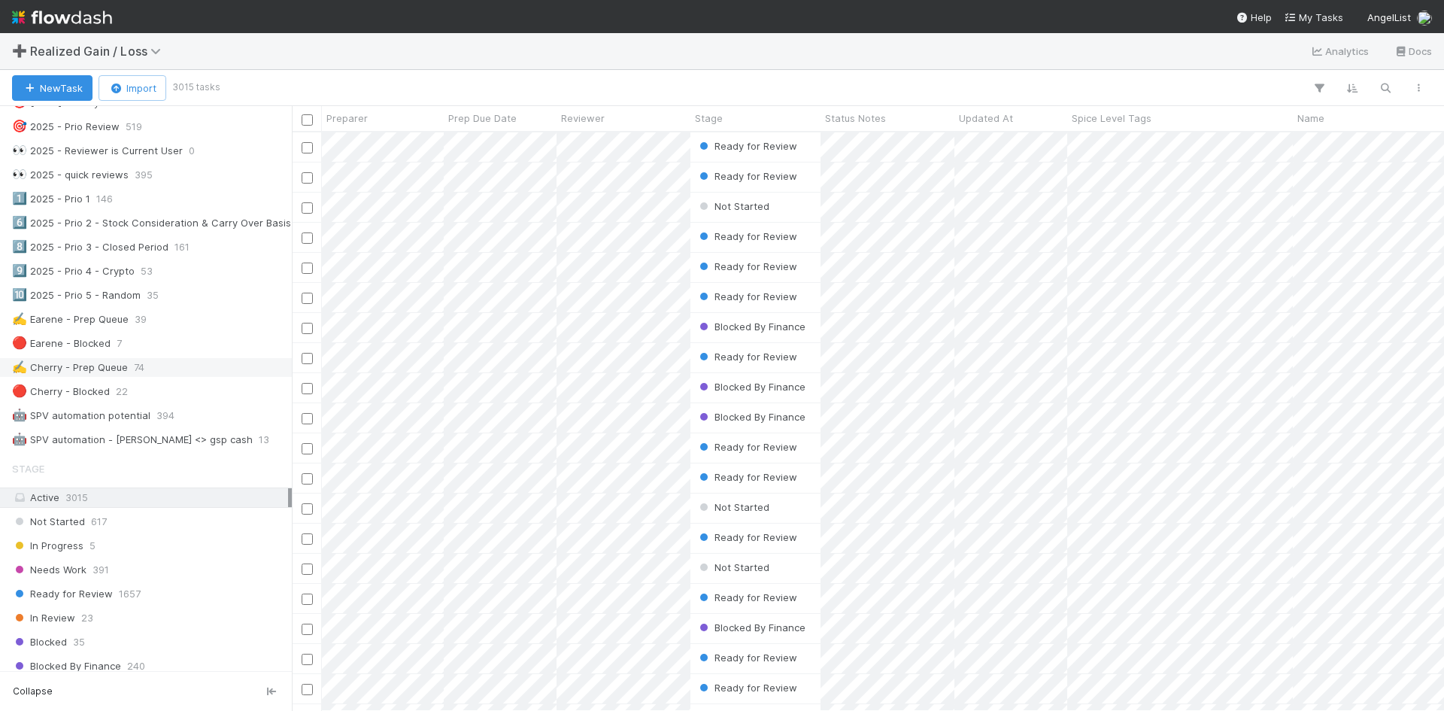
click at [64, 375] on div "✍️ Cherry - Prep Queue" at bounding box center [70, 367] width 116 height 19
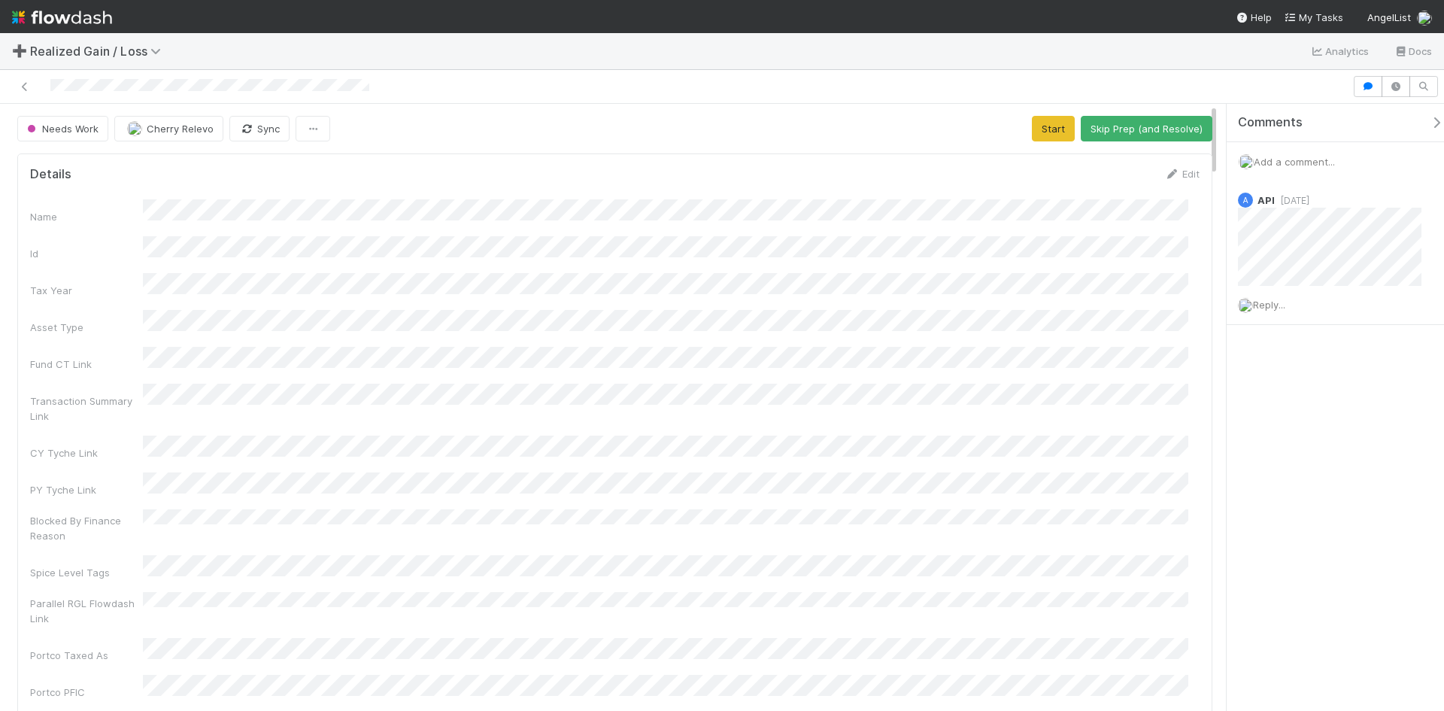
click at [896, 592] on div "Parallel RGL Flowdash Link" at bounding box center [614, 609] width 1169 height 34
click at [1027, 513] on div "Name Id Tax Year Asset Type Fund CT Link Transaction Summary Link CY Tyche Link…" at bounding box center [614, 487] width 1169 height 577
click at [232, 68] on div "➕ Realized Gain / Loss Analytics Docs" at bounding box center [722, 51] width 1444 height 36
click at [379, 63] on div "➕ Realized Gain / Loss Analytics Docs" at bounding box center [722, 51] width 1444 height 36
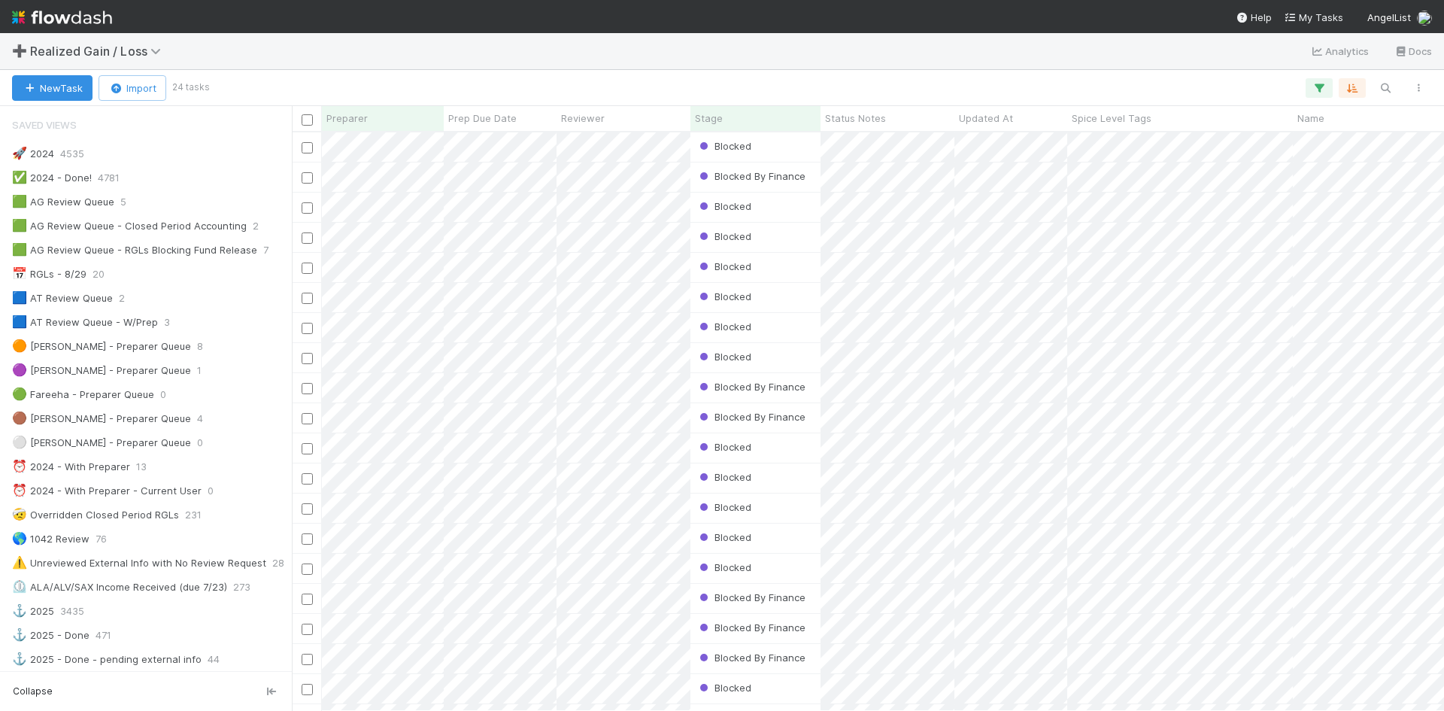
scroll to position [677, 0]
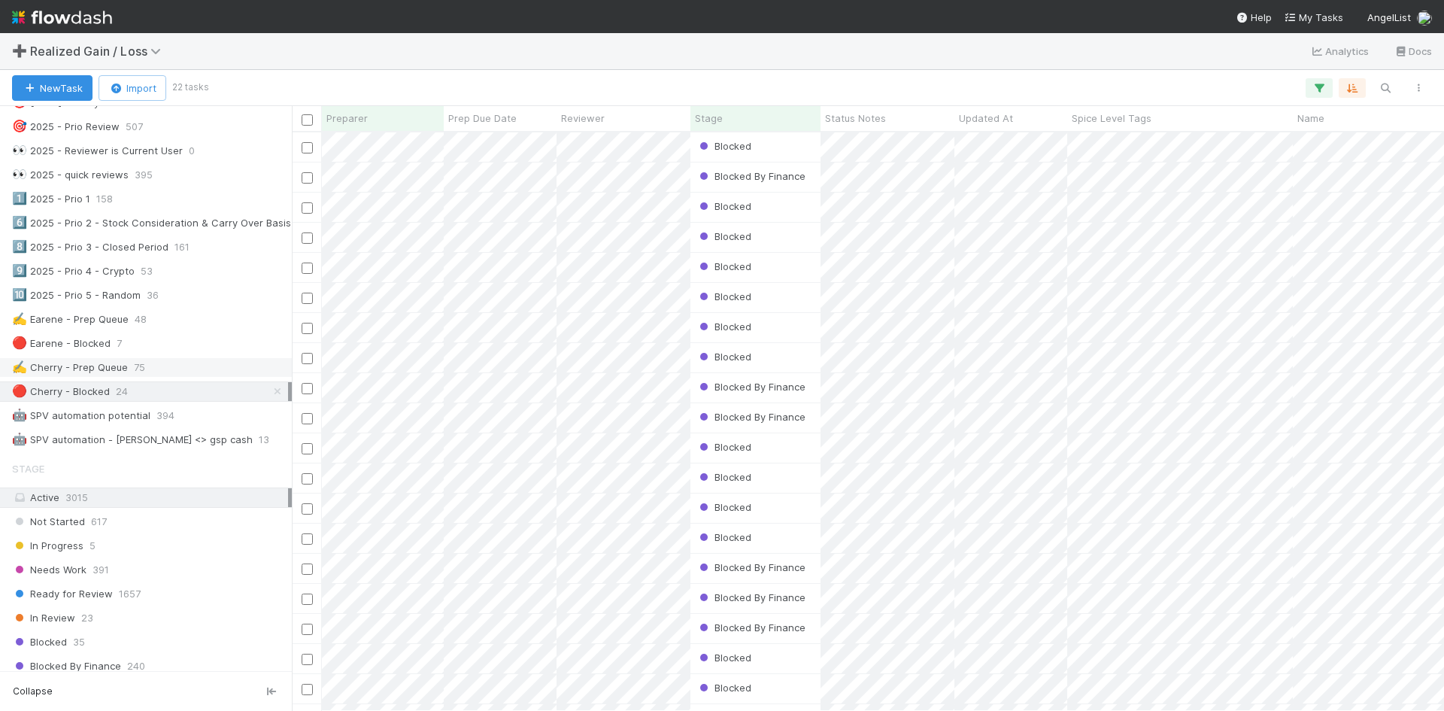
click at [151, 364] on div "✍️ Cherry - Prep Queue 75" at bounding box center [150, 367] width 276 height 19
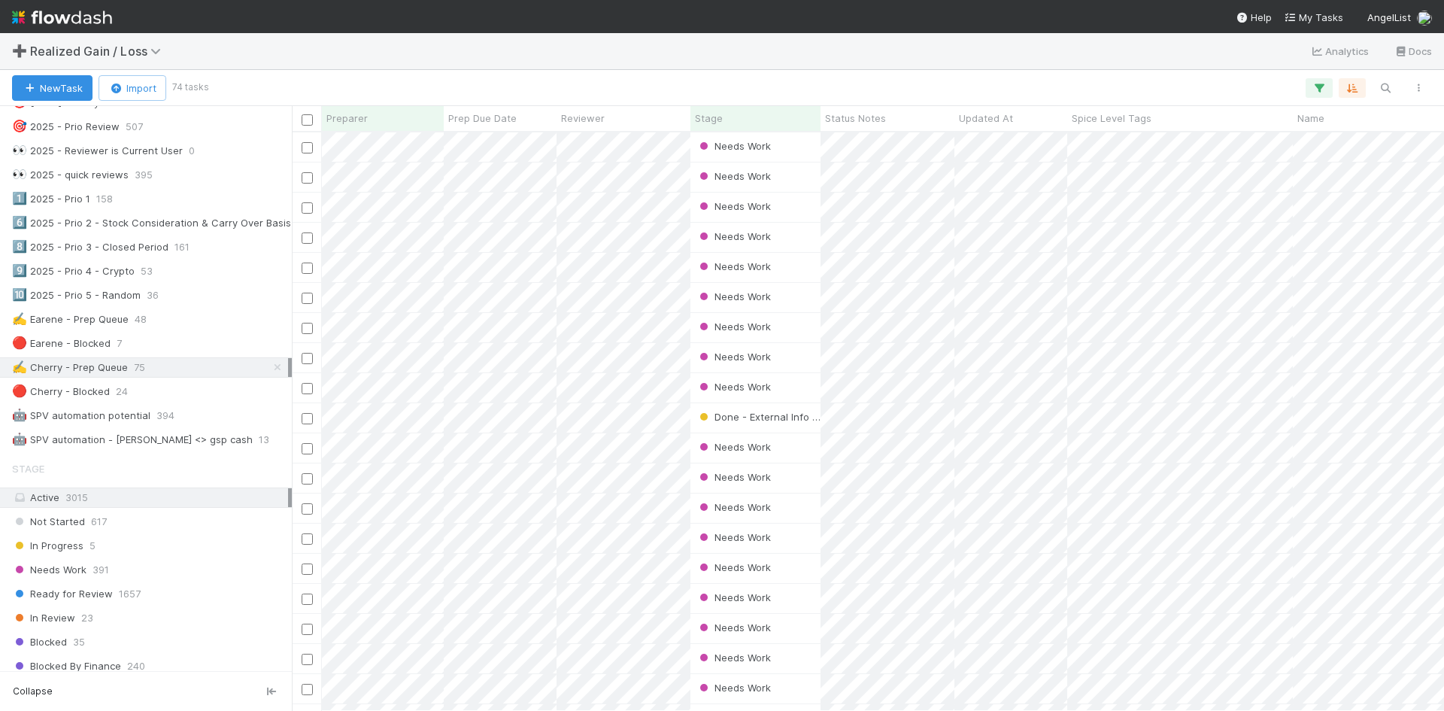
scroll to position [567, 1141]
click at [1386, 93] on icon "button" at bounding box center [1385, 88] width 15 height 14
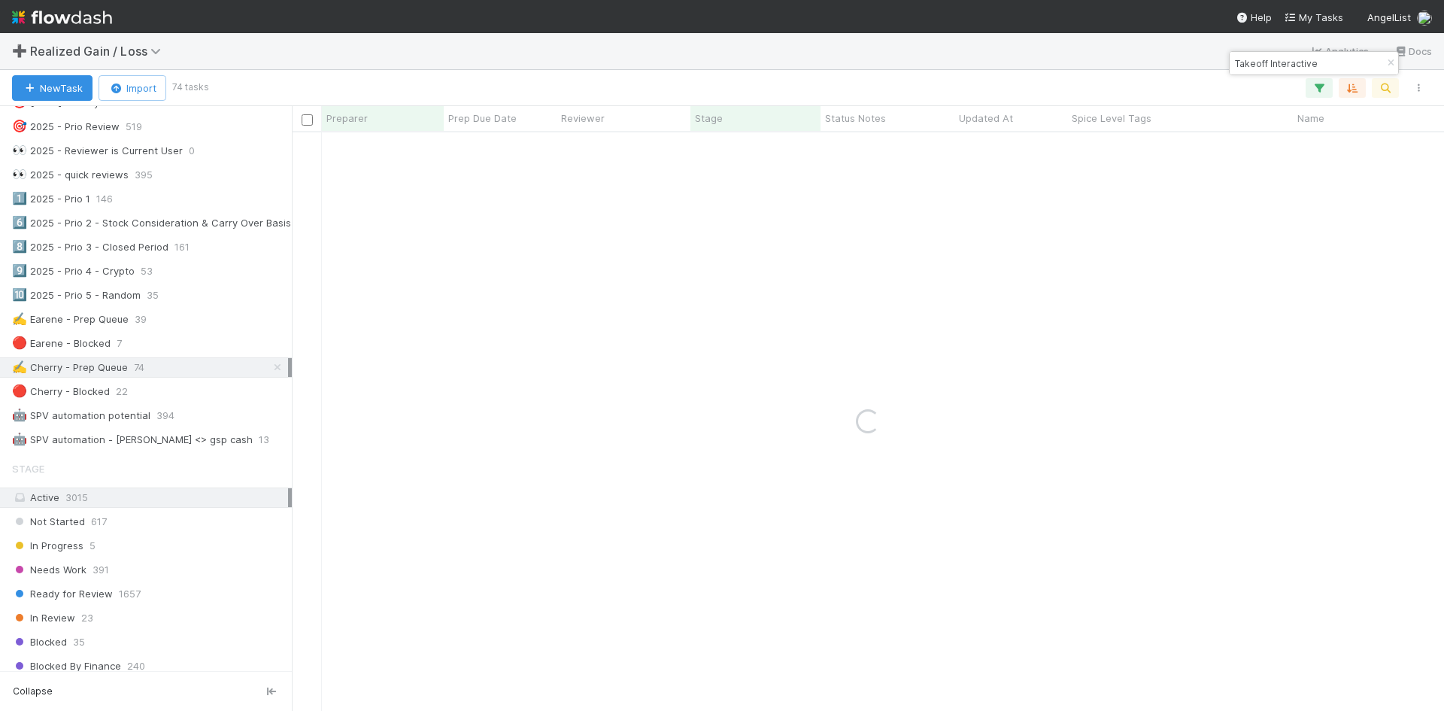
type input "Takeoff Interactive"
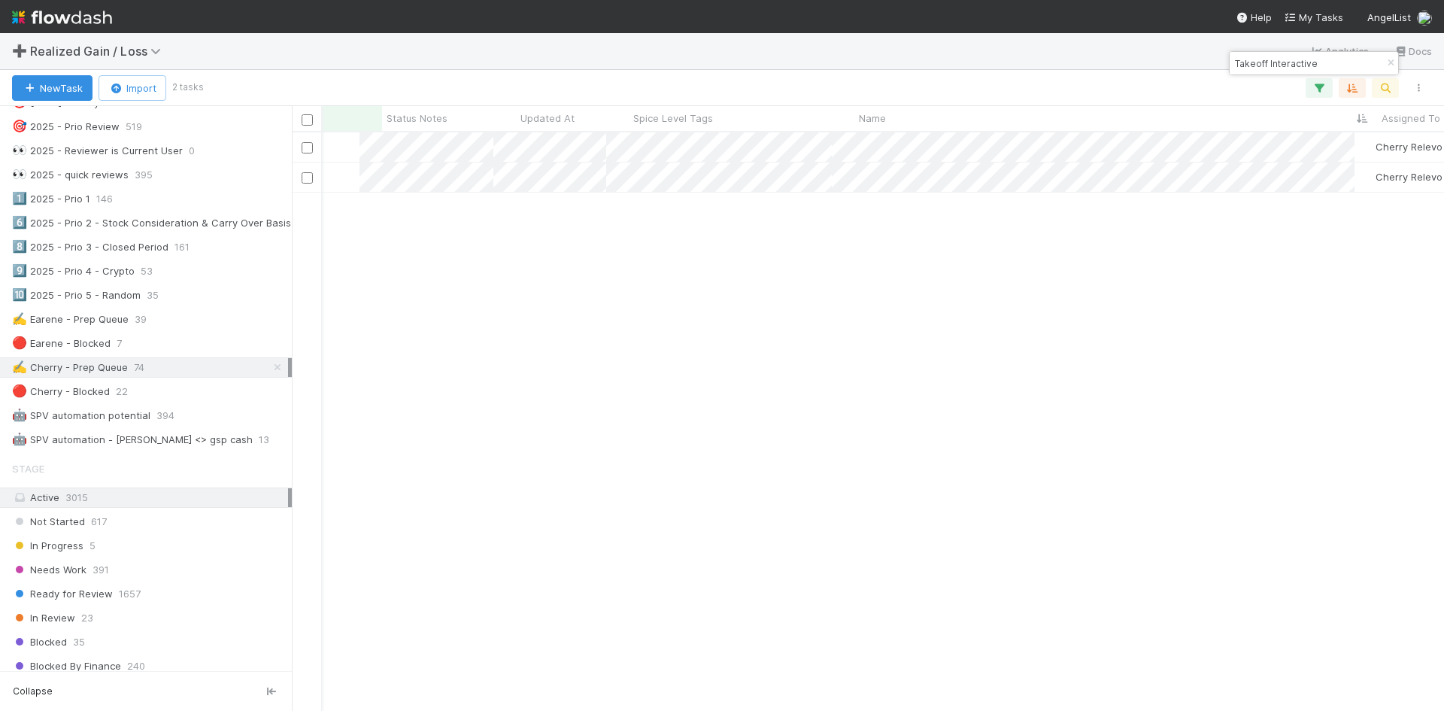
scroll to position [0, 461]
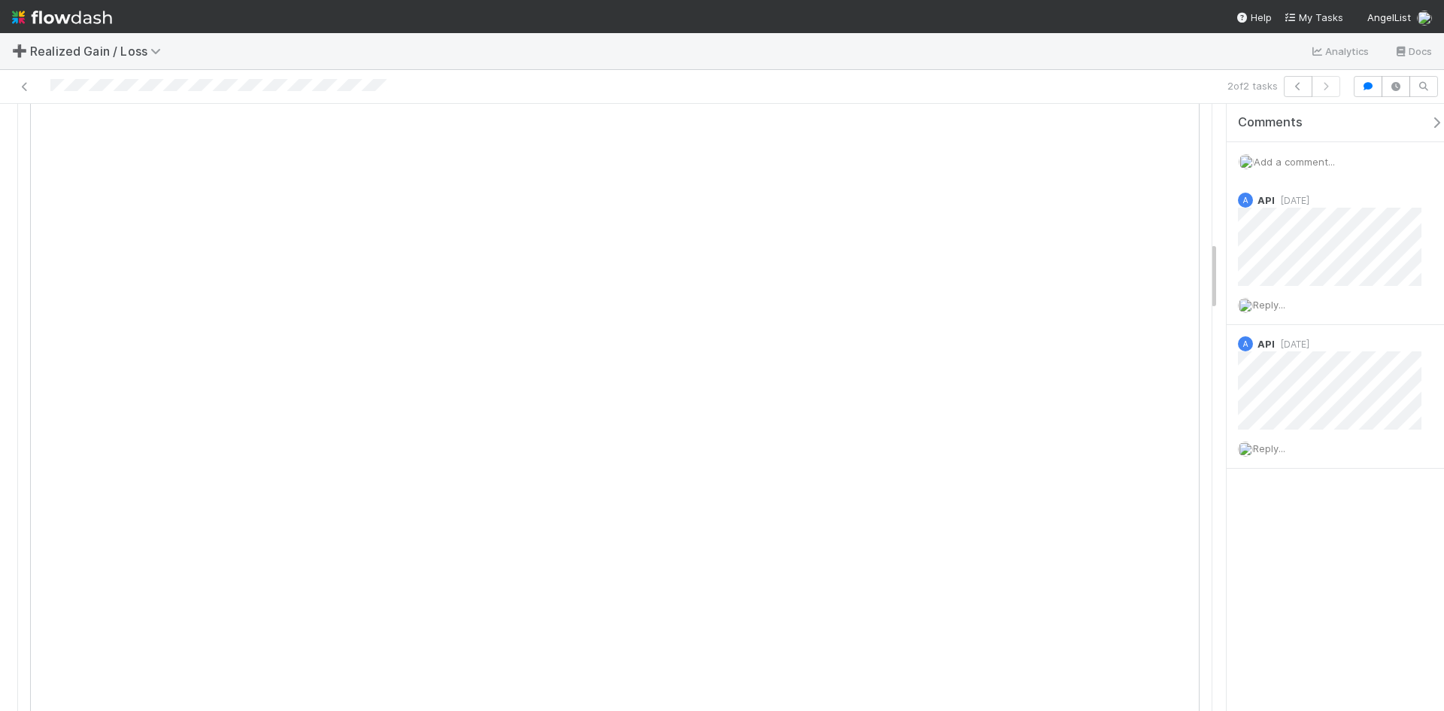
scroll to position [1128, 0]
click at [1288, 164] on span "Add a comment..." at bounding box center [1294, 162] width 81 height 12
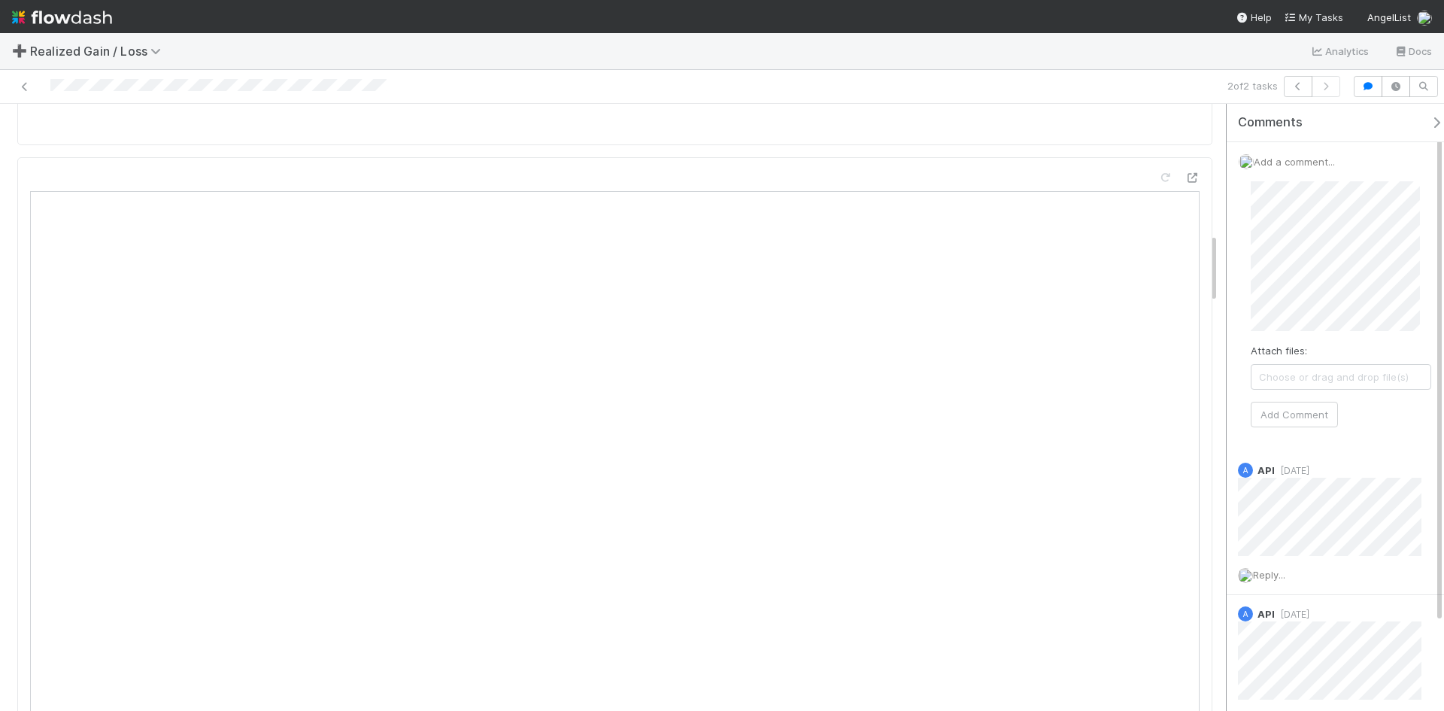
click at [1232, 255] on div "Add a comment... Attach files: Choose or drag and drop file(s) Add Comment" at bounding box center [1341, 296] width 229 height 309
click at [1304, 414] on button "Add Comment" at bounding box center [1294, 415] width 87 height 26
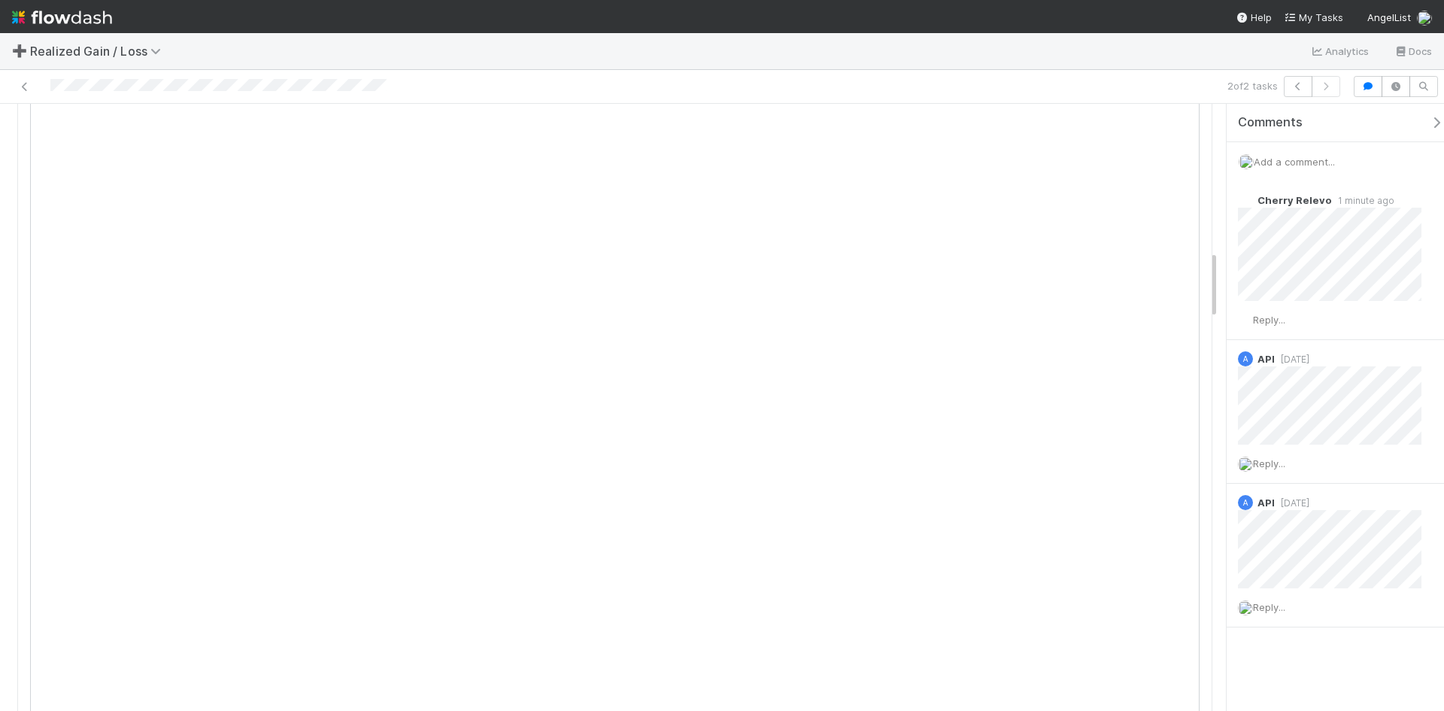
scroll to position [1305, 0]
click at [1292, 320] on div "Reply..." at bounding box center [1335, 320] width 217 height 38
click at [1263, 321] on span "Reply..." at bounding box center [1269, 320] width 32 height 12
click at [1212, 402] on div "Needs Work Cherry Relevo Sync Start Skip Prep (and Resolve) 🔴 Reminder: Please …" at bounding box center [722, 407] width 1444 height 607
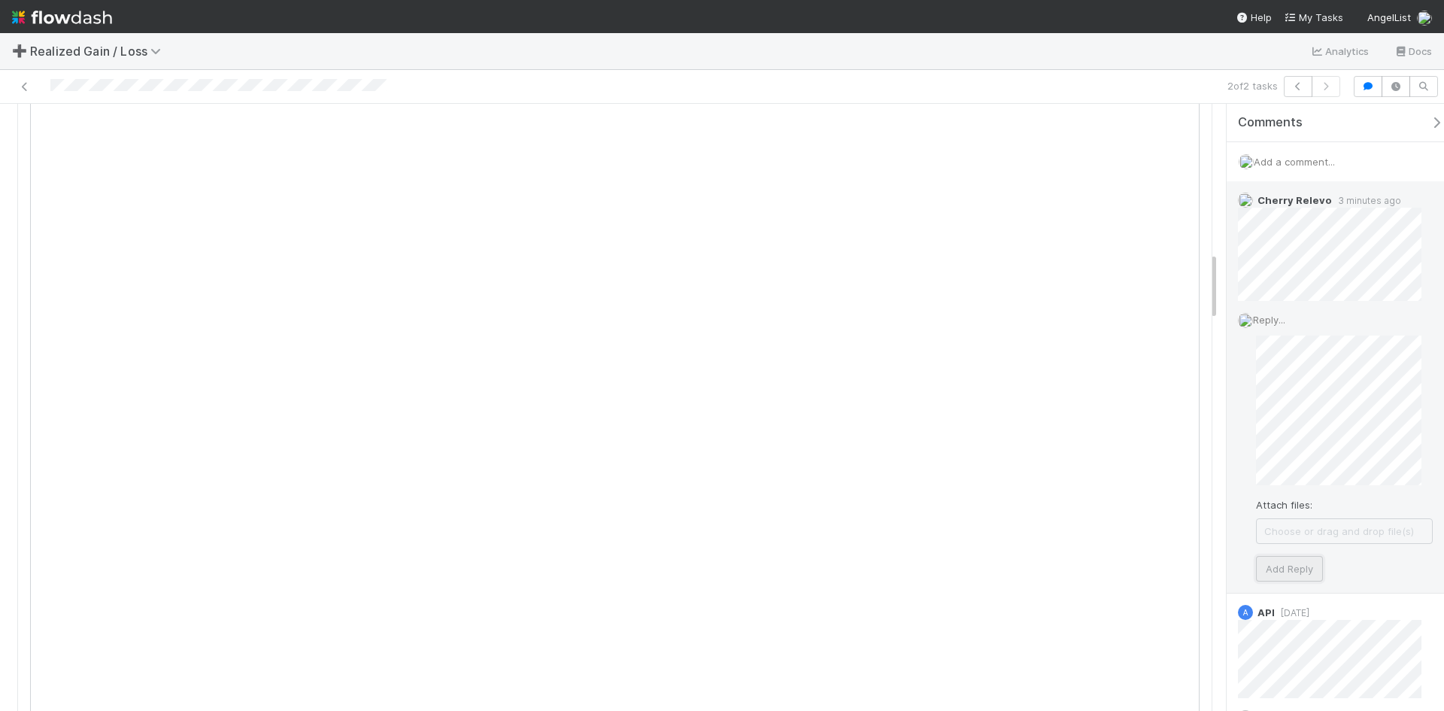
click at [1294, 571] on button "Add Reply" at bounding box center [1289, 569] width 67 height 26
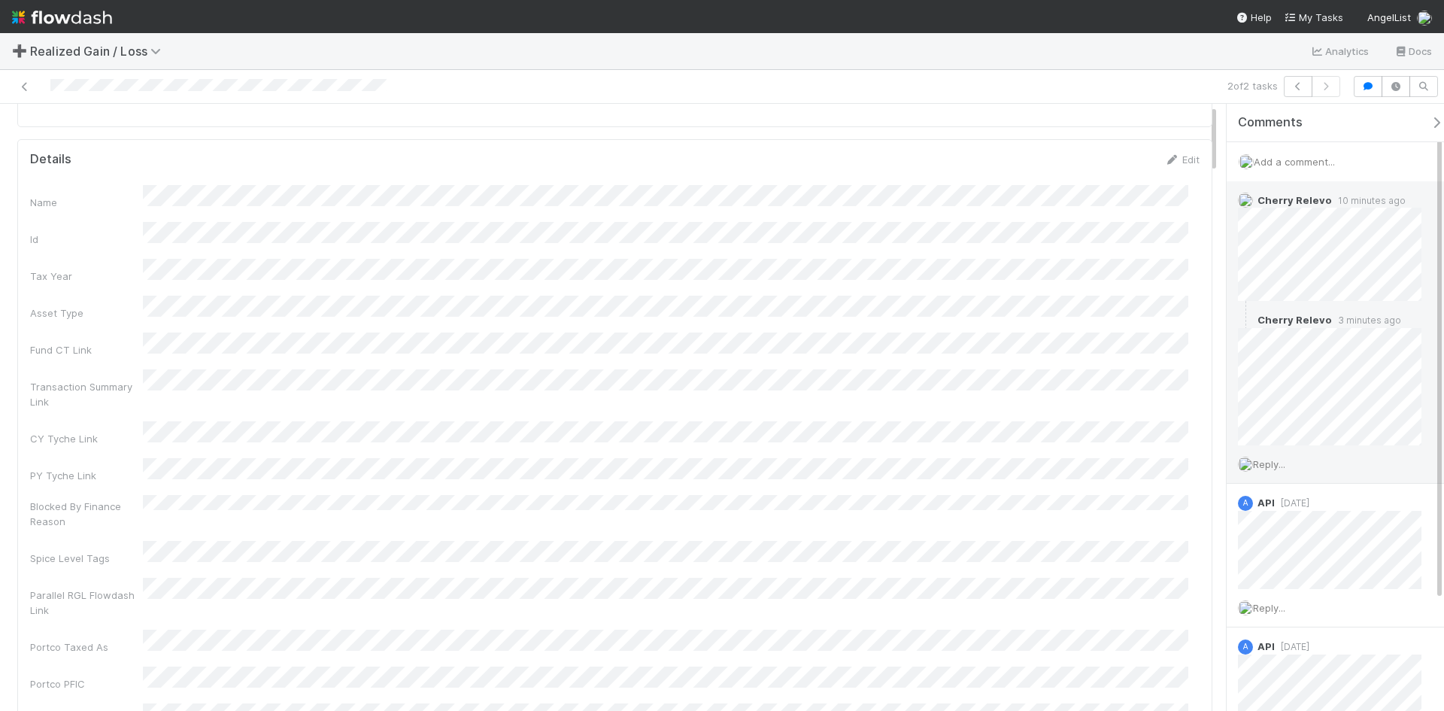
scroll to position [0, 0]
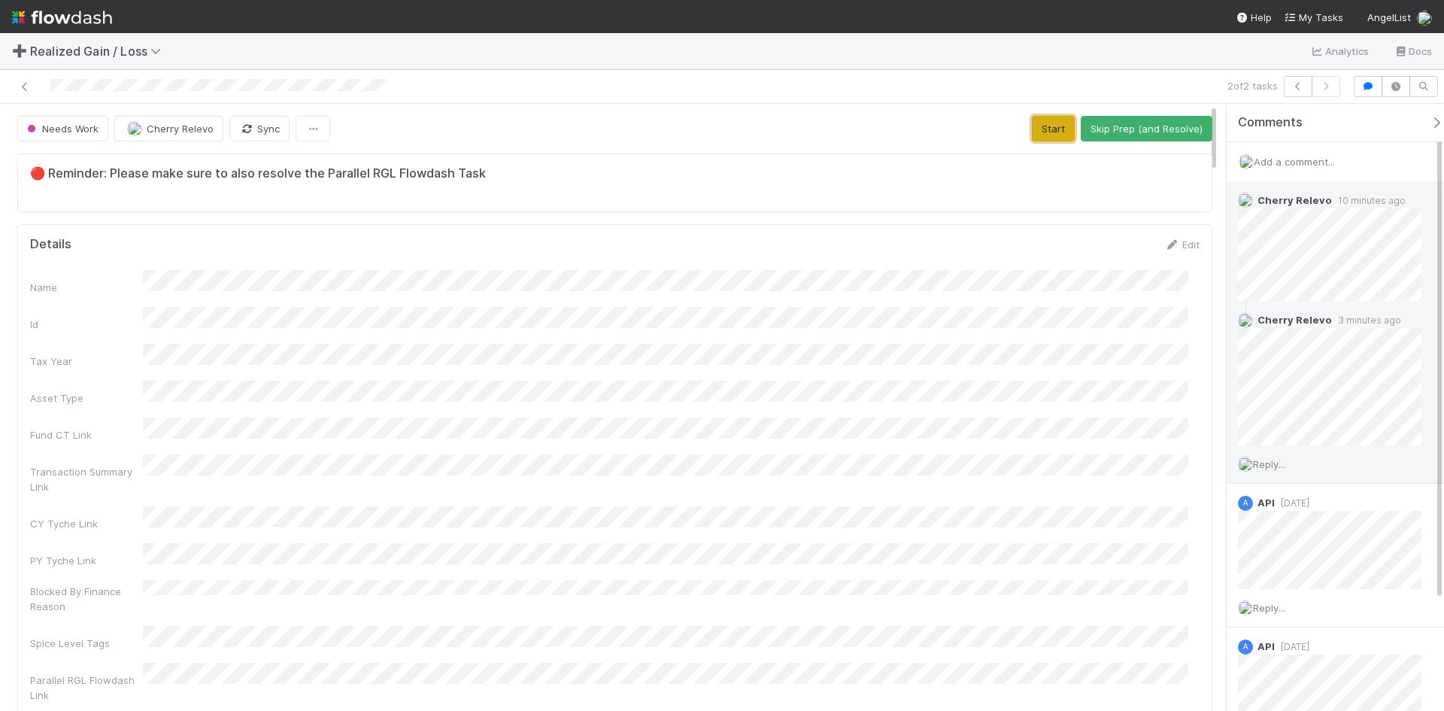
click at [1041, 132] on button "Start" at bounding box center [1053, 129] width 43 height 26
drag, startPoint x: 1142, startPoint y: 132, endPoint x: 1143, endPoint y: 169, distance: 36.9
click at [1142, 132] on button "Request Review (and Resolve)" at bounding box center [1131, 129] width 162 height 26
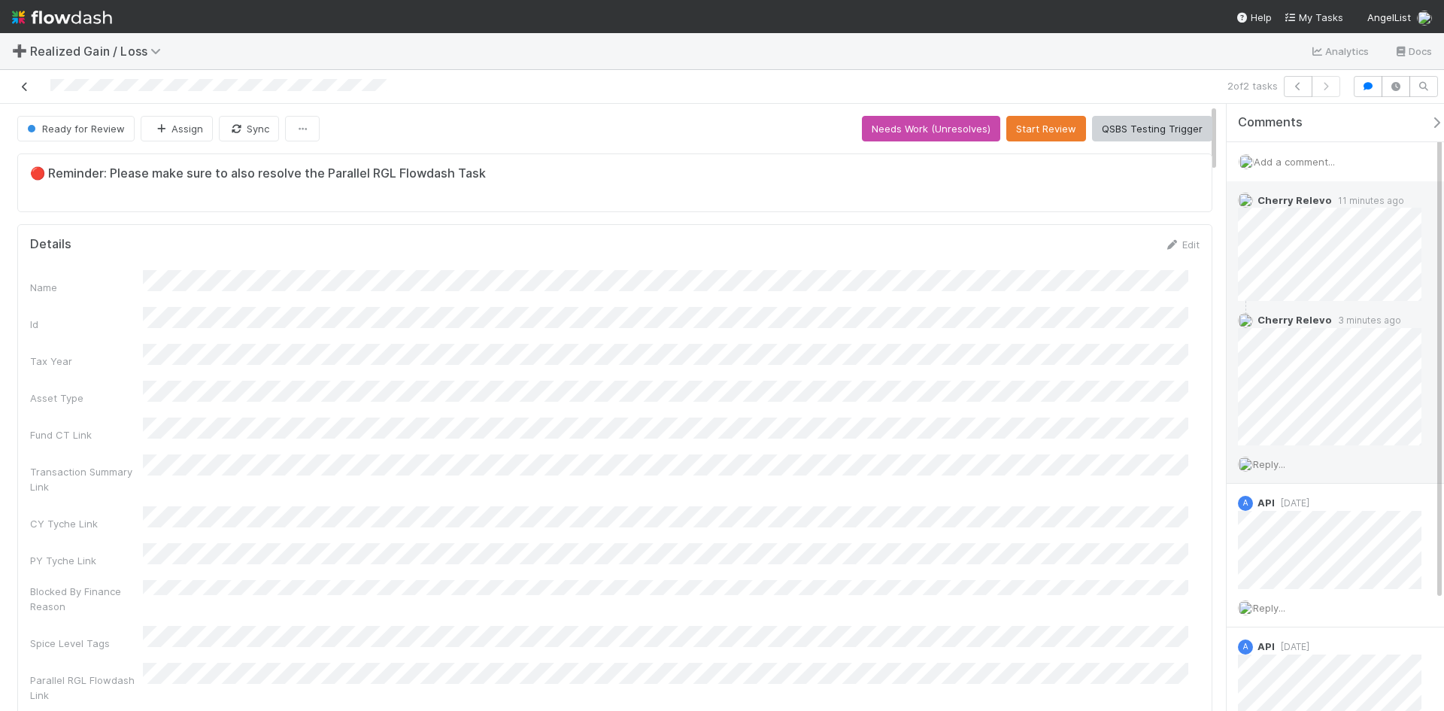
click at [29, 88] on icon at bounding box center [24, 87] width 15 height 10
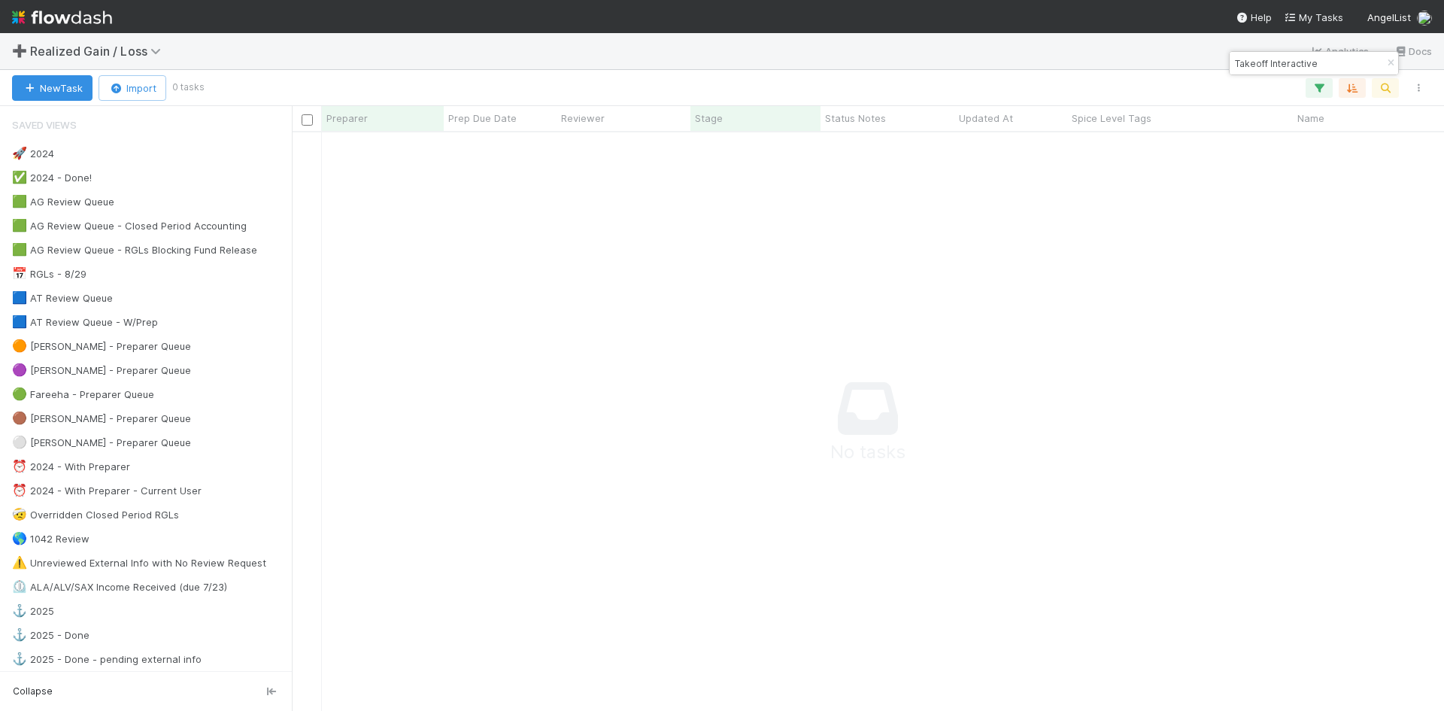
scroll to position [556, 1141]
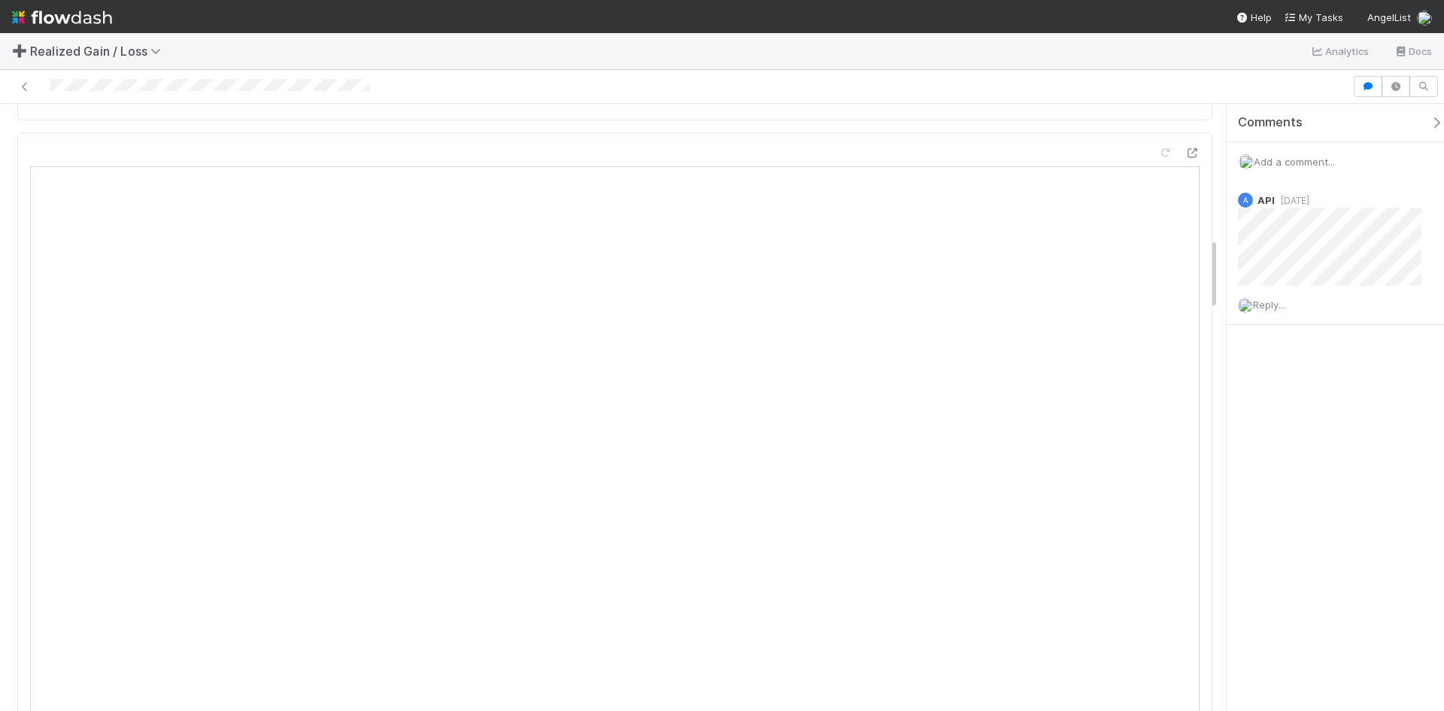
scroll to position [1128, 0]
click at [1298, 162] on span "Add a comment..." at bounding box center [1294, 162] width 81 height 12
click at [1294, 414] on button "Add Comment" at bounding box center [1294, 415] width 87 height 26
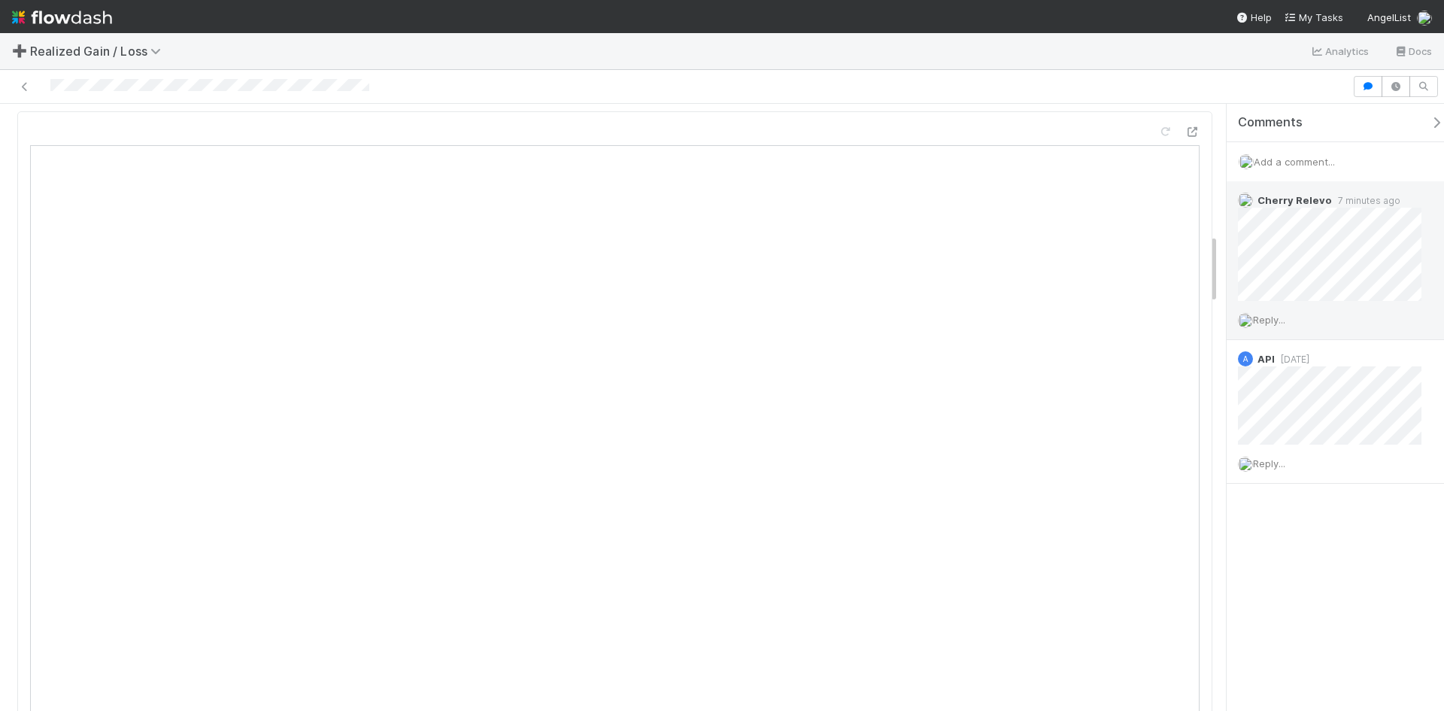
click at [1279, 320] on span "Reply..." at bounding box center [1269, 320] width 32 height 12
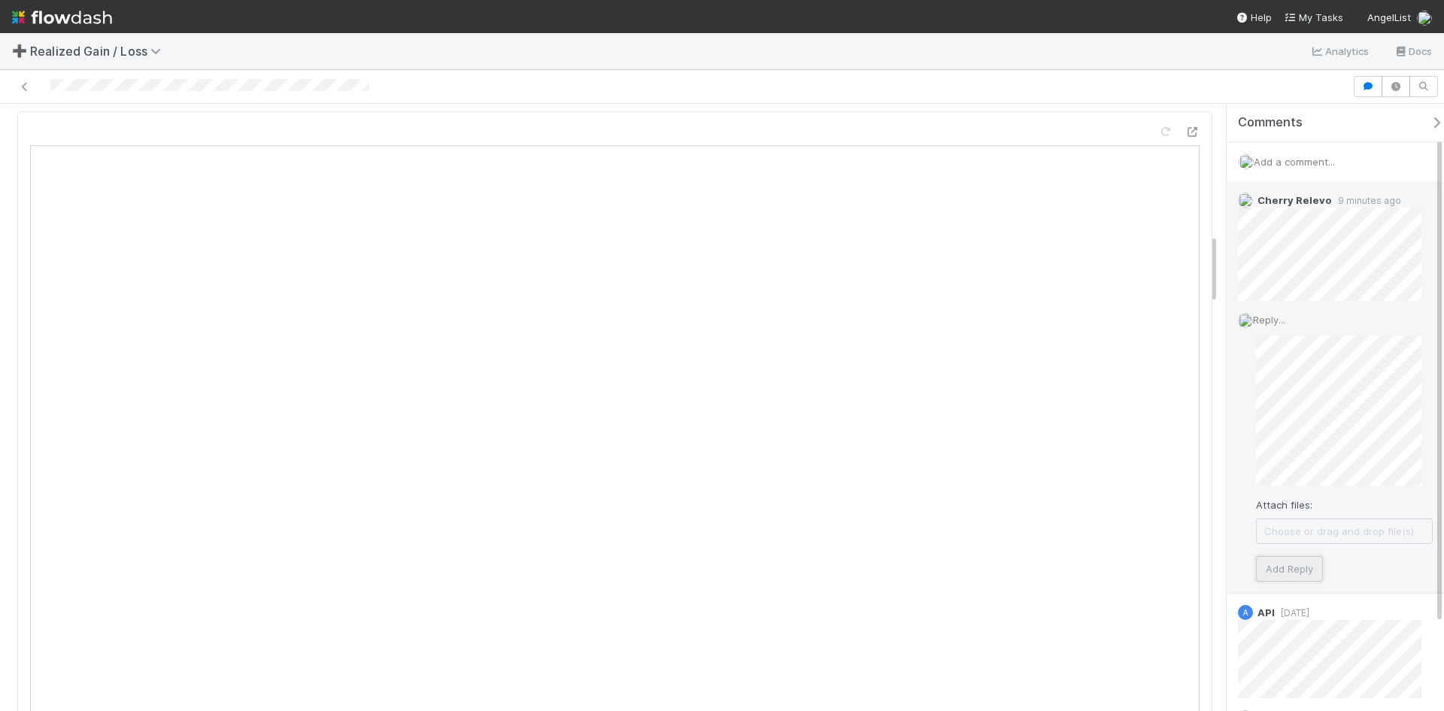
click at [1300, 562] on button "Add Reply" at bounding box center [1289, 569] width 67 height 26
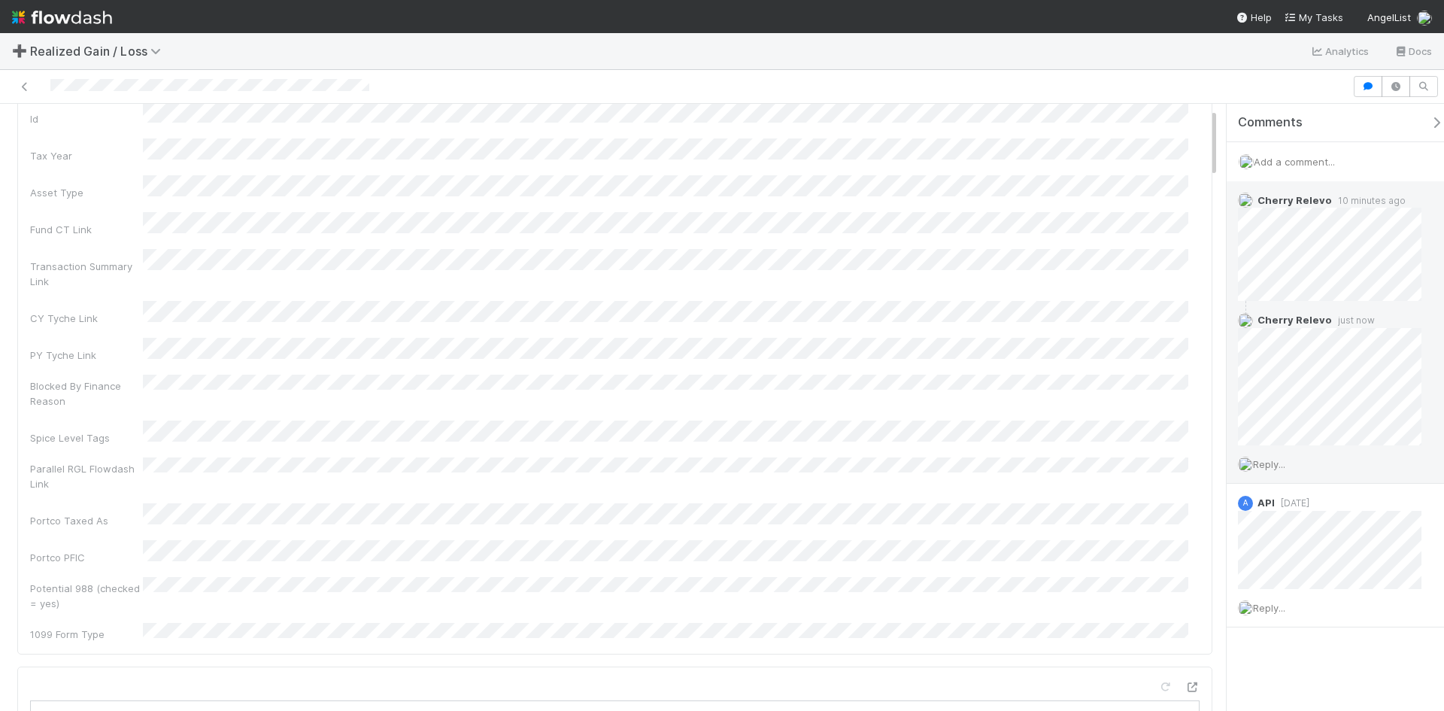
scroll to position [0, 0]
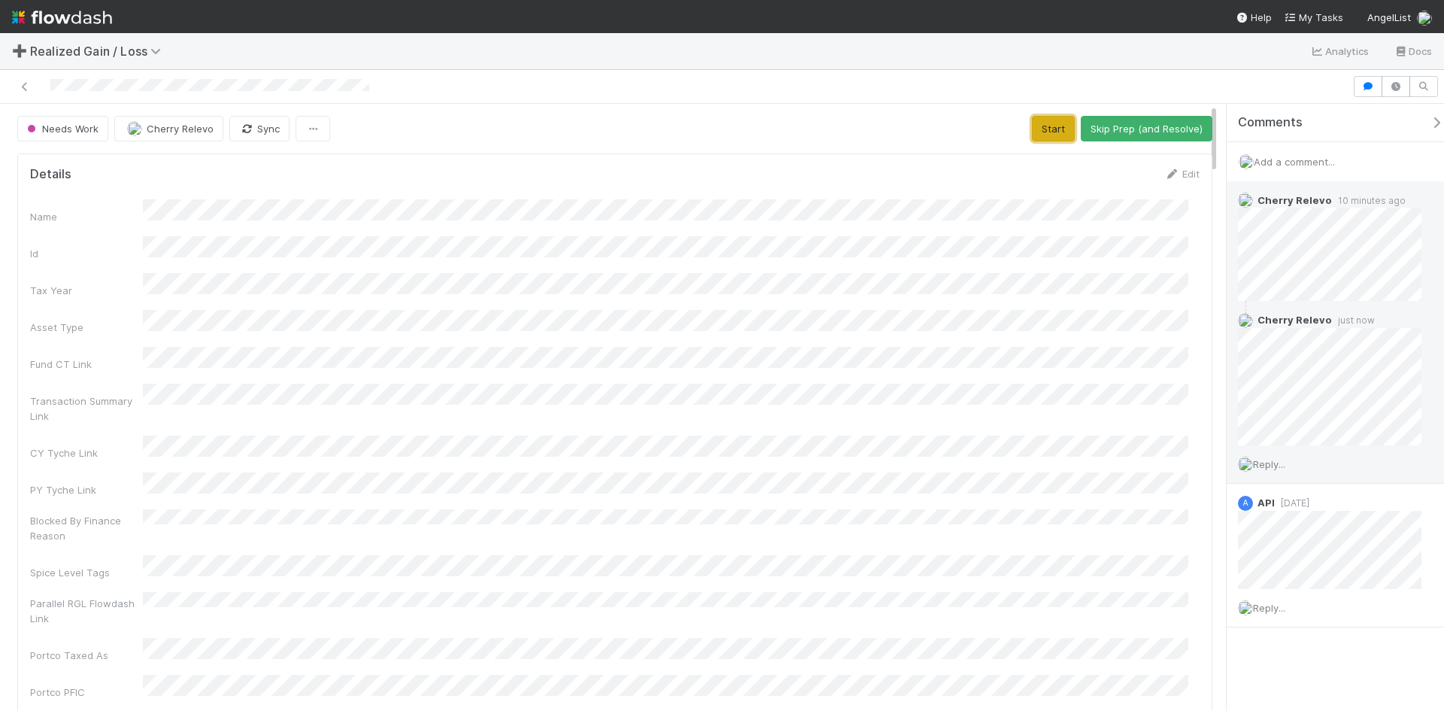
click at [1046, 133] on button "Start" at bounding box center [1053, 129] width 43 height 26
click at [1106, 130] on button "Request Review (and Resolve)" at bounding box center [1131, 129] width 162 height 26
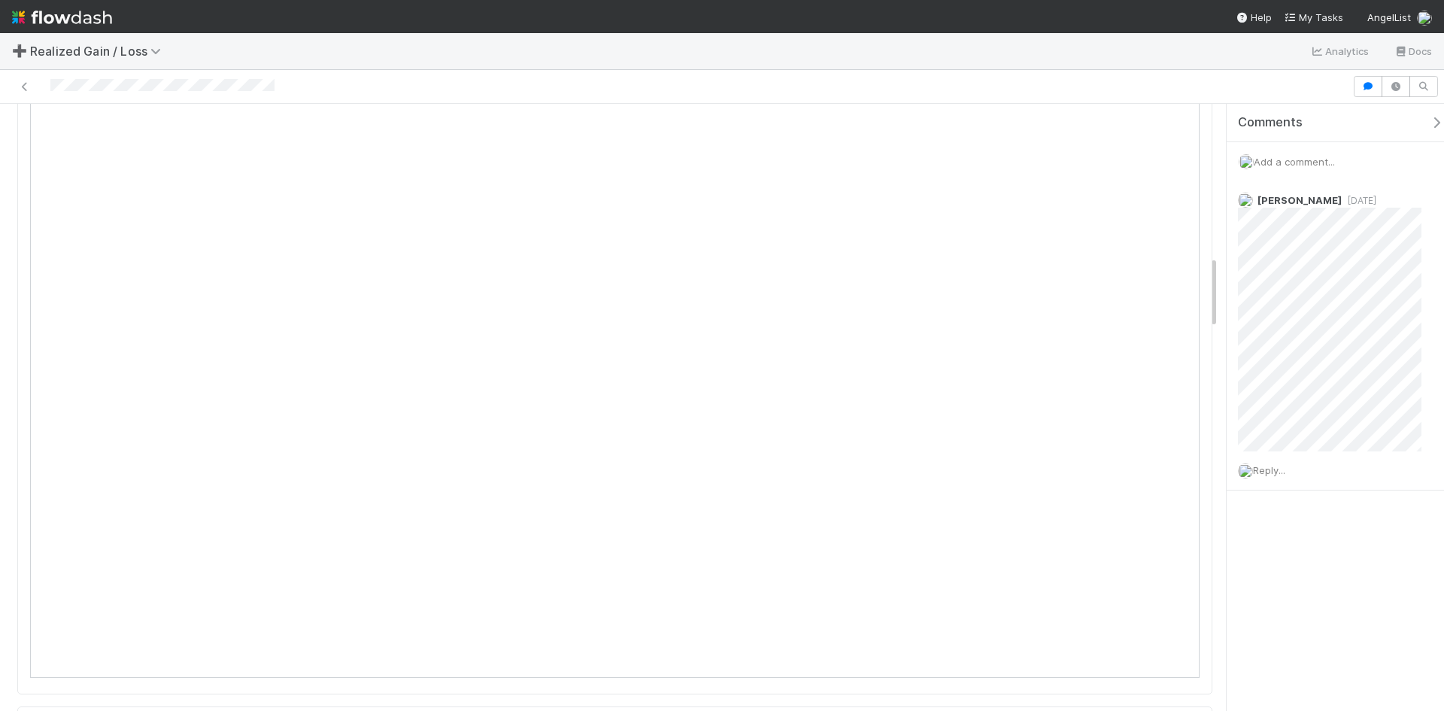
scroll to position [1128, 0]
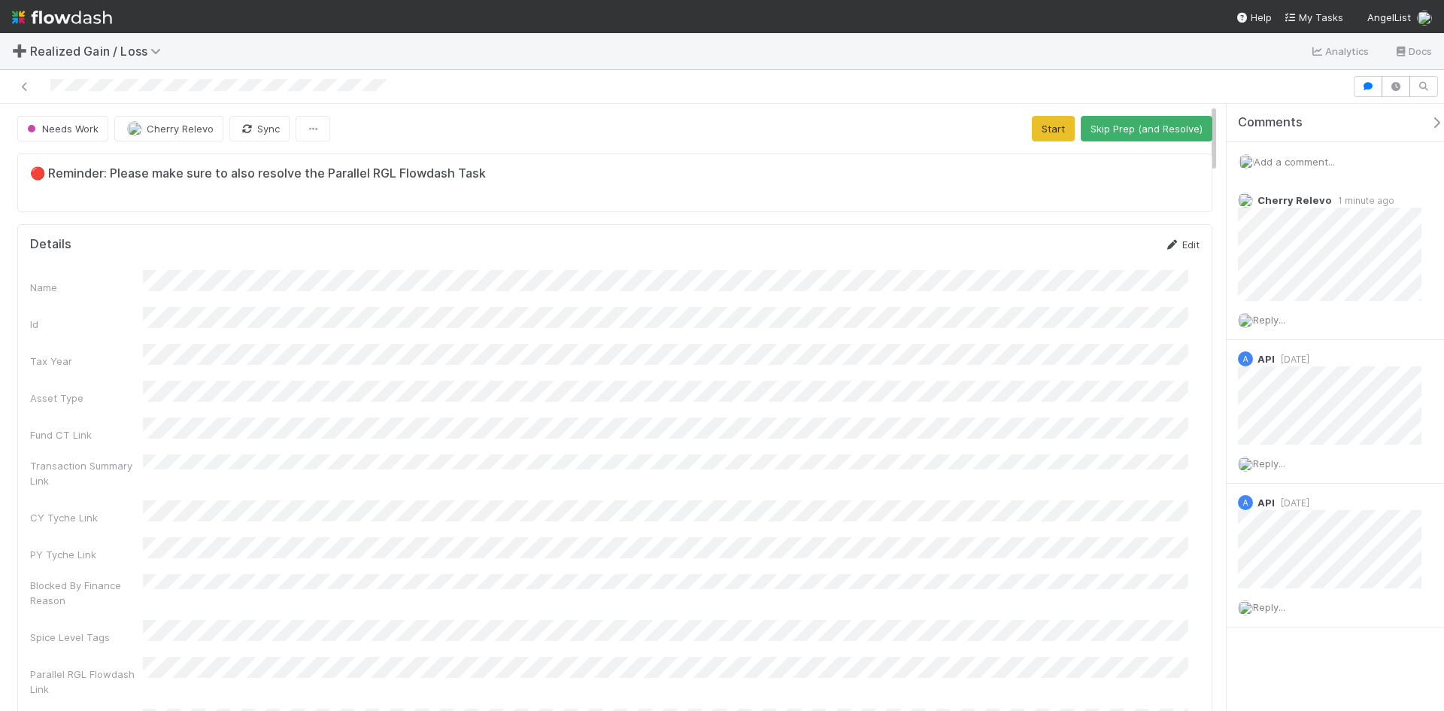
click at [1179, 247] on link "Edit" at bounding box center [1181, 244] width 35 height 12
click at [1112, 241] on button "Save" at bounding box center [1119, 250] width 43 height 26
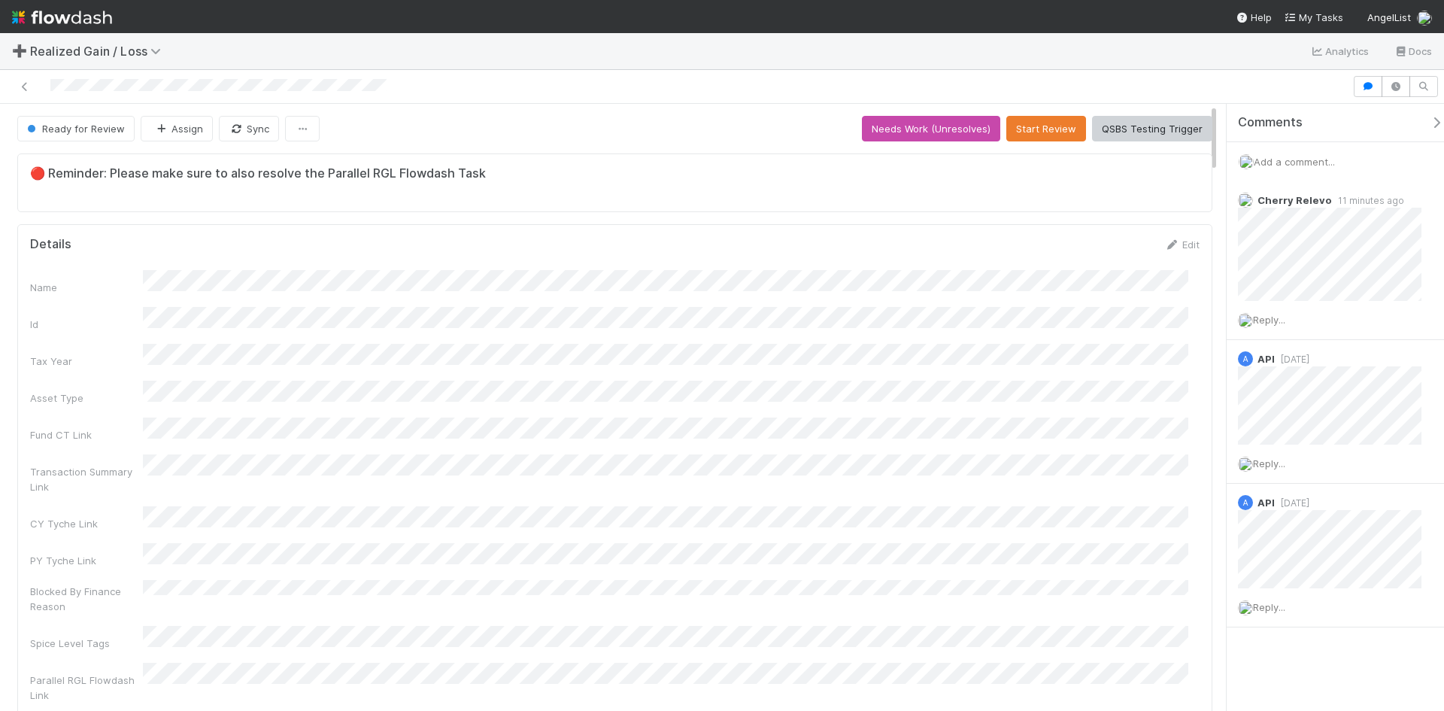
click at [490, 49] on div "➕ Realized Gain / Loss Analytics Docs" at bounding box center [722, 51] width 1444 height 36
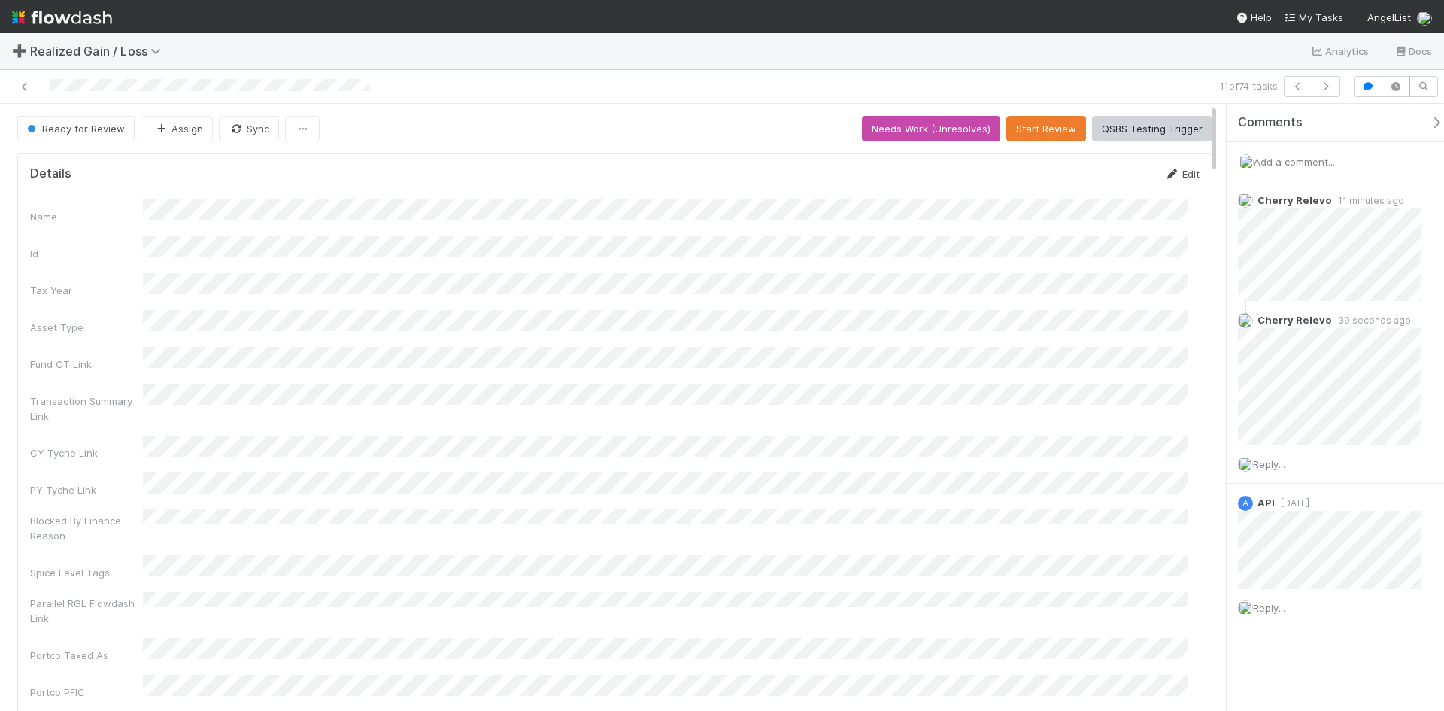
click at [1168, 168] on link "Edit" at bounding box center [1181, 174] width 35 height 12
click at [1103, 185] on button "Save" at bounding box center [1119, 179] width 43 height 26
click at [25, 85] on icon at bounding box center [24, 87] width 15 height 10
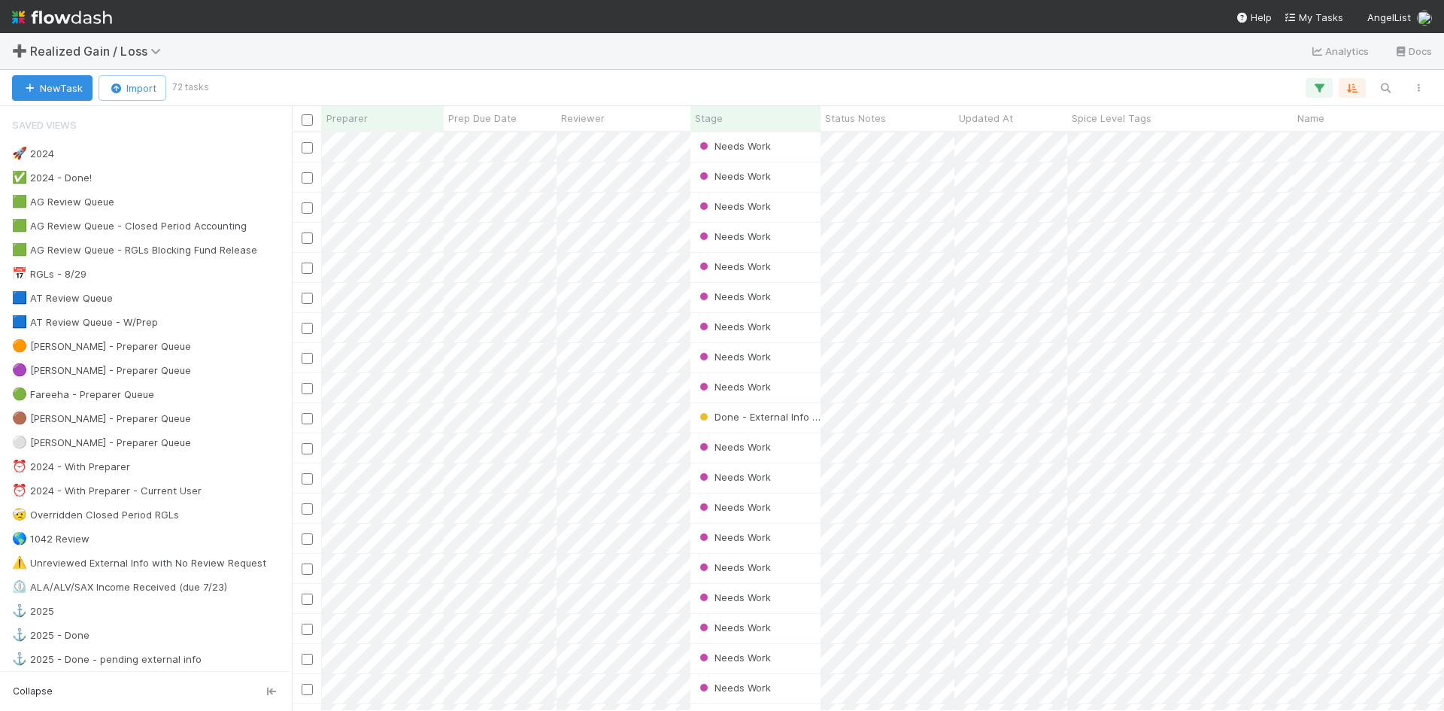
scroll to position [567, 1141]
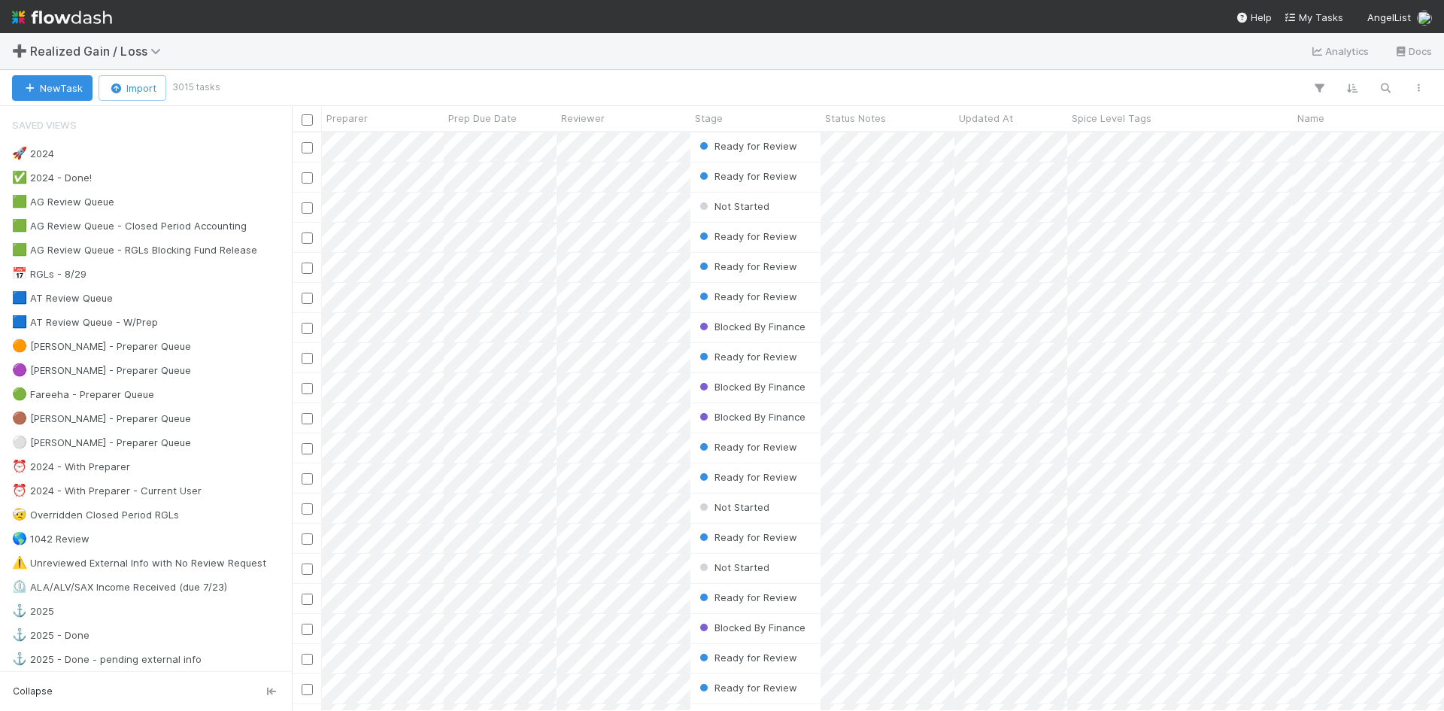
scroll to position [567, 1141]
click at [68, 22] on img at bounding box center [62, 18] width 100 height 26
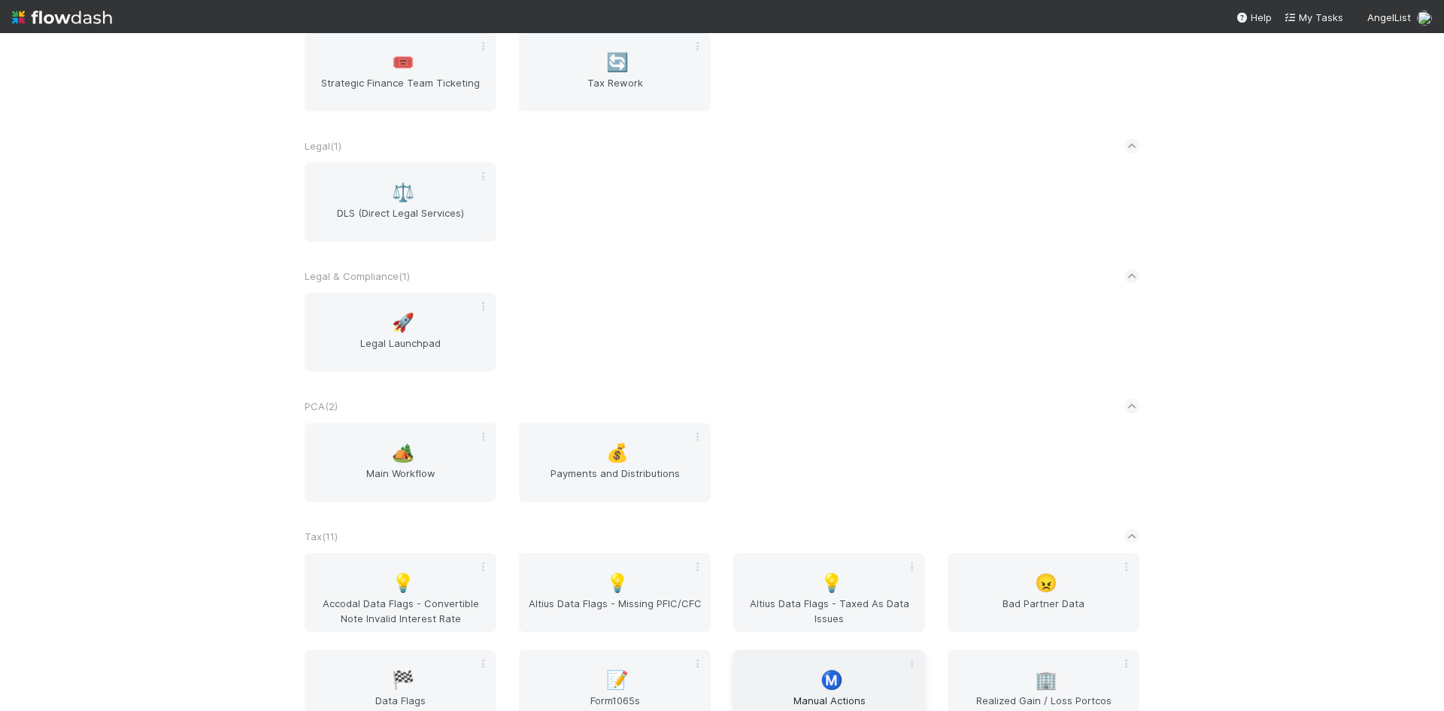
scroll to position [526, 0]
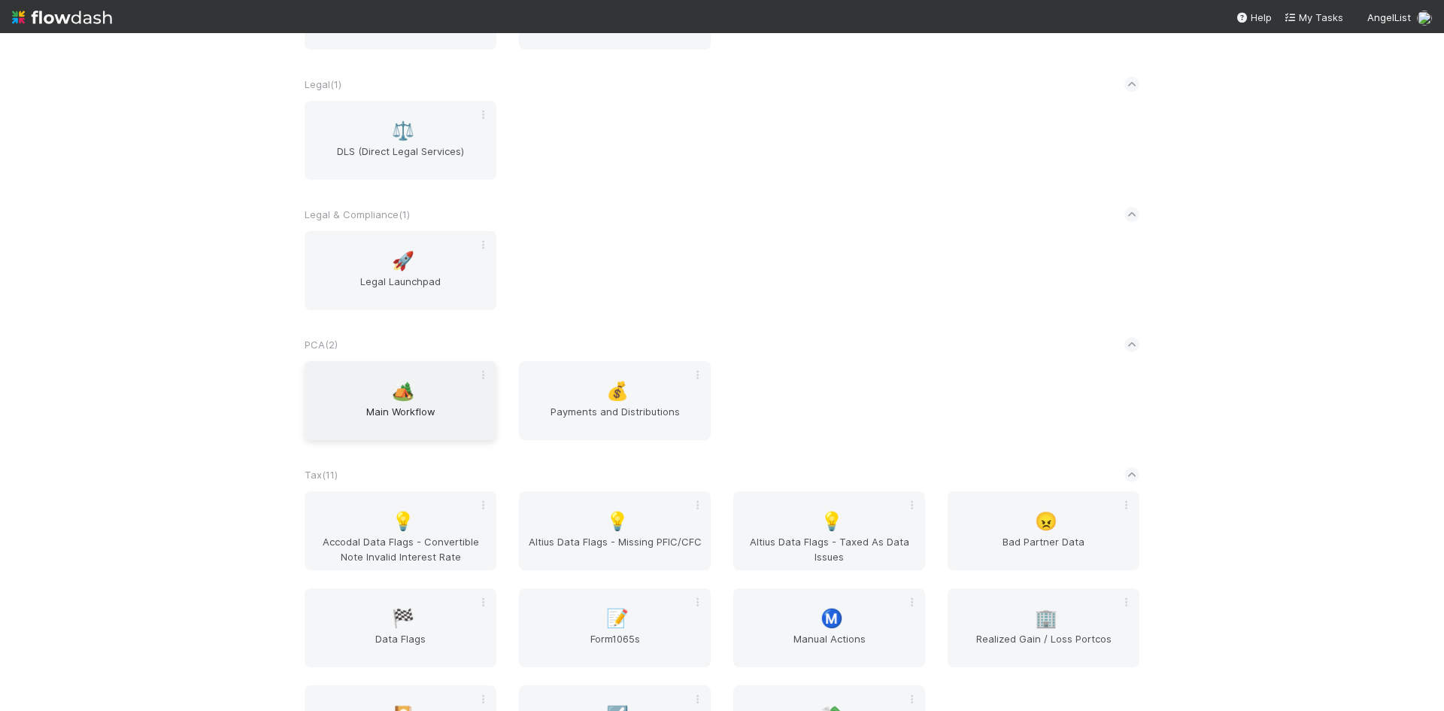
click at [387, 402] on div "🏕️ Main Workflow" at bounding box center [401, 400] width 192 height 79
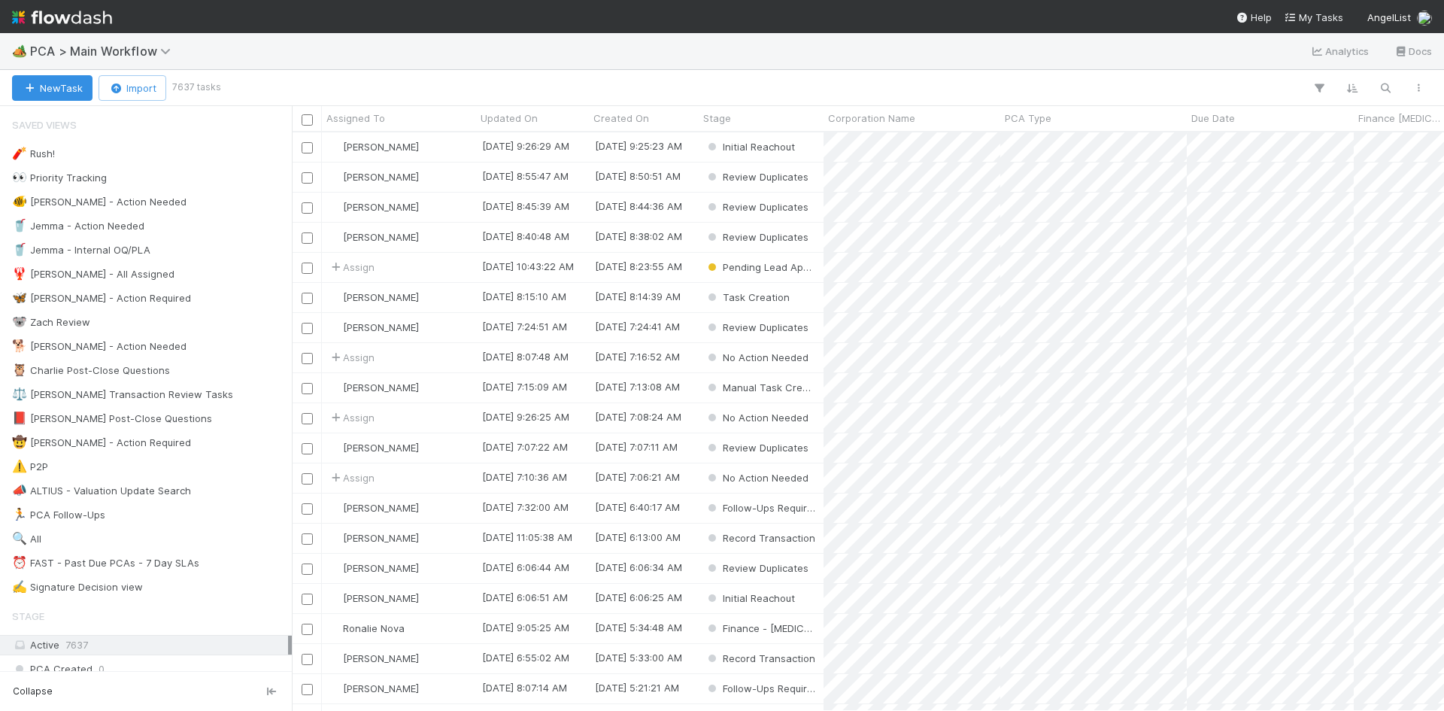
scroll to position [567, 1141]
click at [1385, 90] on icon "button" at bounding box center [1385, 88] width 15 height 14
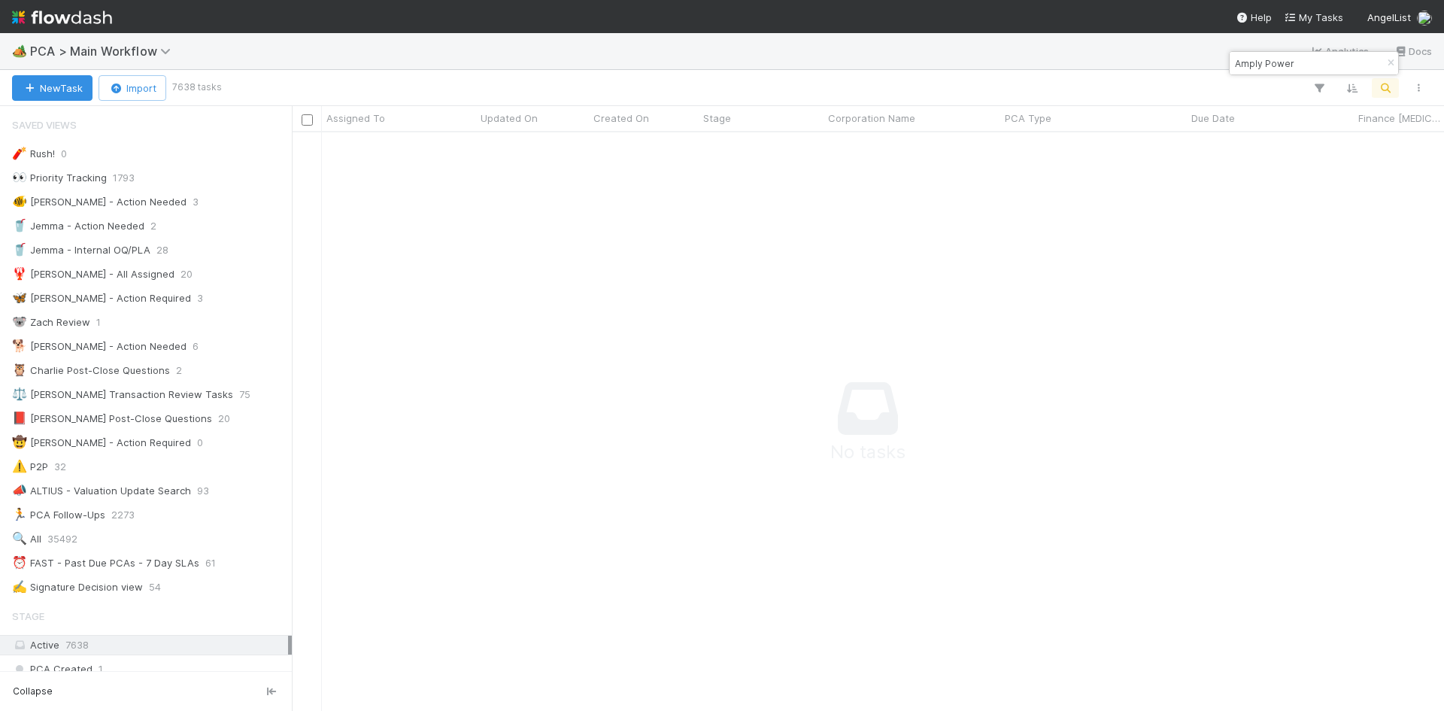
scroll to position [556, 1141]
type input "Amply"
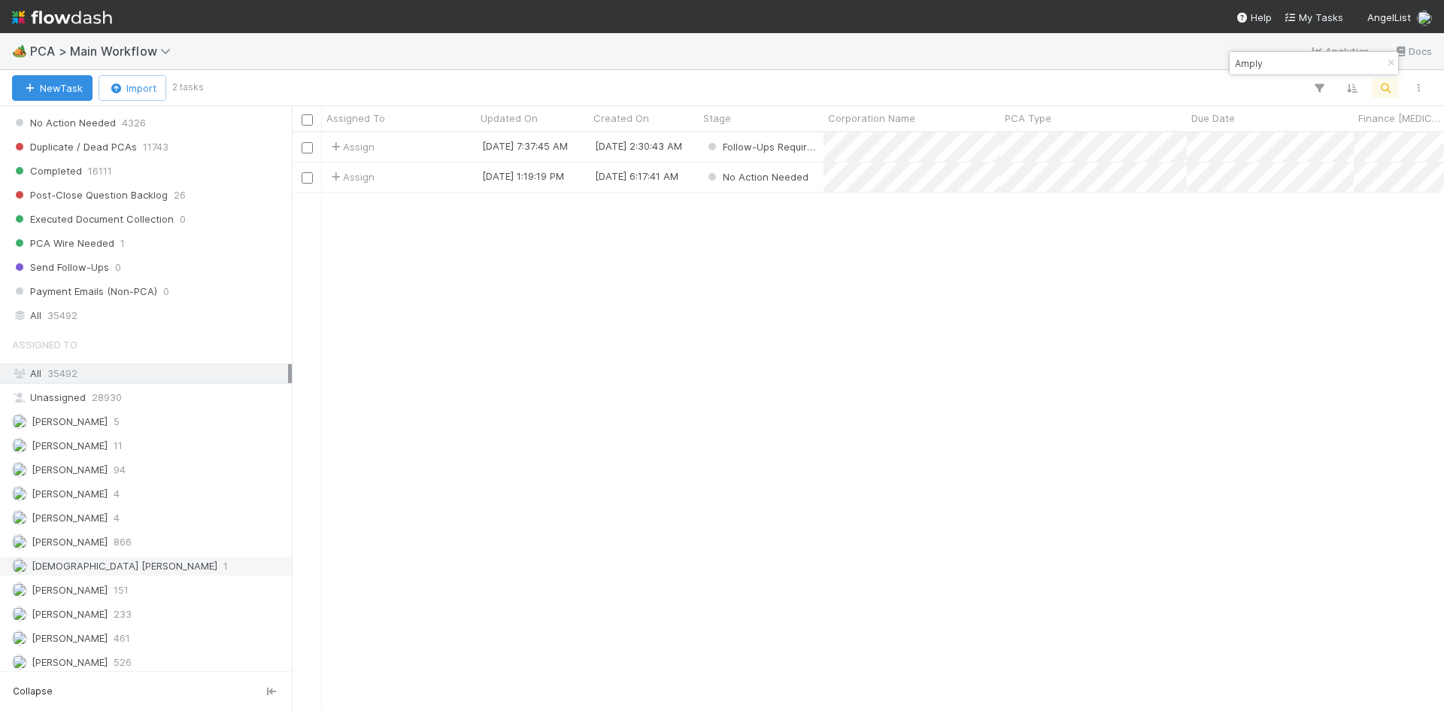
scroll to position [1579, 0]
click at [53, 315] on span "35492" at bounding box center [62, 317] width 30 height 19
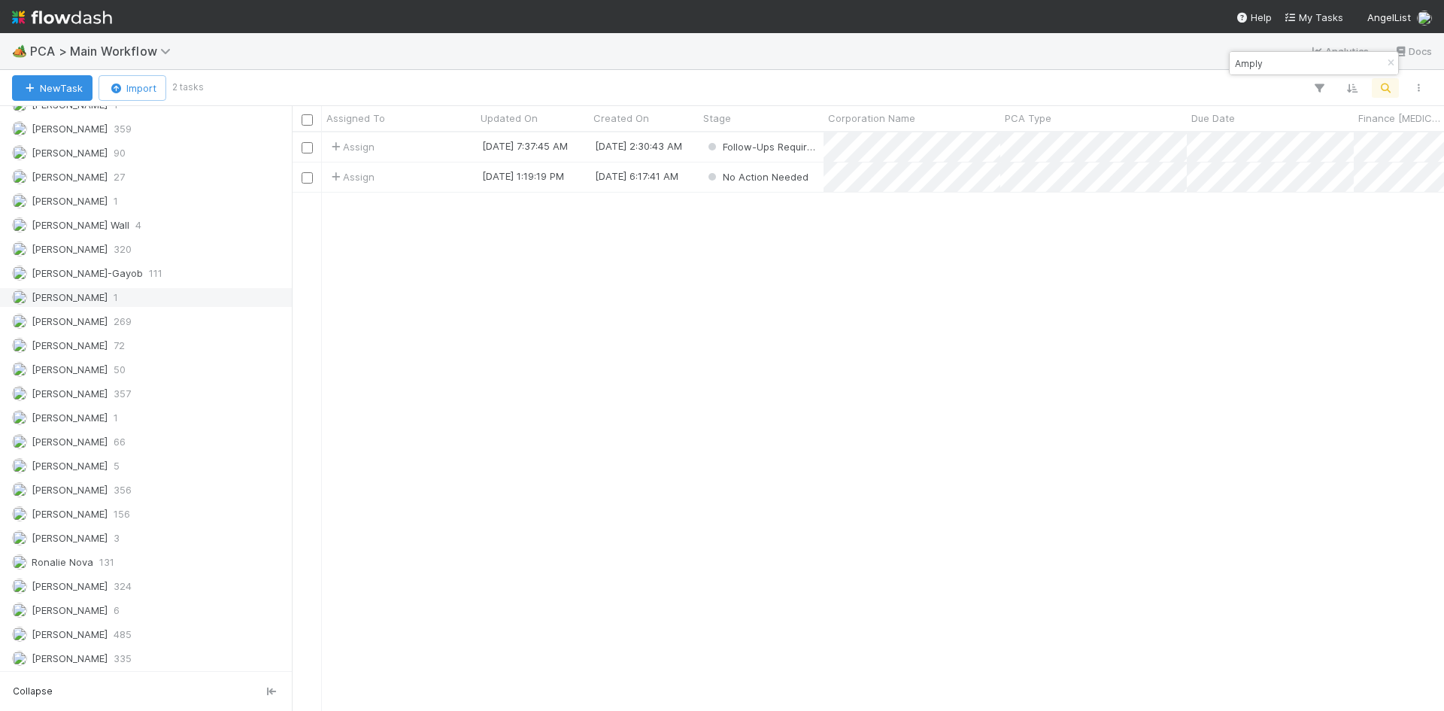
scroll to position [2164, 0]
